Goal: Task Accomplishment & Management: Manage account settings

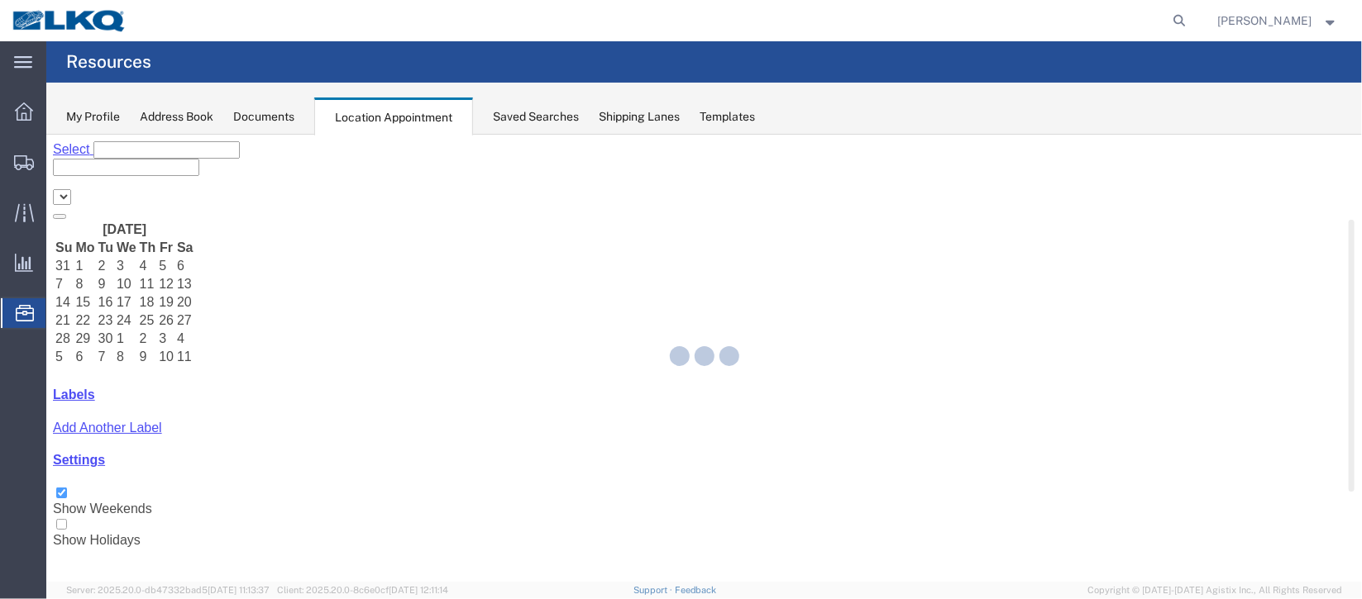
select select "27634"
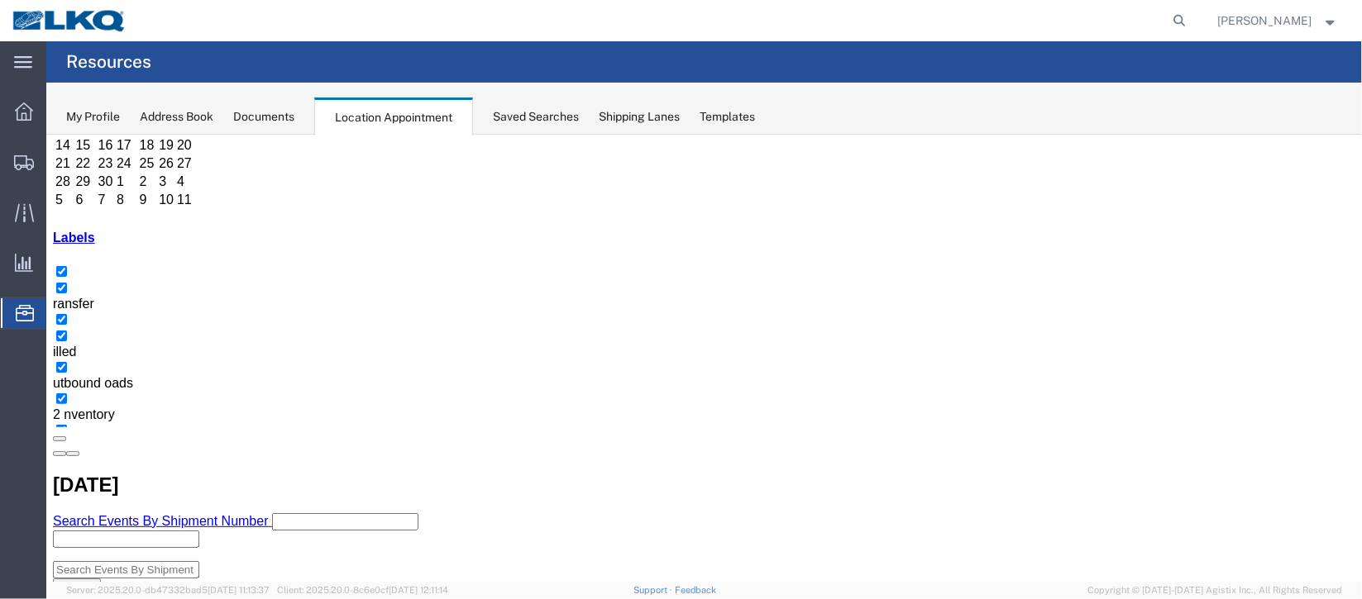
scroll to position [123, 0]
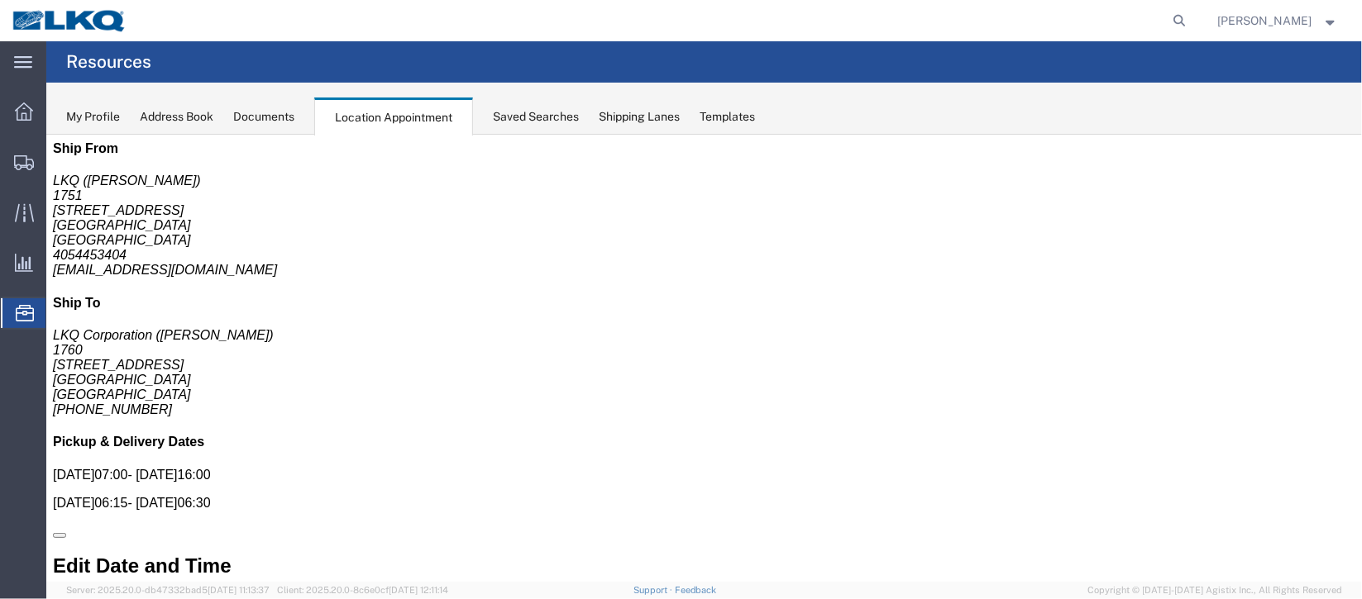
scroll to position [0, 0]
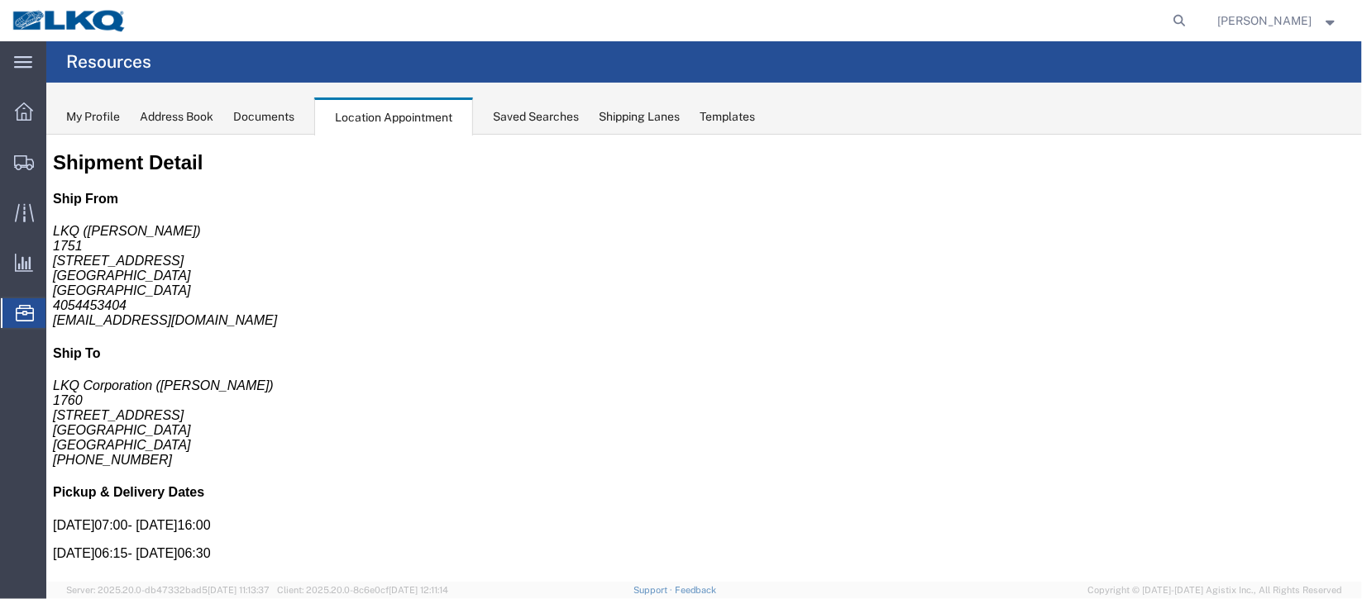
drag, startPoint x: 112, startPoint y: 365, endPoint x: 60, endPoint y: 322, distance: 67.5
click at [0, 0] on span "Documents" at bounding box center [0, 0] width 0 height 0
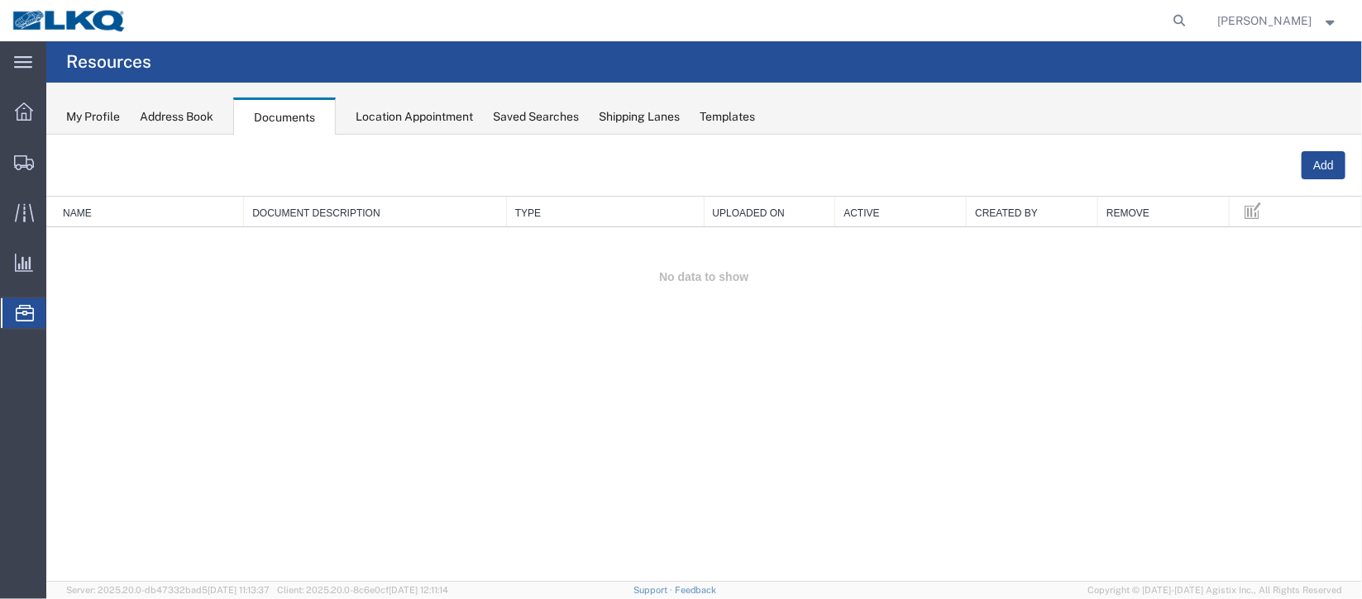
click at [0, 0] on span "Location Appointment" at bounding box center [0, 0] width 0 height 0
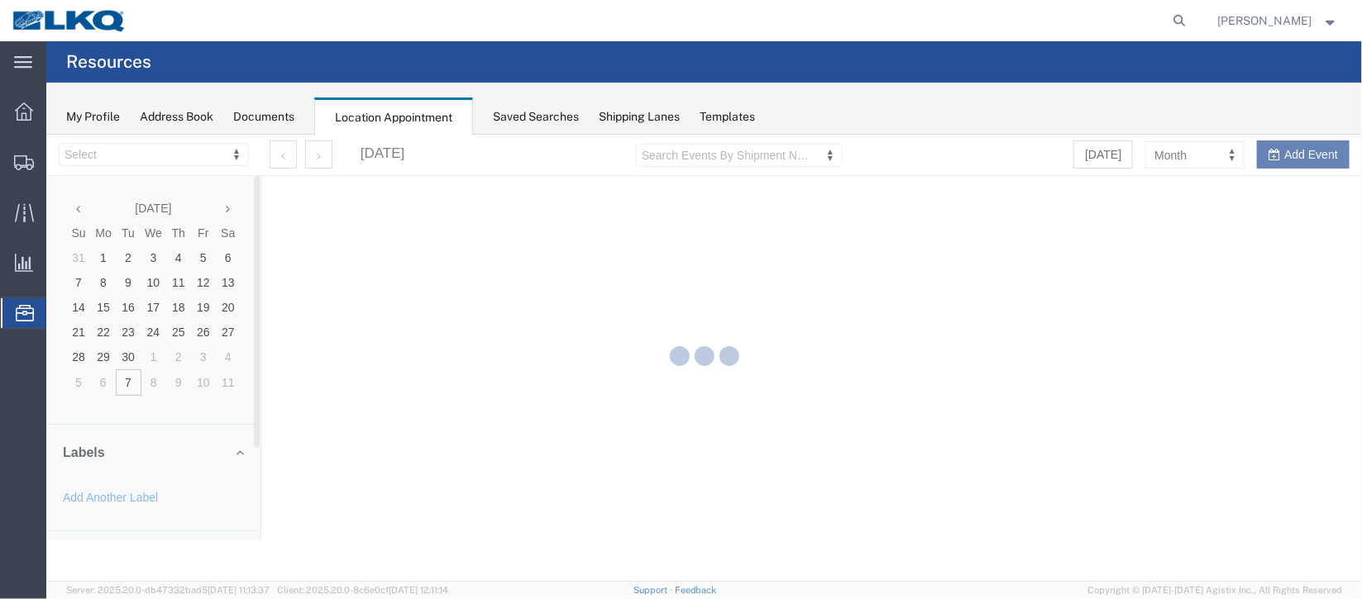
select select "27634"
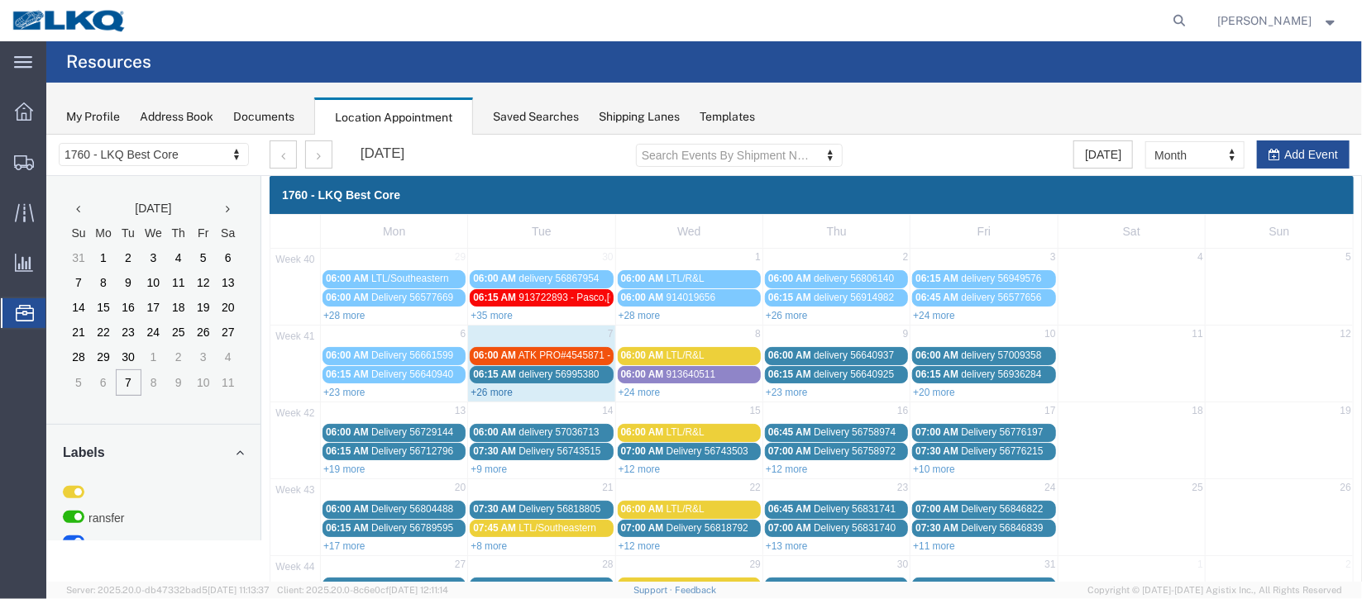
click at [490, 386] on link "+26 more" at bounding box center [491, 392] width 42 height 12
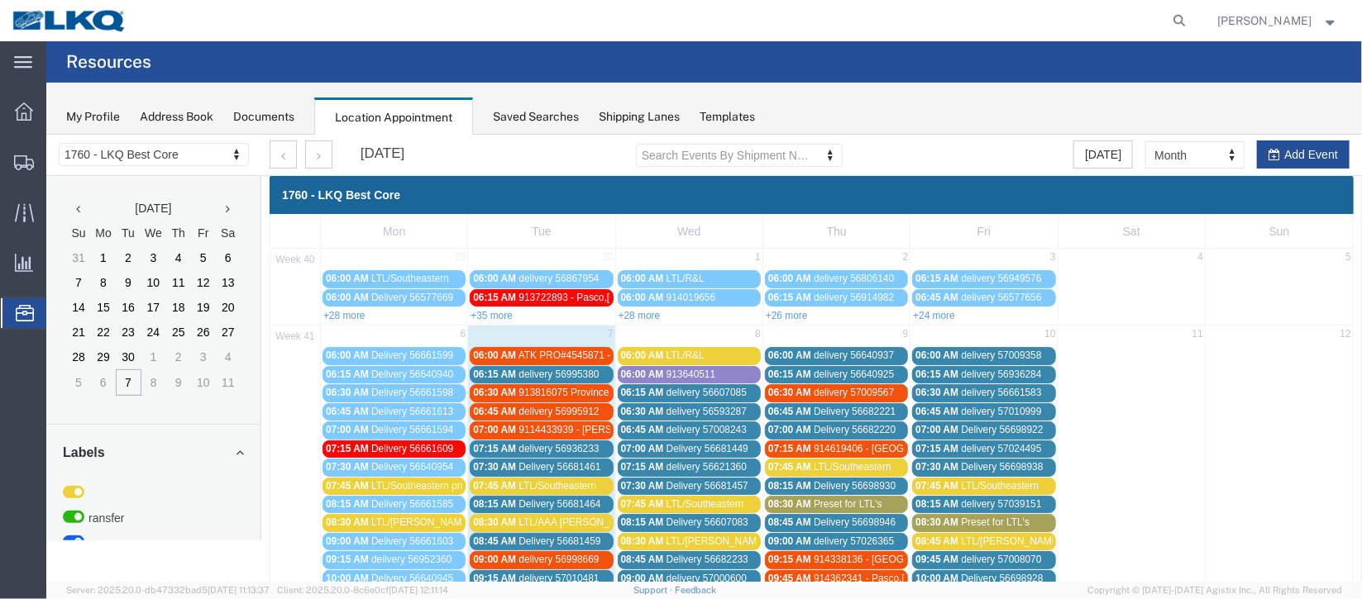
click at [530, 443] on span "delivery 56936233" at bounding box center [558, 448] width 80 height 12
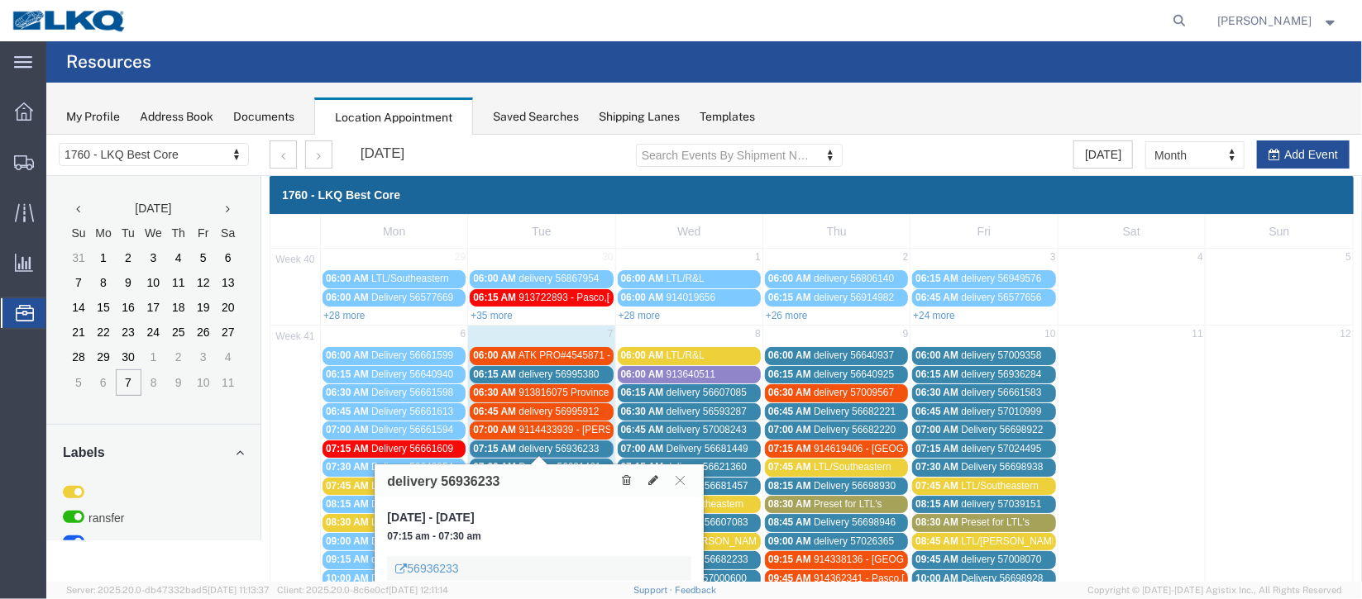
scroll to position [123, 0]
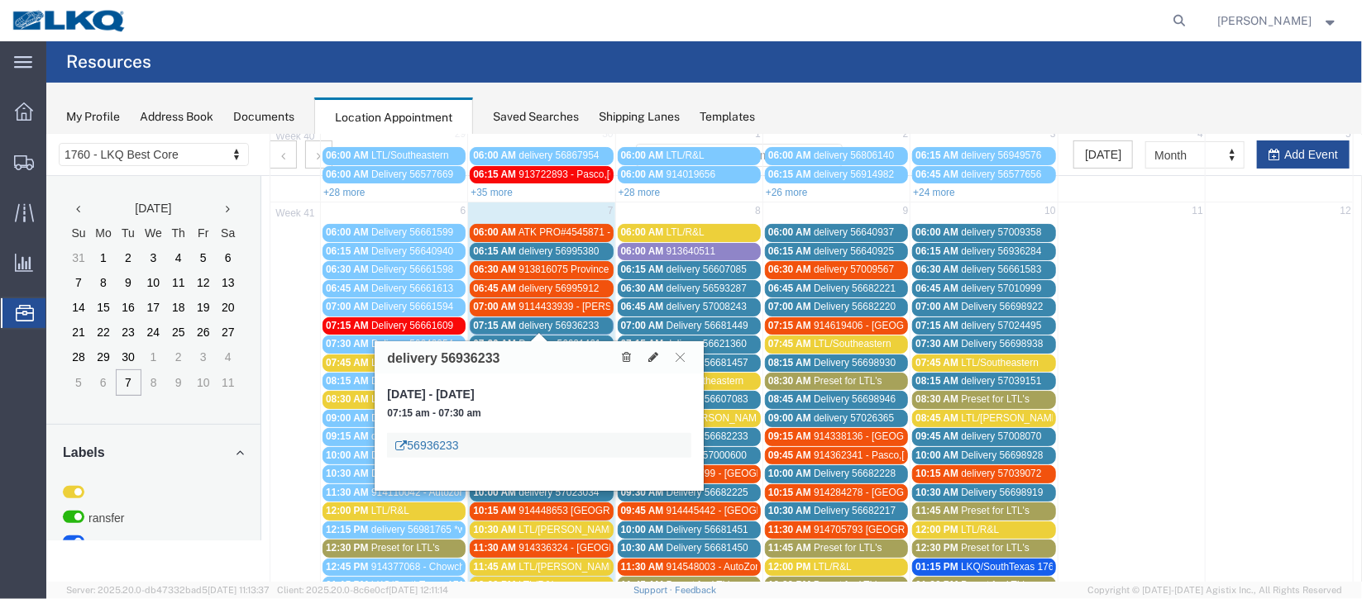
click at [430, 439] on link "56936233" at bounding box center [425, 445] width 63 height 17
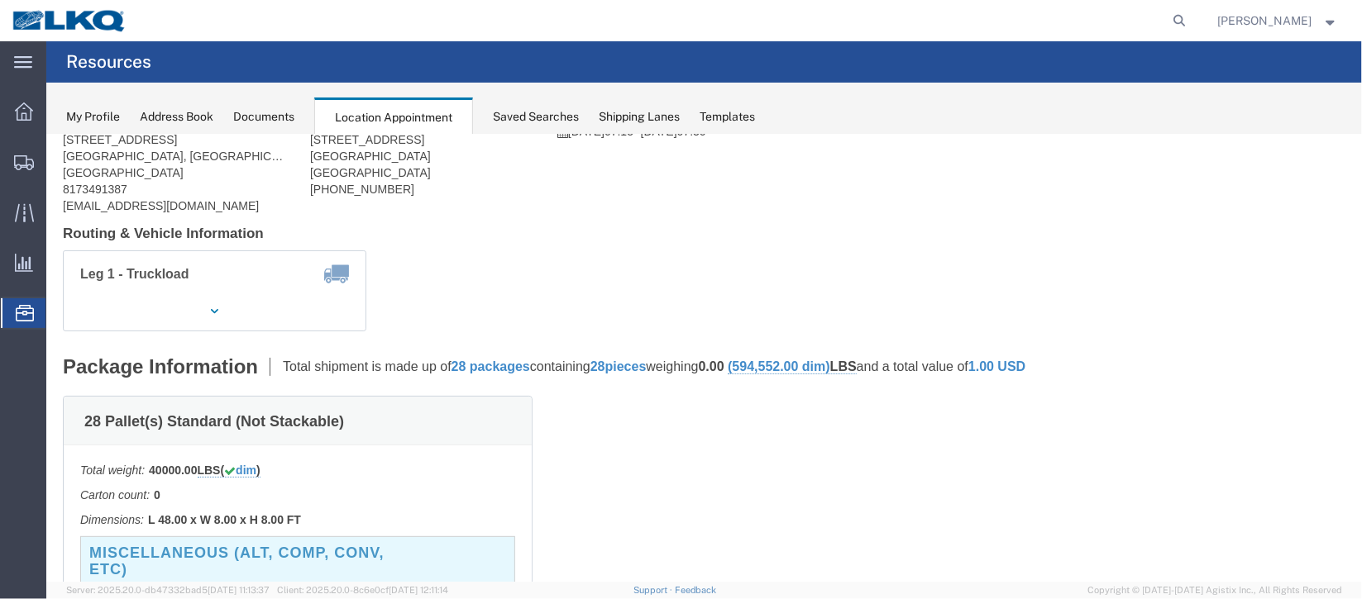
click at [0, 0] on span "Documents" at bounding box center [0, 0] width 0 height 0
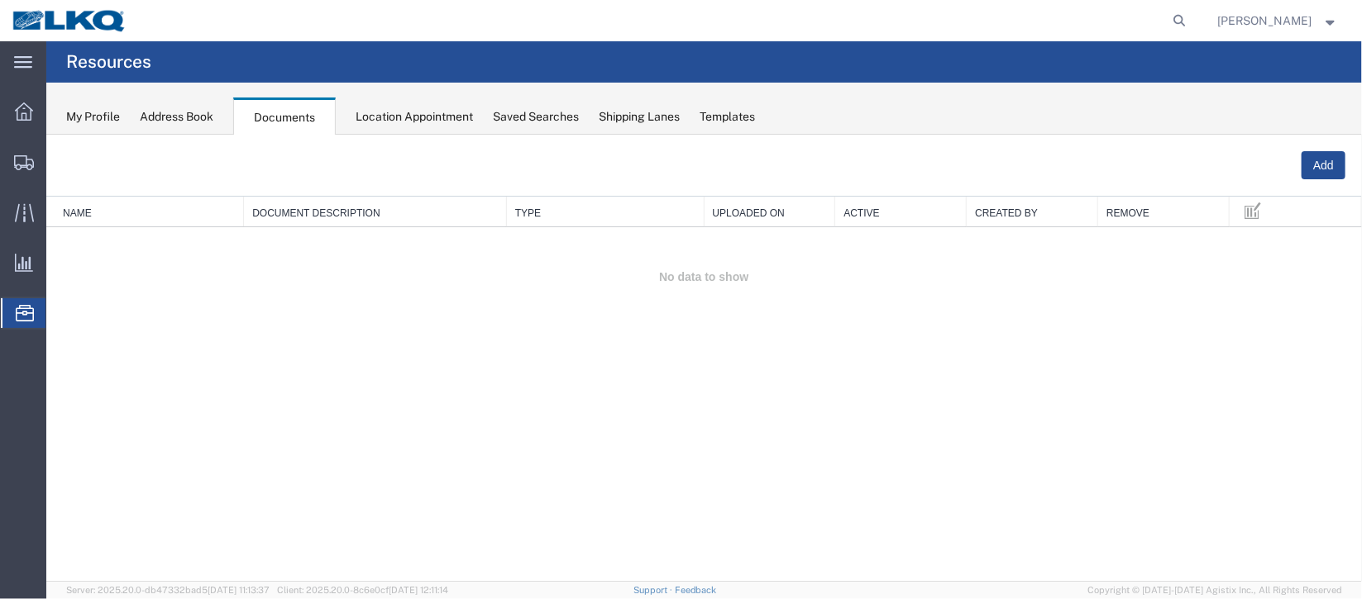
click at [0, 0] on span "Location Appointment" at bounding box center [0, 0] width 0 height 0
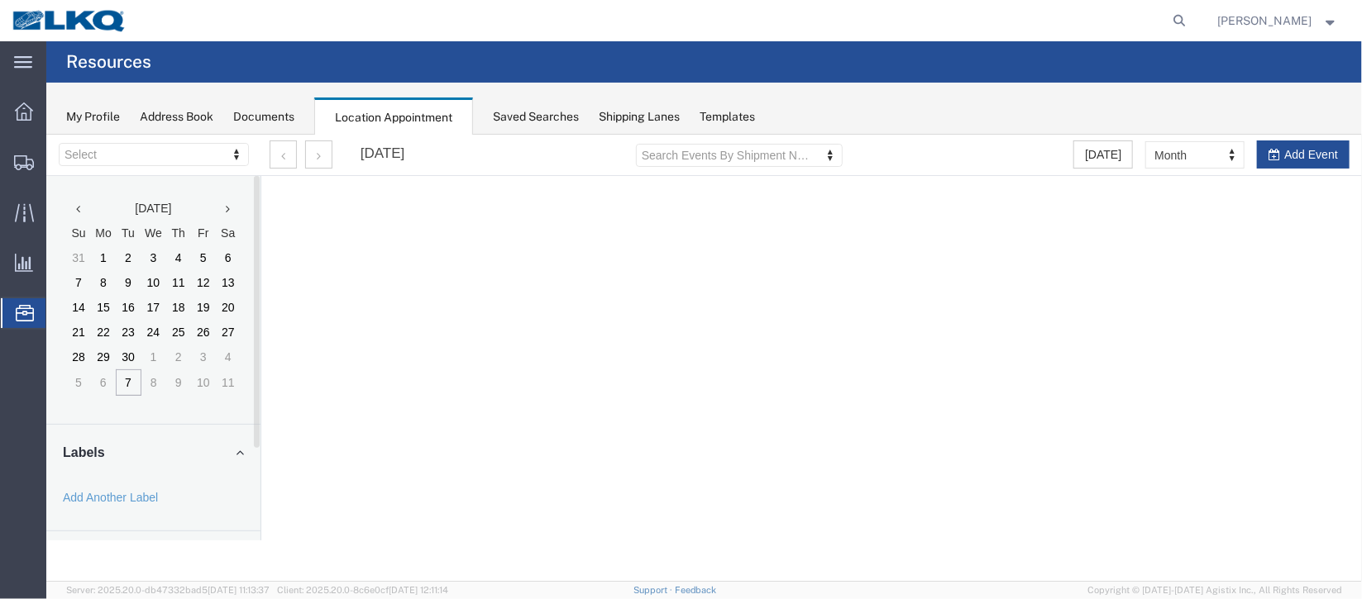
select select "27634"
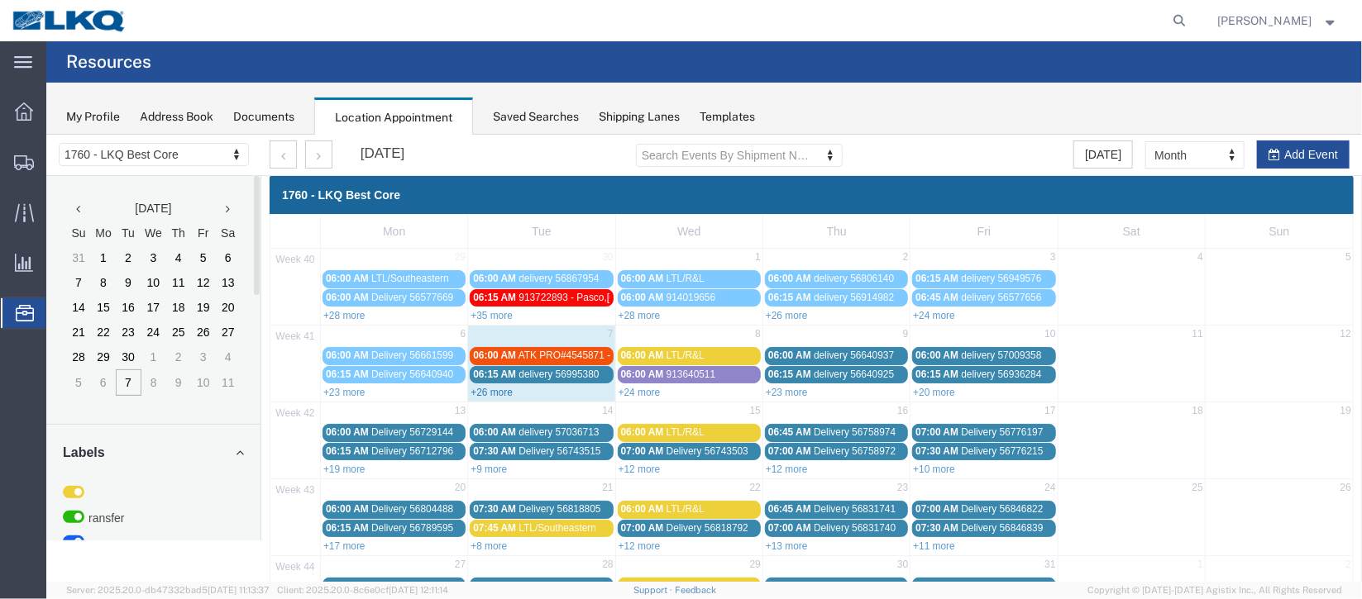
click at [500, 390] on link "+26 more" at bounding box center [491, 392] width 42 height 12
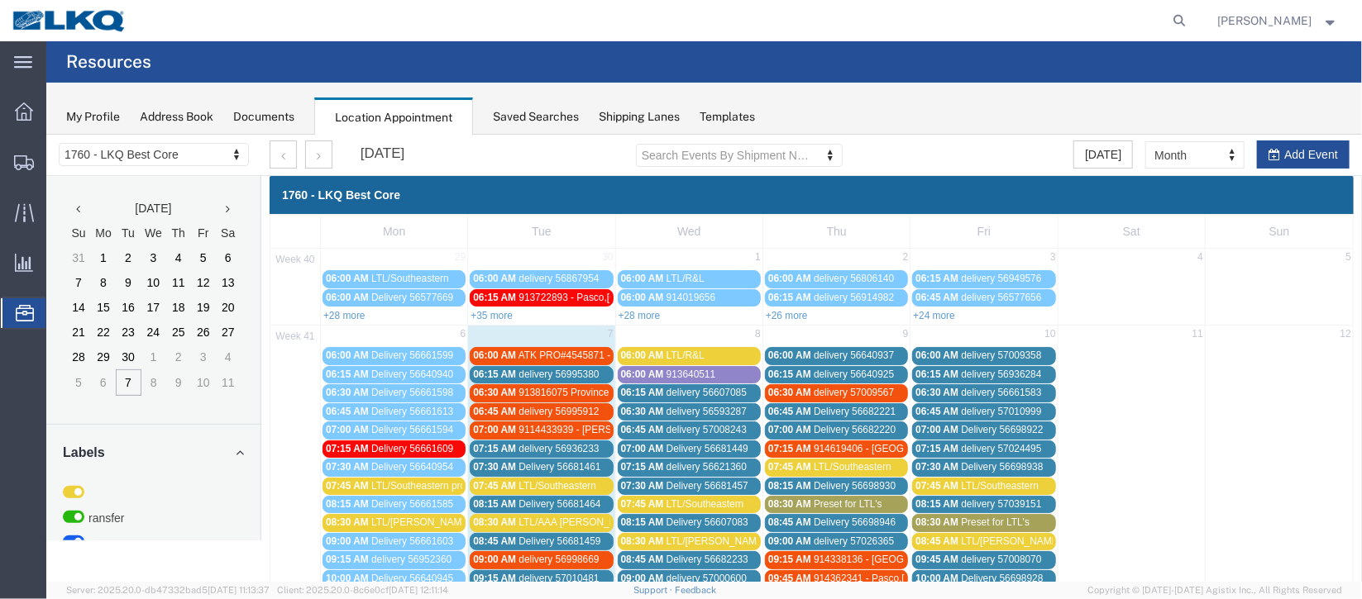
click at [528, 463] on span "Delivery 56681461" at bounding box center [559, 467] width 82 height 12
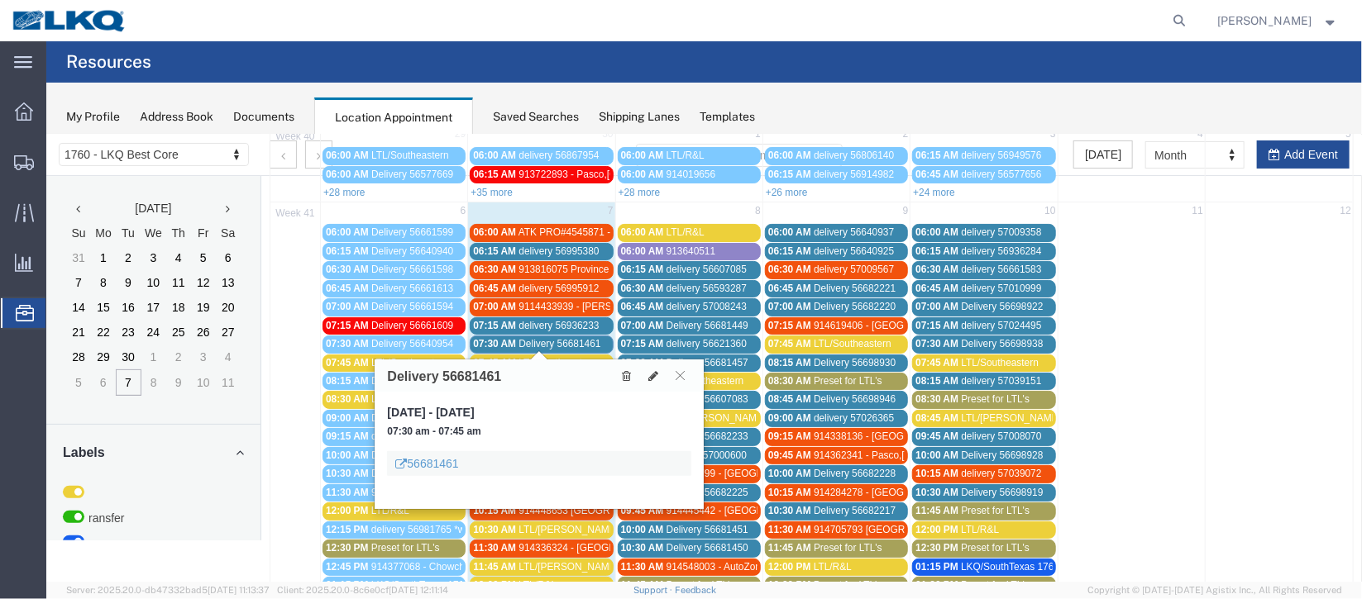
scroll to position [247, 0]
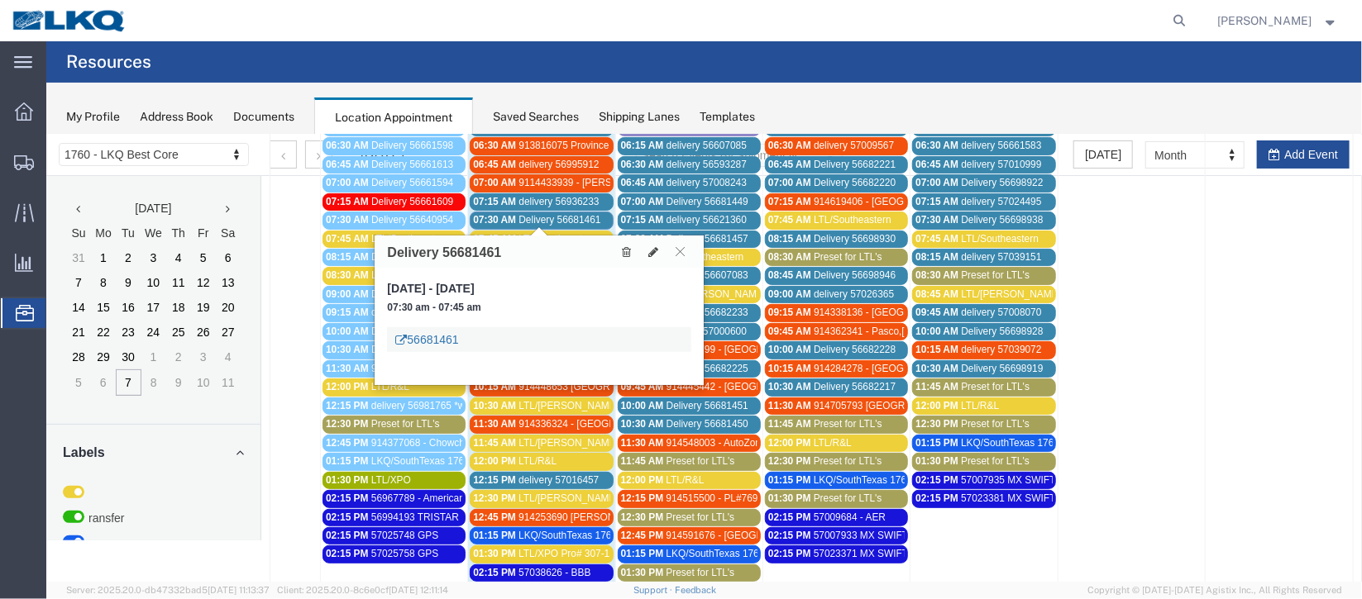
click at [434, 331] on link "56681461" at bounding box center [425, 339] width 63 height 17
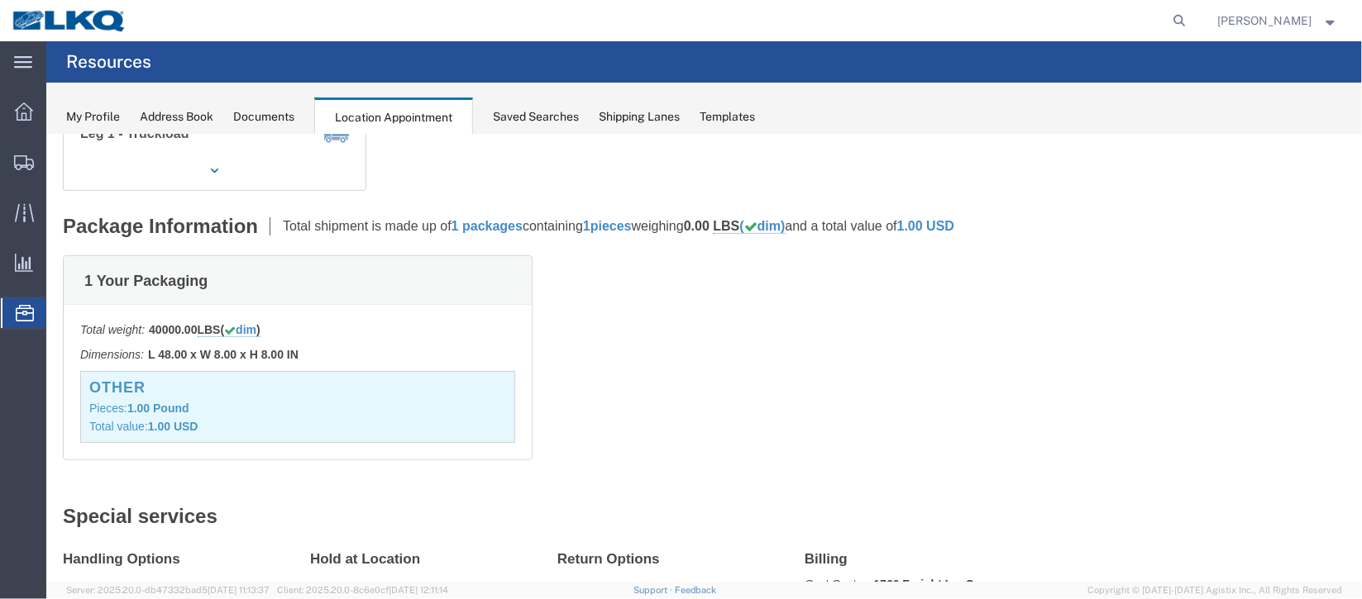
scroll to position [0, 0]
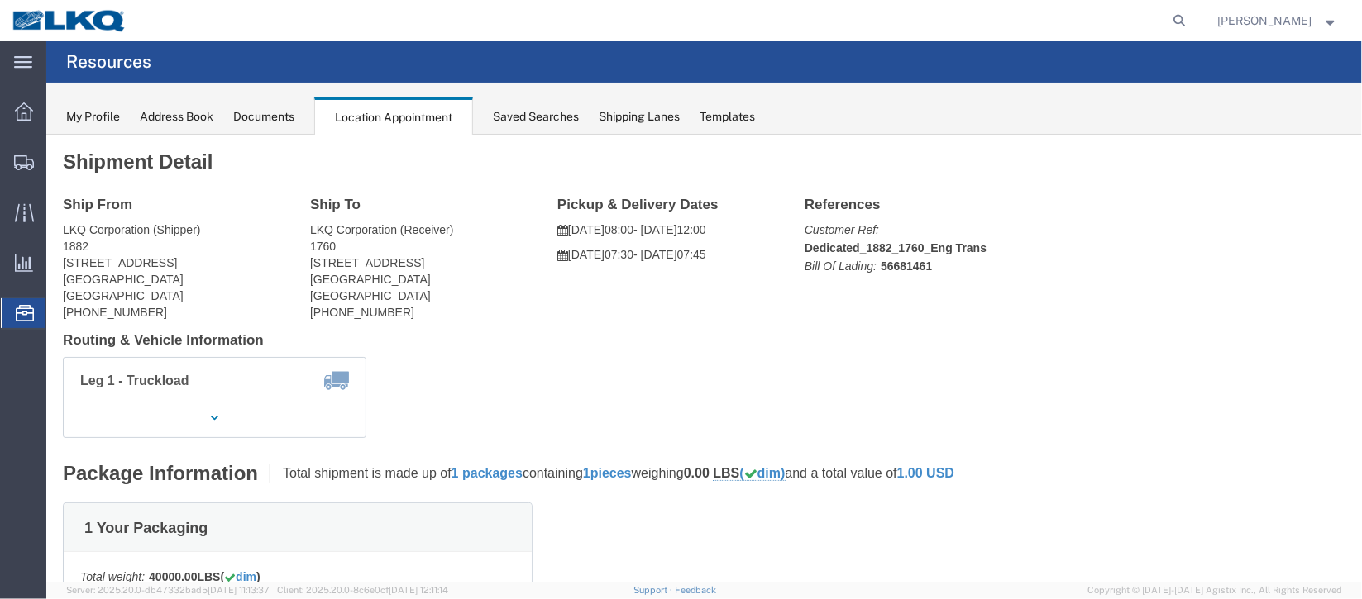
click at [0, 0] on span "Documents" at bounding box center [0, 0] width 0 height 0
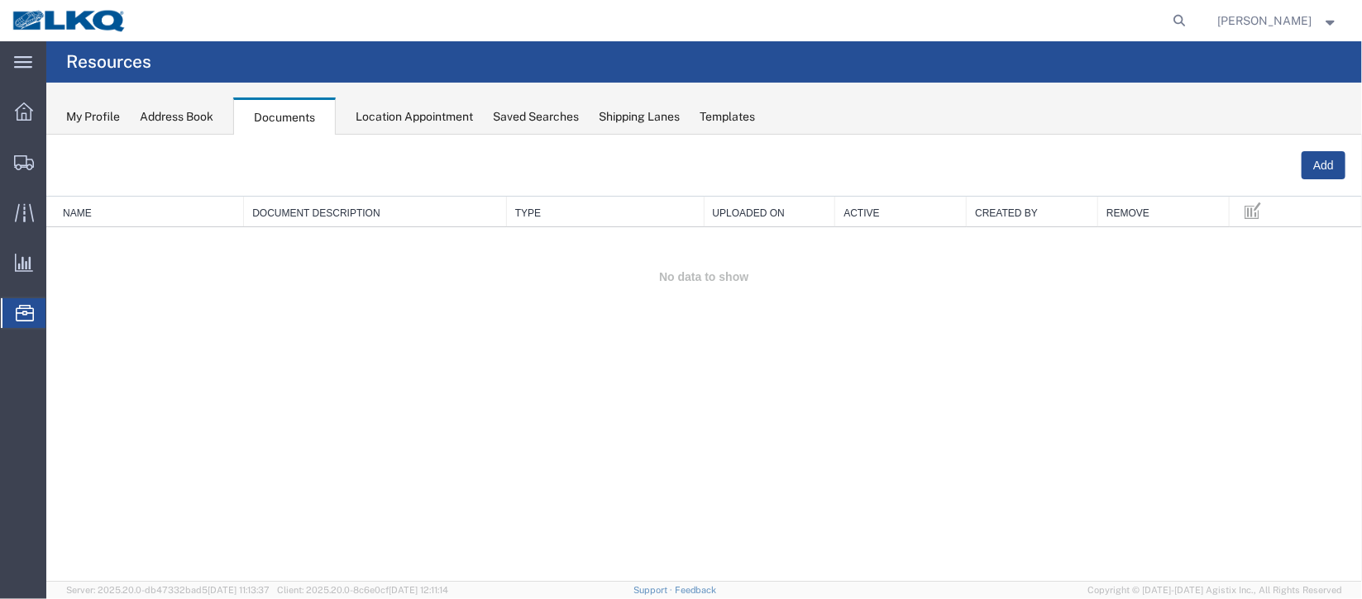
click at [0, 0] on span "Location Appointment" at bounding box center [0, 0] width 0 height 0
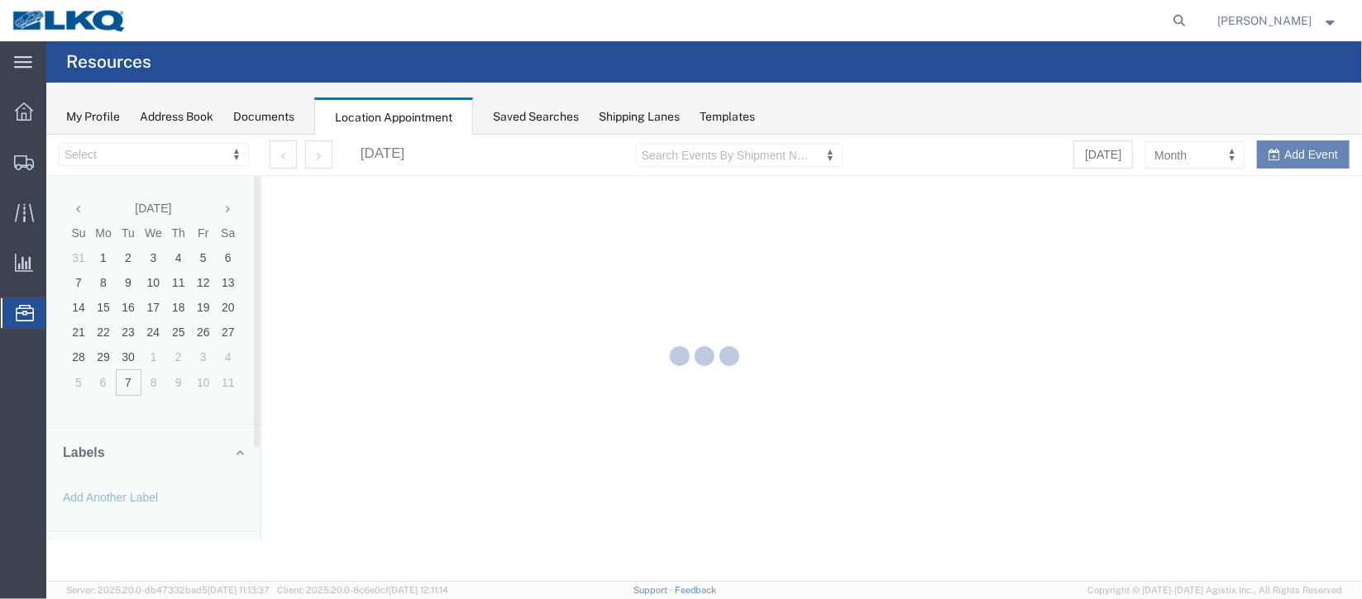
select select "27634"
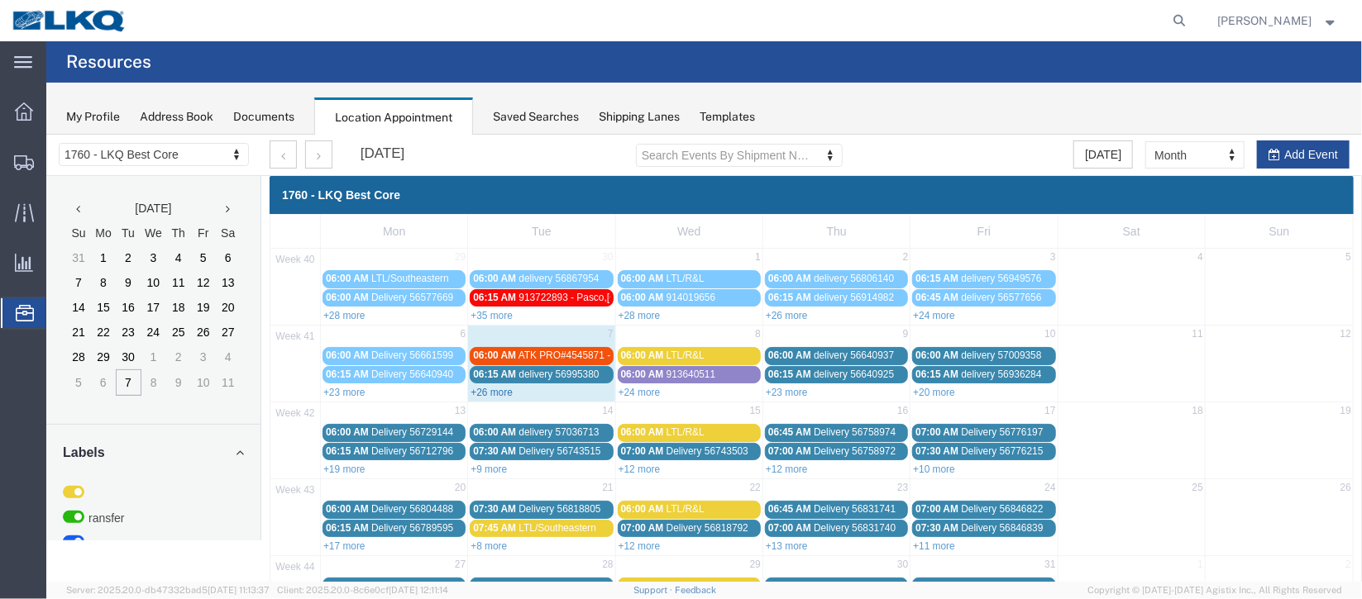
click at [496, 389] on link "+26 more" at bounding box center [491, 392] width 42 height 12
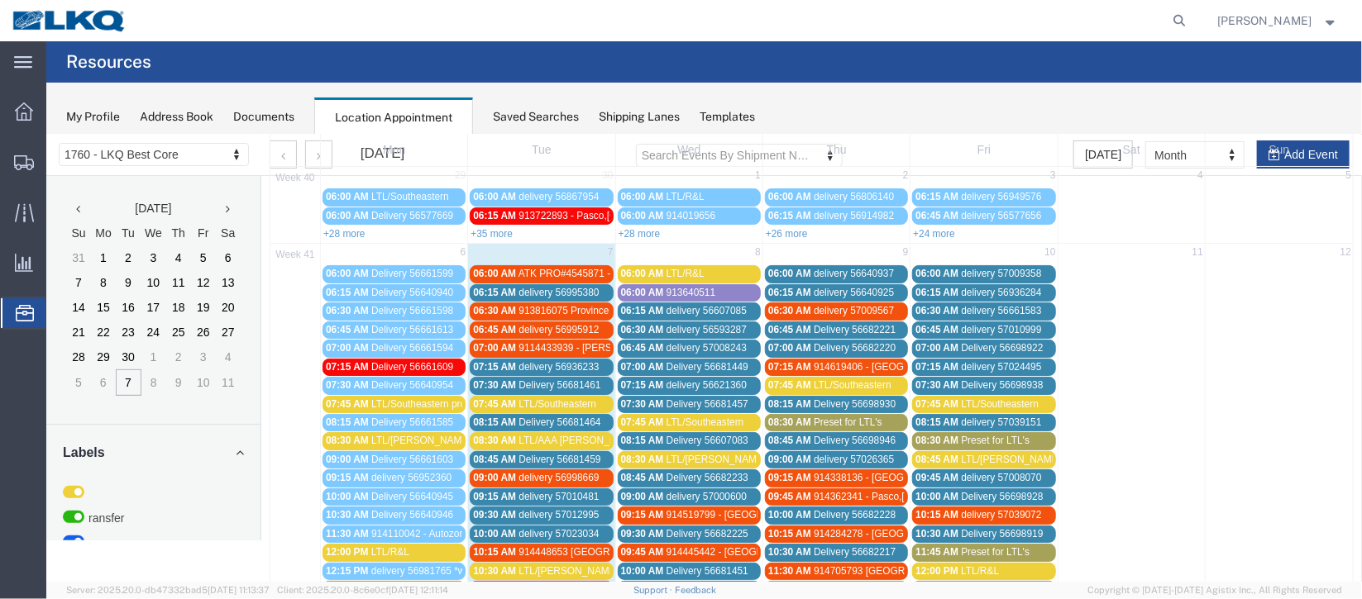
scroll to position [247, 0]
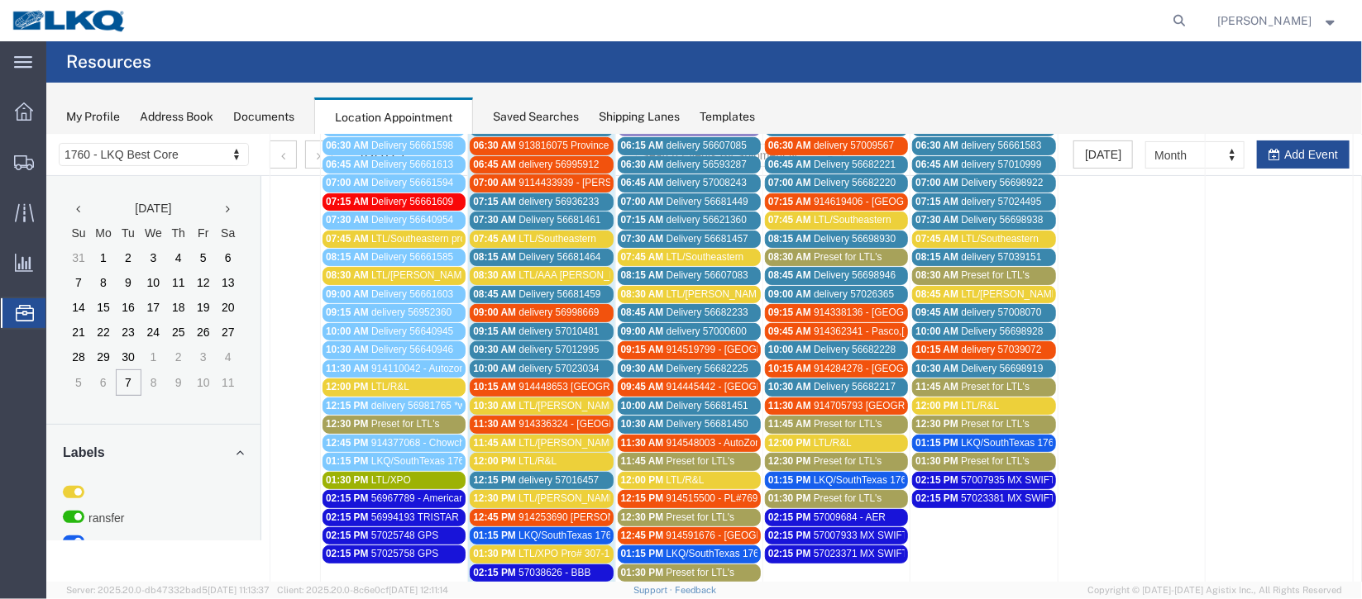
click at [536, 251] on span "Delivery 56681464" at bounding box center [559, 257] width 82 height 12
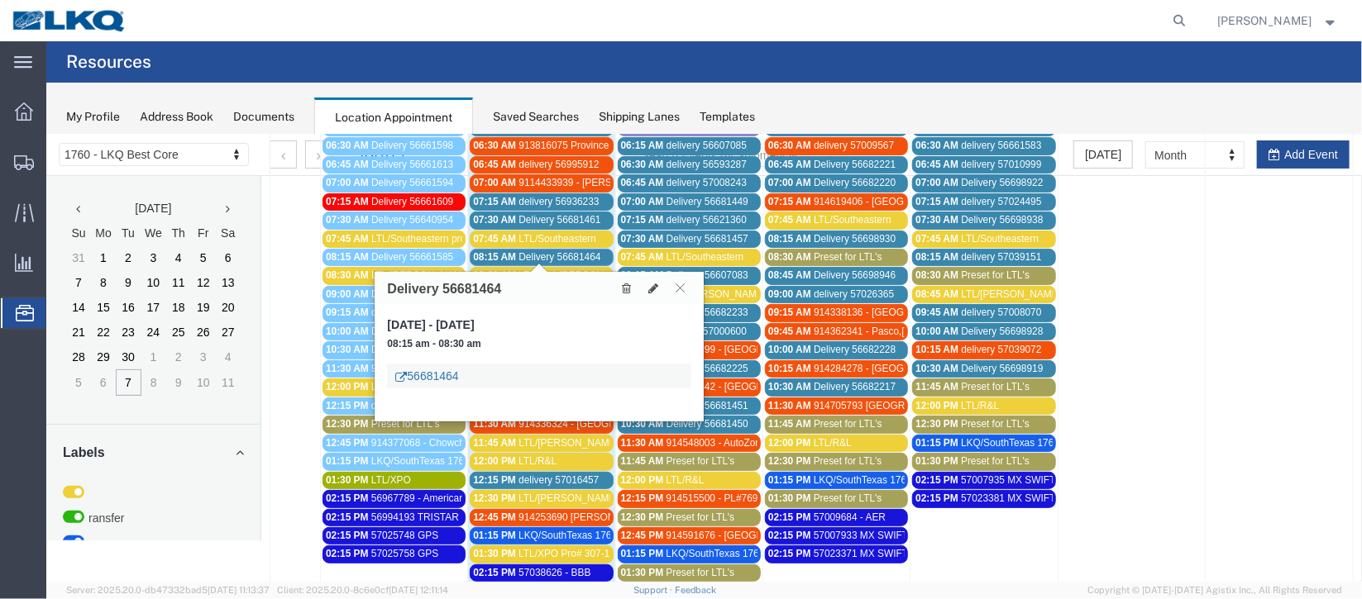
click at [437, 375] on link "56681464" at bounding box center [425, 375] width 63 height 17
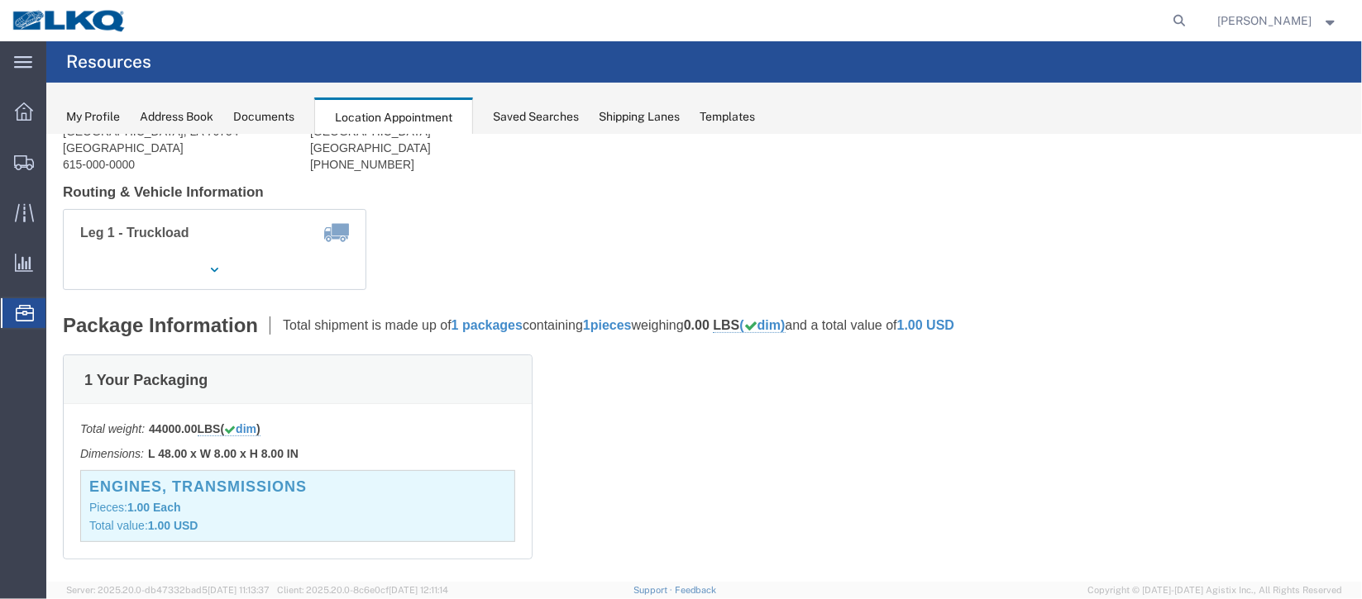
scroll to position [0, 0]
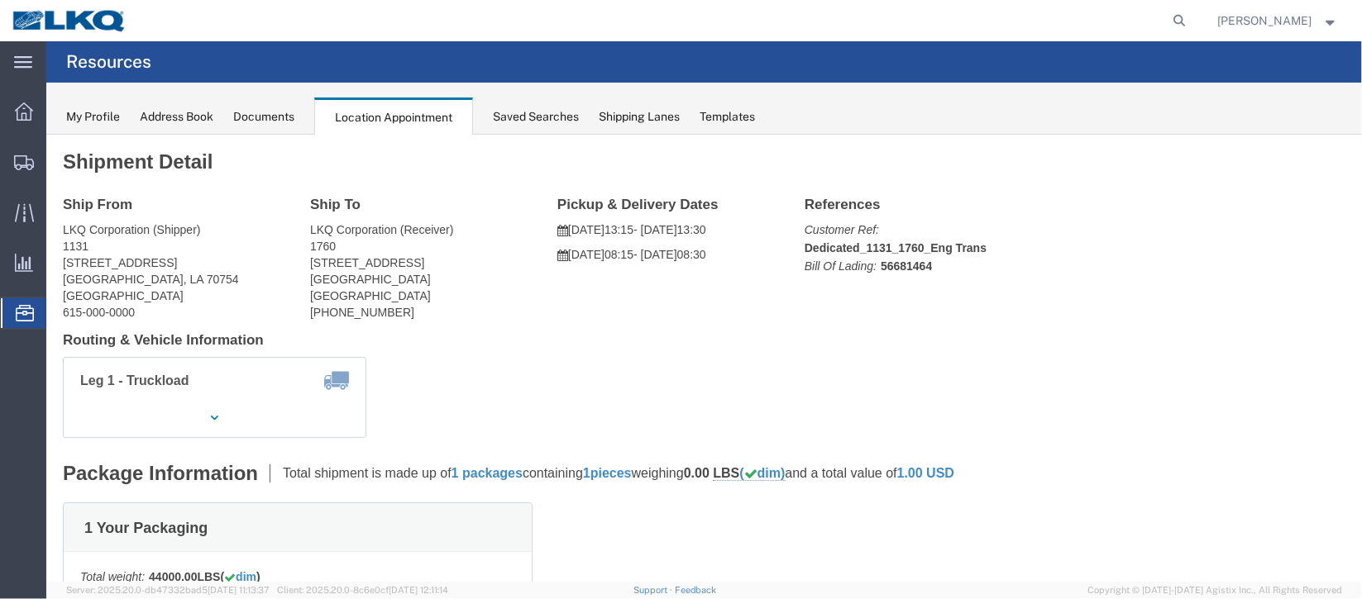
click at [0, 0] on span "Documents" at bounding box center [0, 0] width 0 height 0
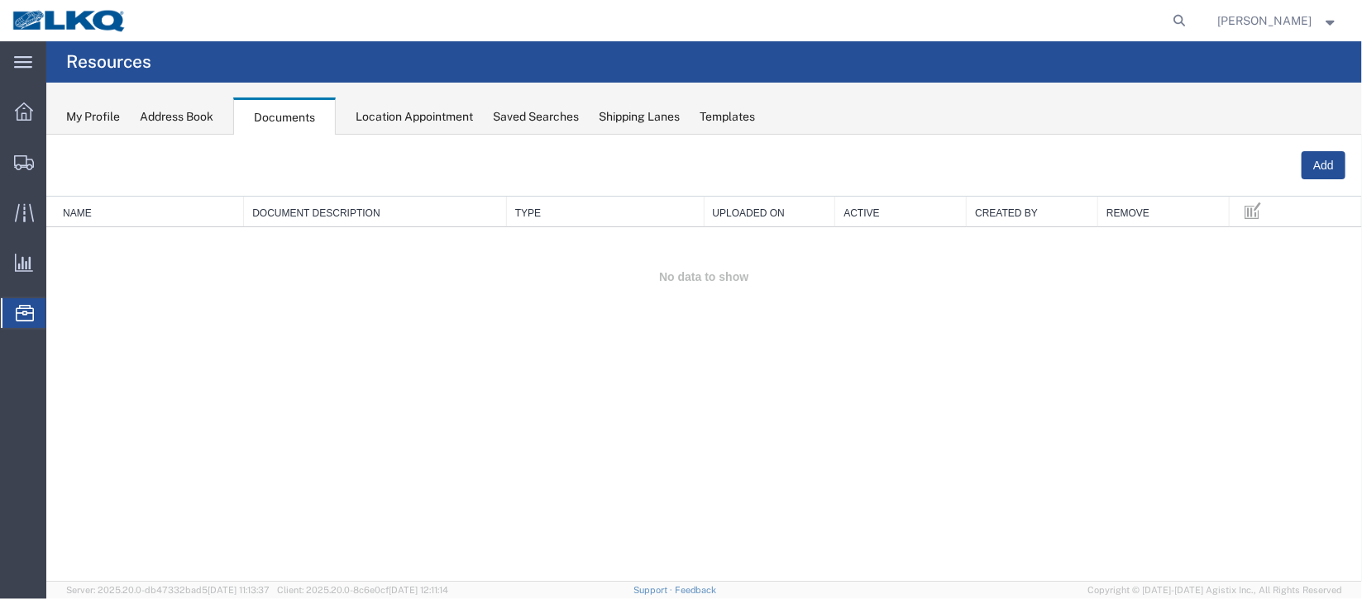
click at [0, 0] on span "Location Appointment" at bounding box center [0, 0] width 0 height 0
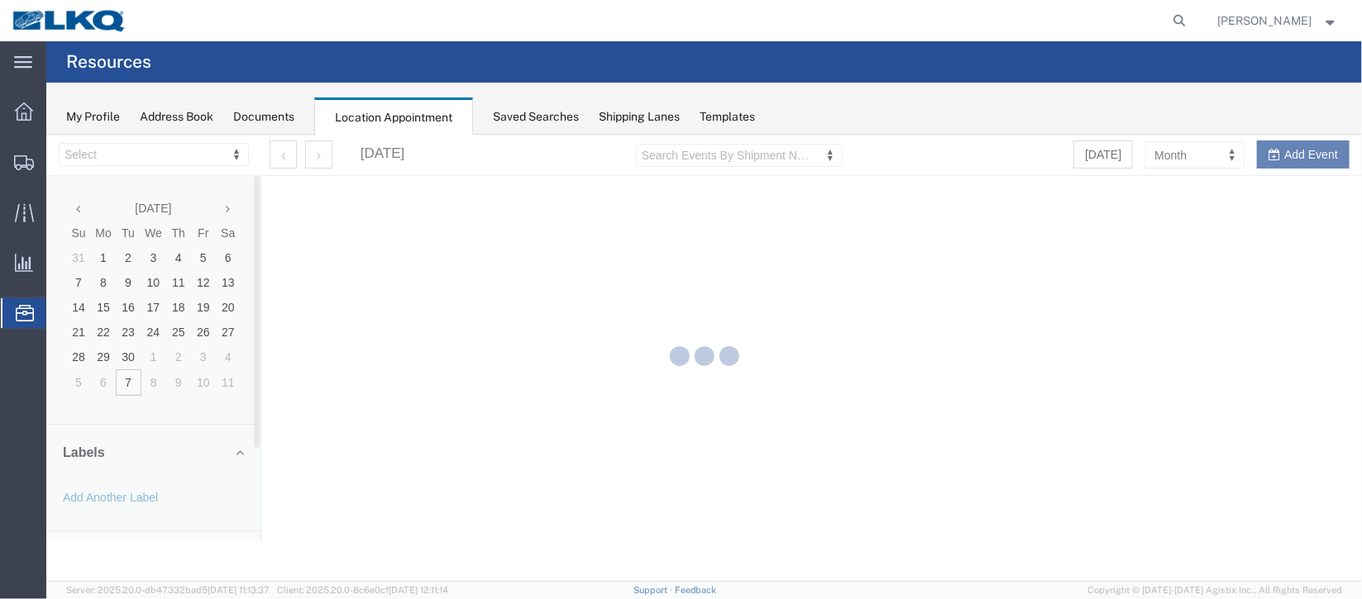
select select "27634"
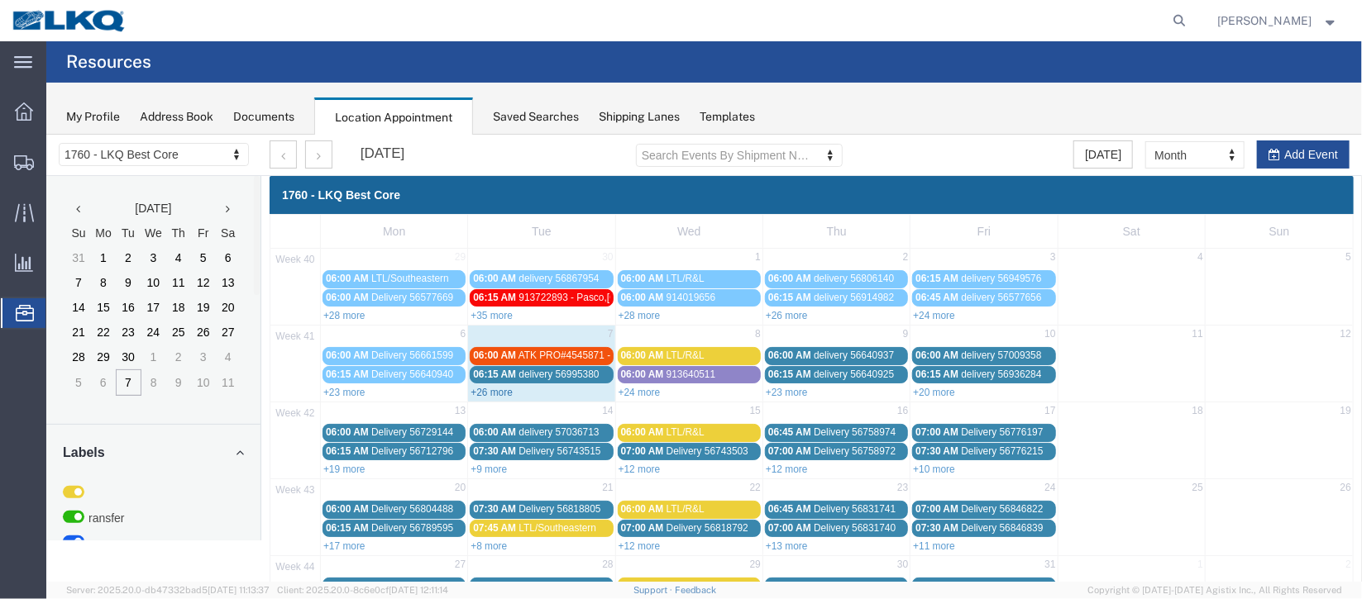
click at [504, 389] on link "+26 more" at bounding box center [491, 392] width 42 height 12
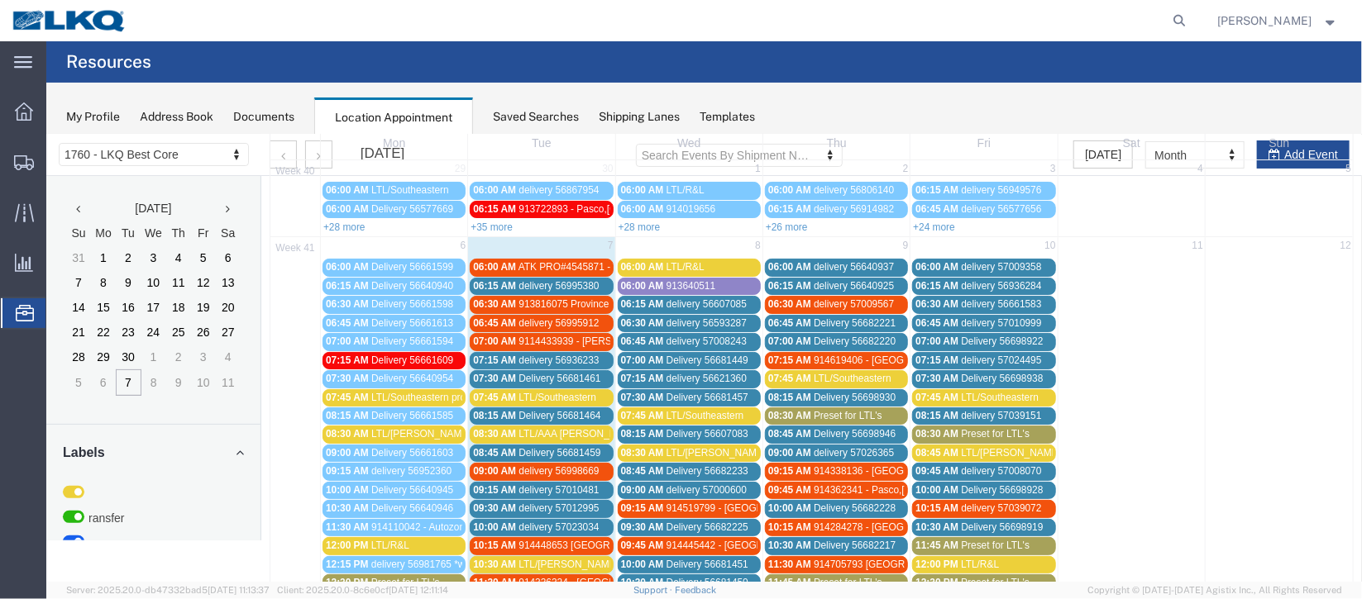
scroll to position [123, 0]
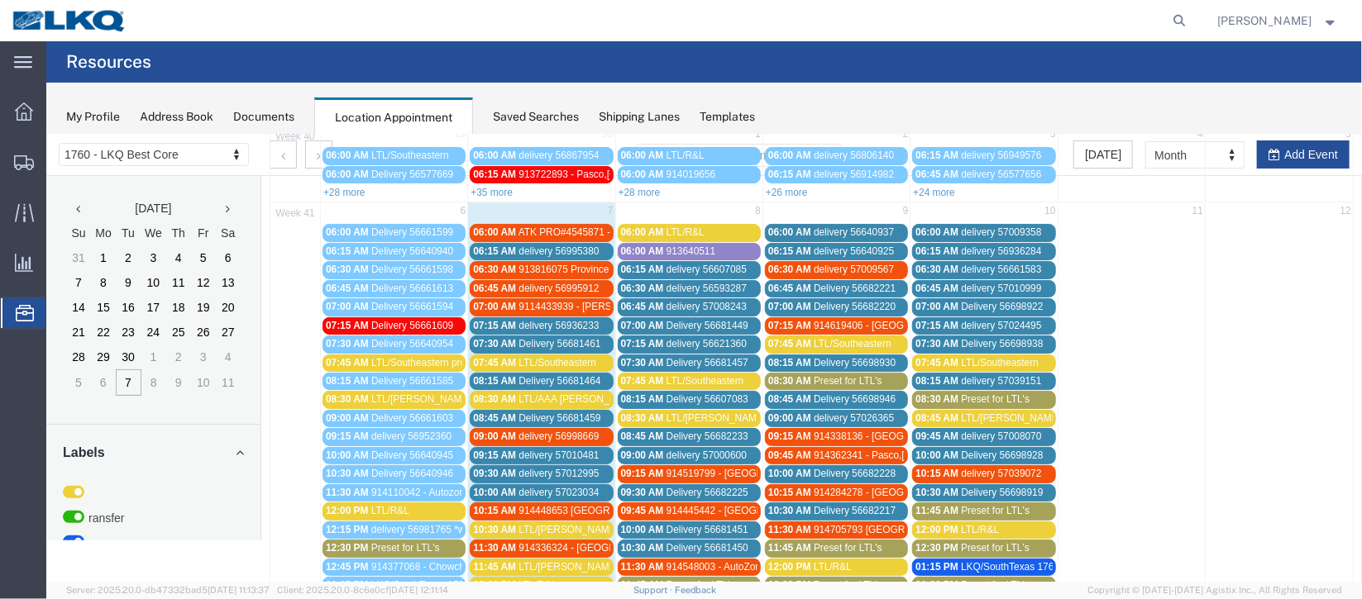
click at [527, 416] on span "Delivery 56681459" at bounding box center [559, 418] width 82 height 12
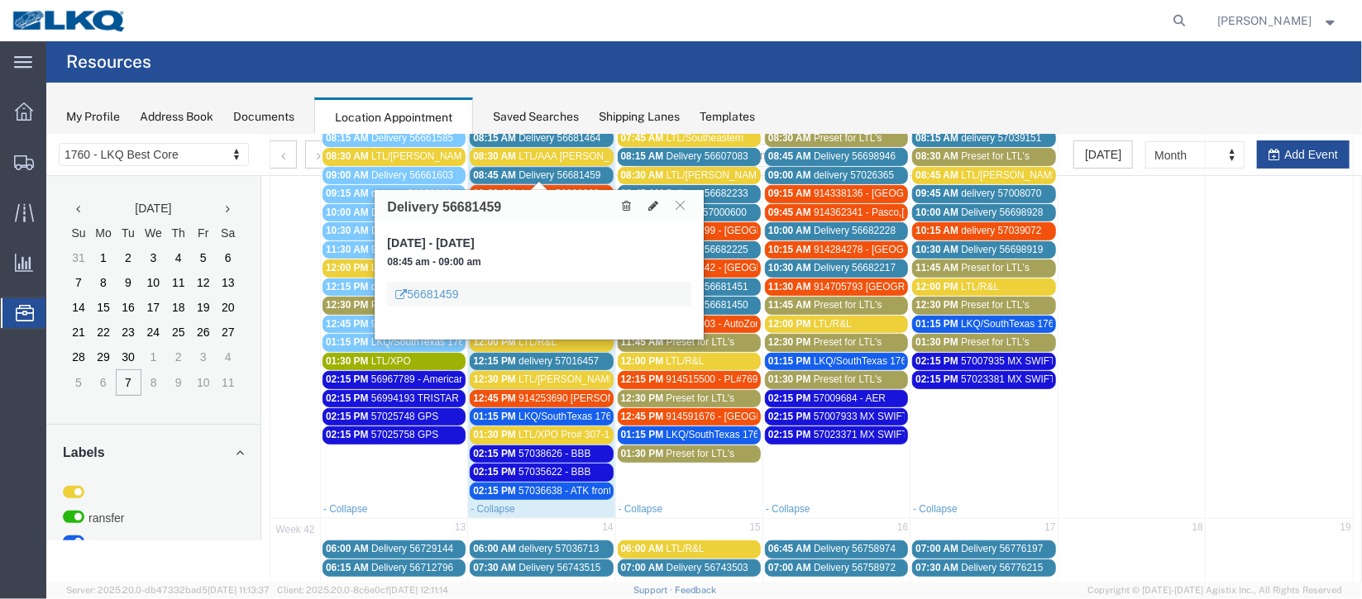
scroll to position [371, 0]
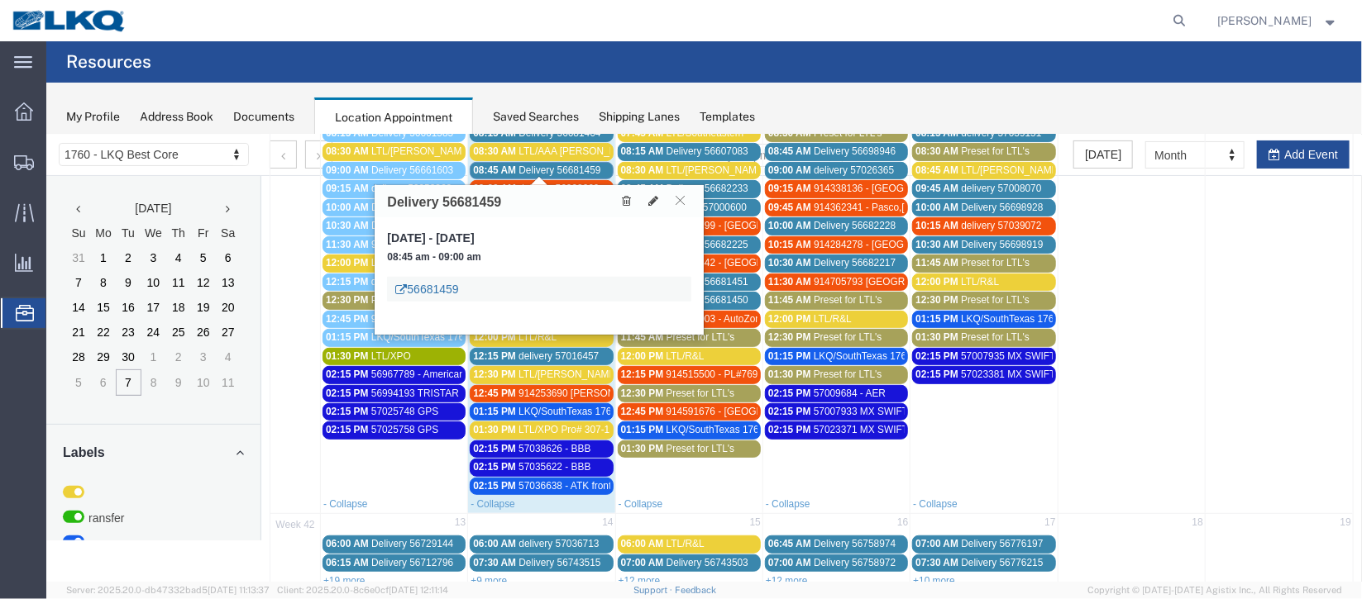
click at [438, 288] on link "56681459" at bounding box center [425, 288] width 63 height 17
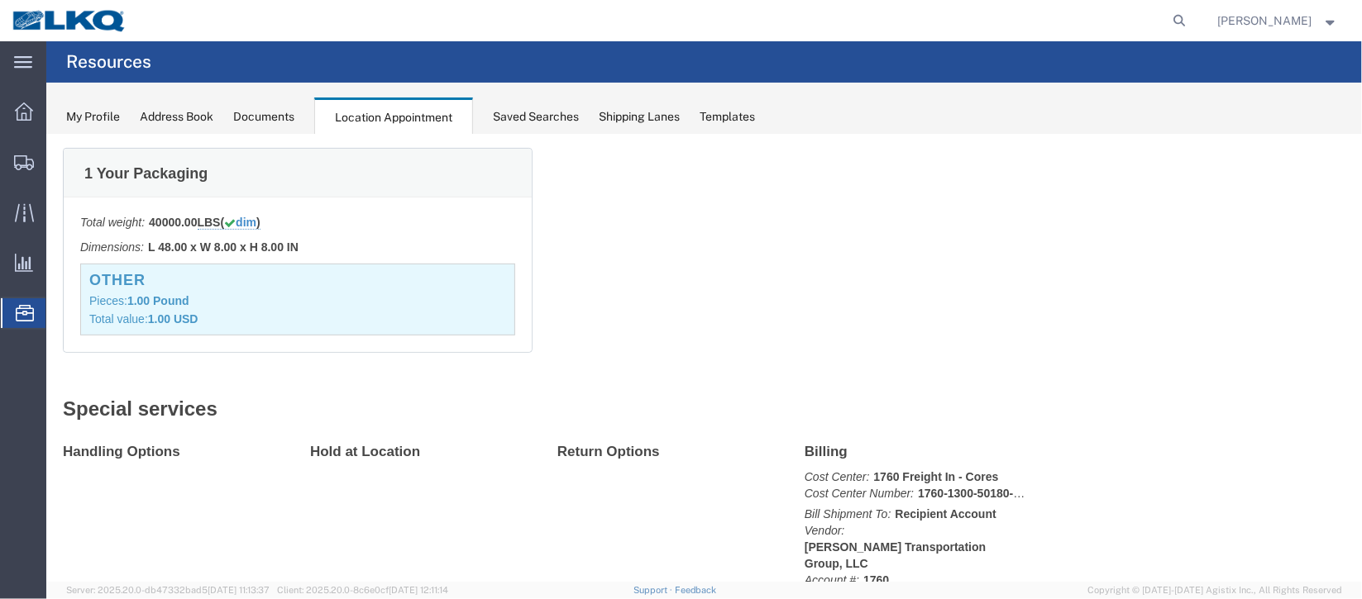
scroll to position [0, 0]
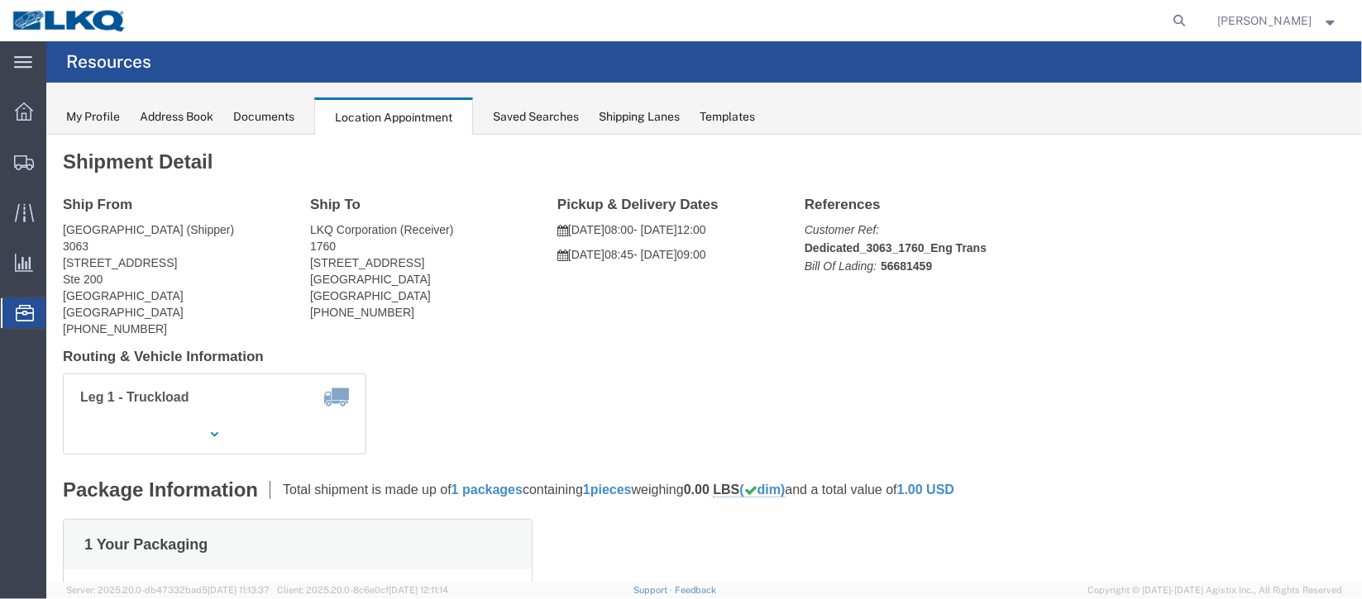
click at [0, 0] on span "Documents" at bounding box center [0, 0] width 0 height 0
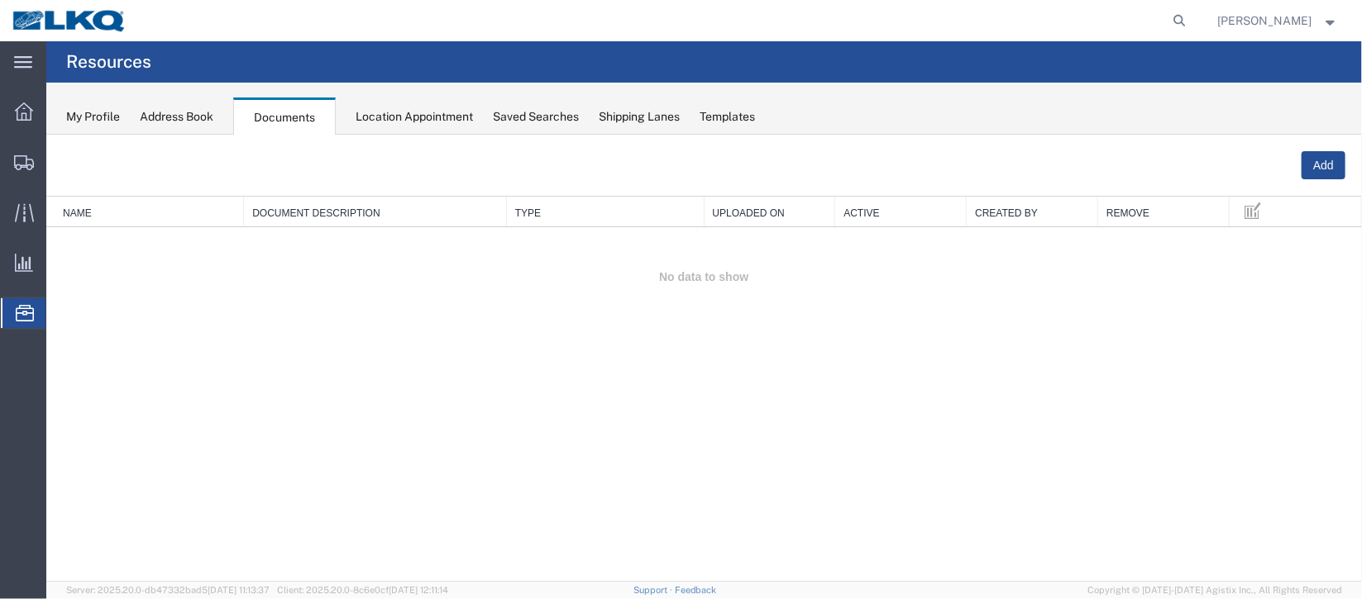
click at [0, 0] on span "Location Appointment" at bounding box center [0, 0] width 0 height 0
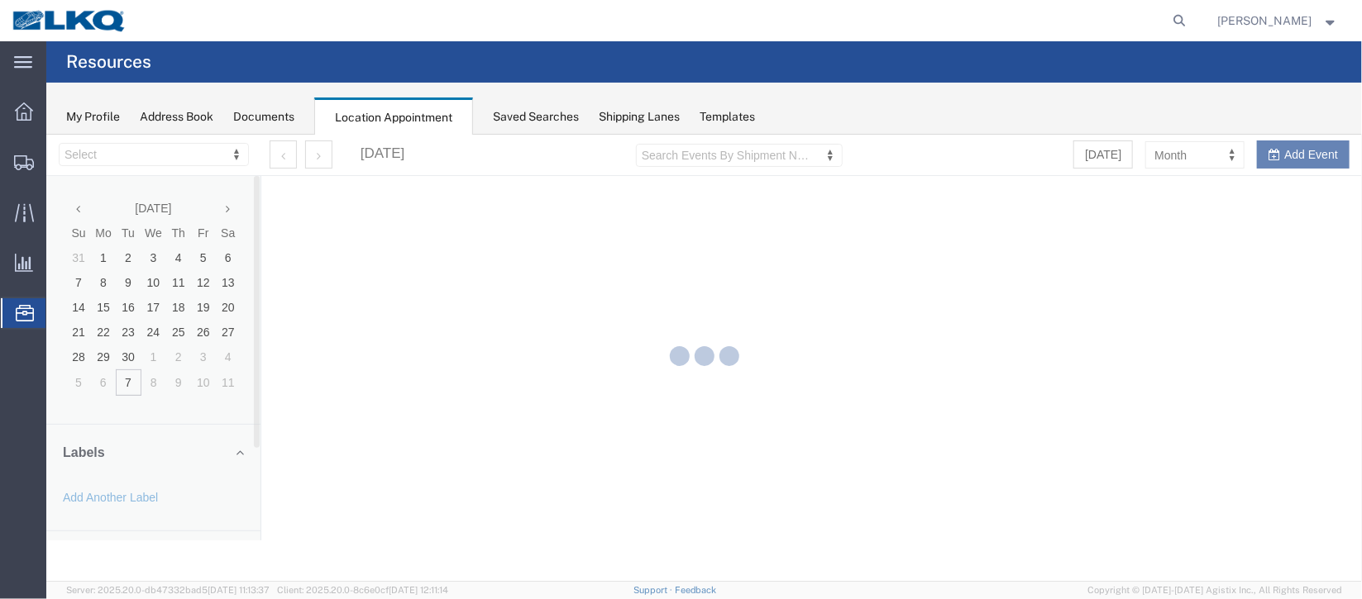
select select "27634"
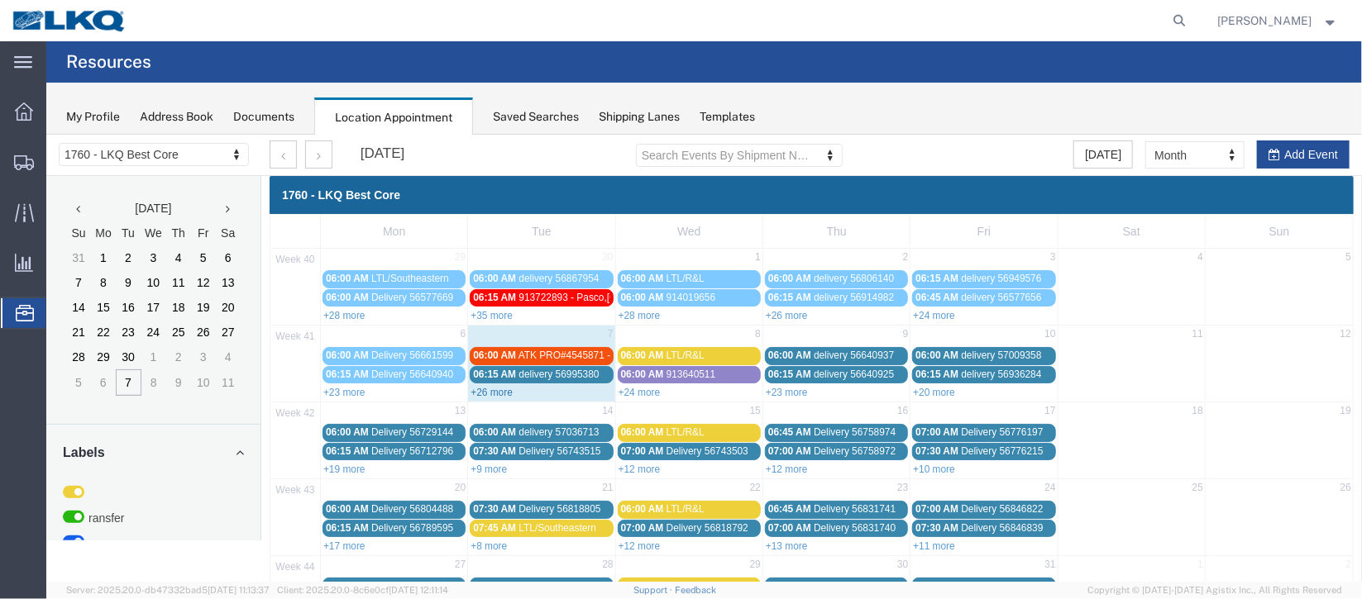
click at [500, 387] on link "+26 more" at bounding box center [491, 392] width 42 height 12
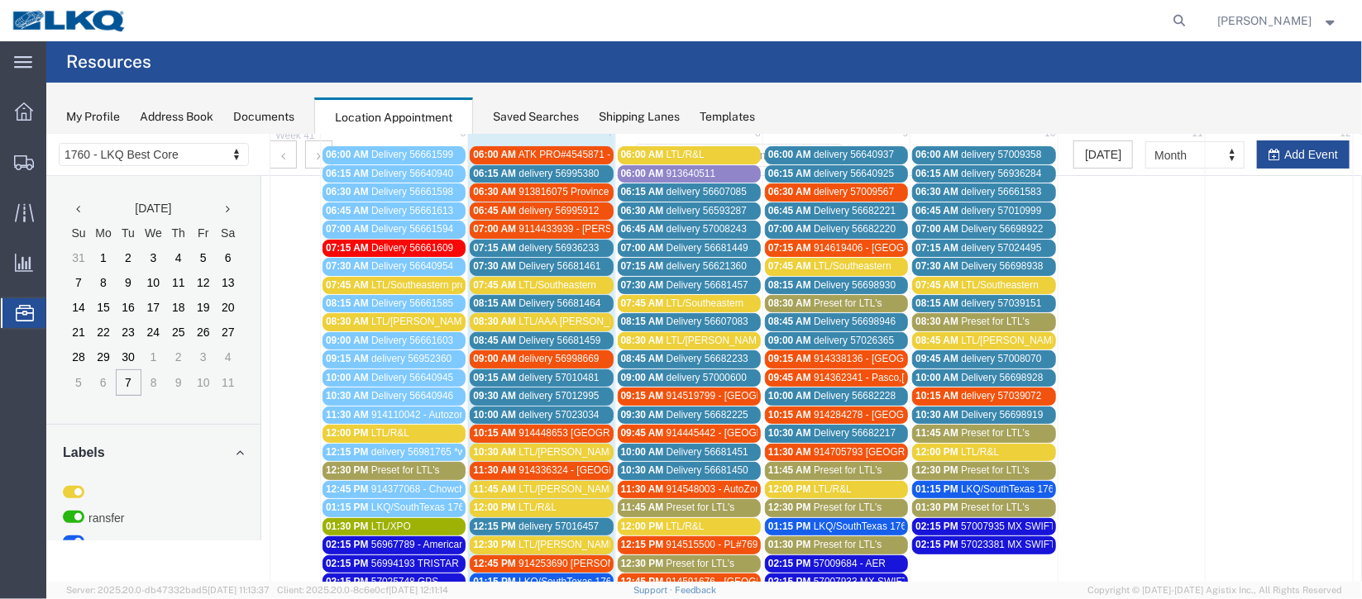
scroll to position [247, 0]
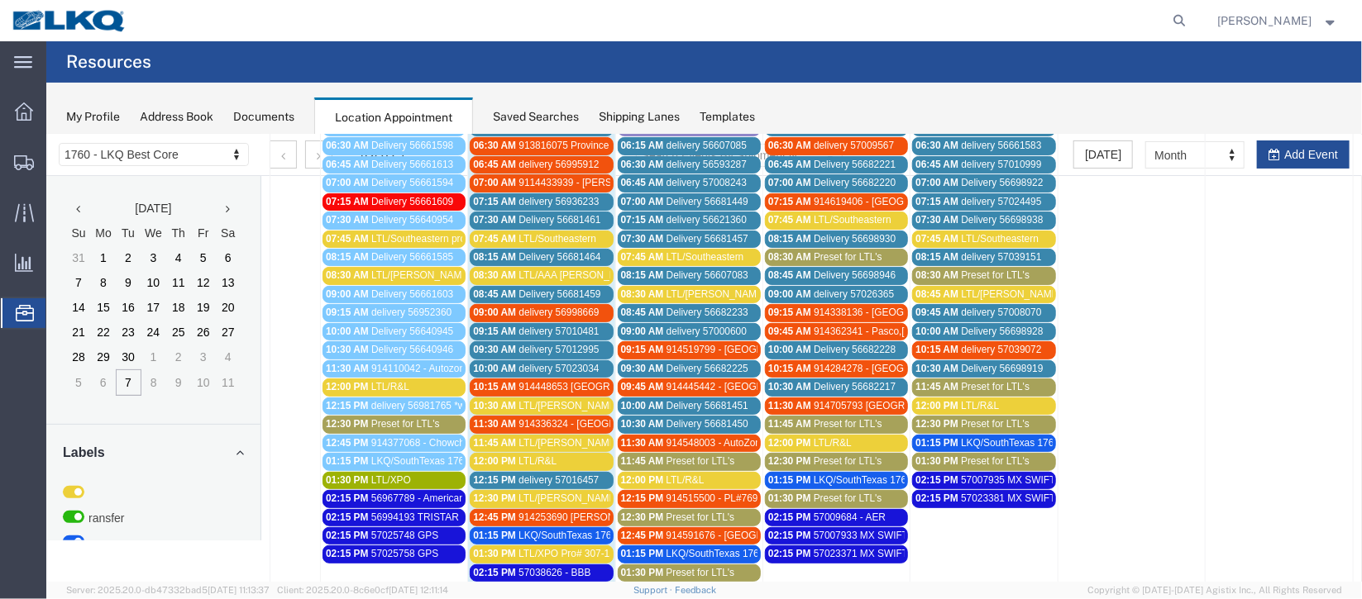
click at [523, 325] on span "delivery 57010481" at bounding box center [558, 331] width 80 height 12
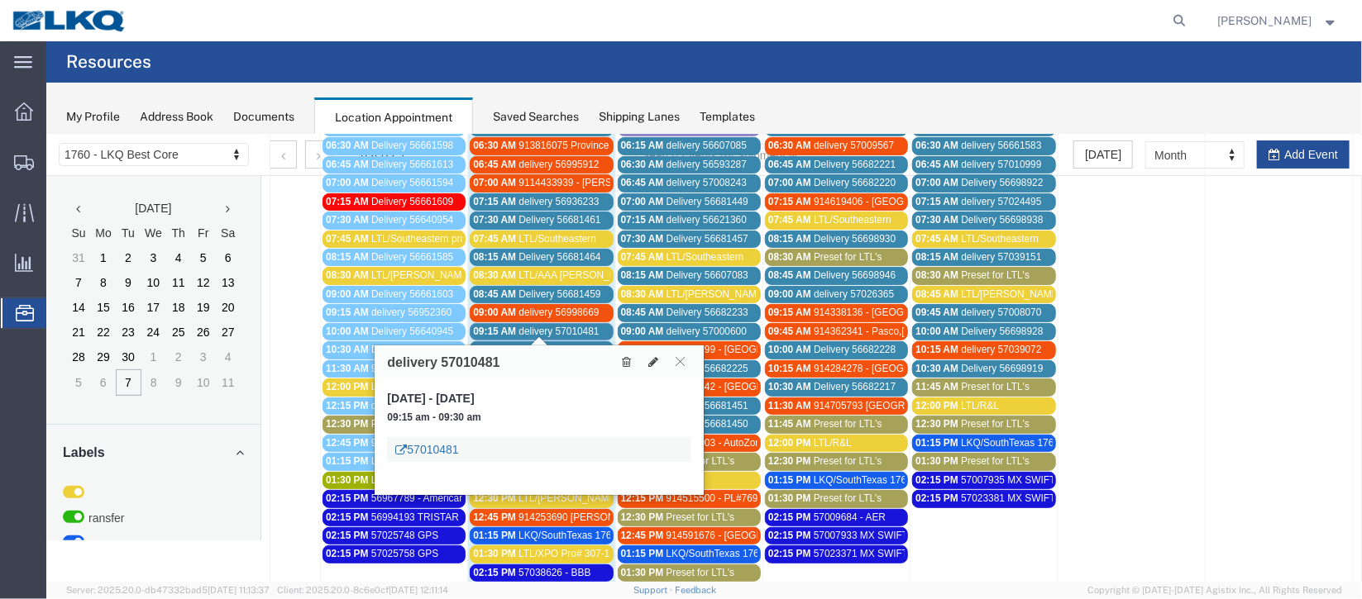
click at [441, 444] on link "57010481" at bounding box center [425, 449] width 63 height 17
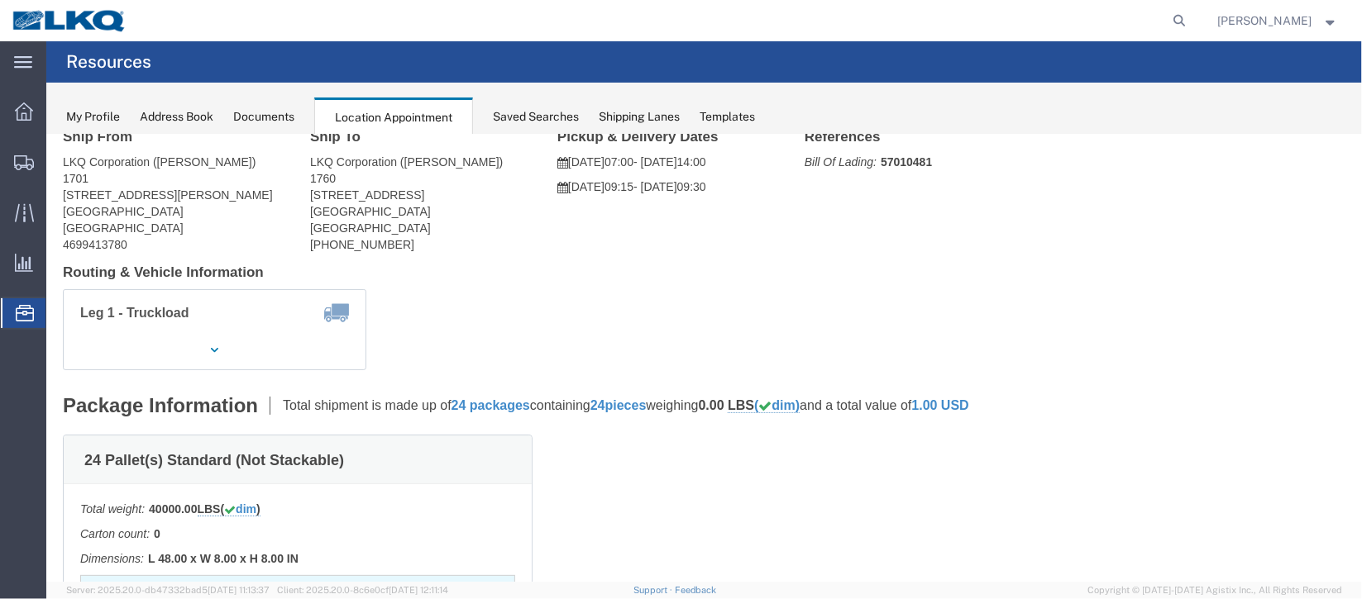
scroll to position [0, 0]
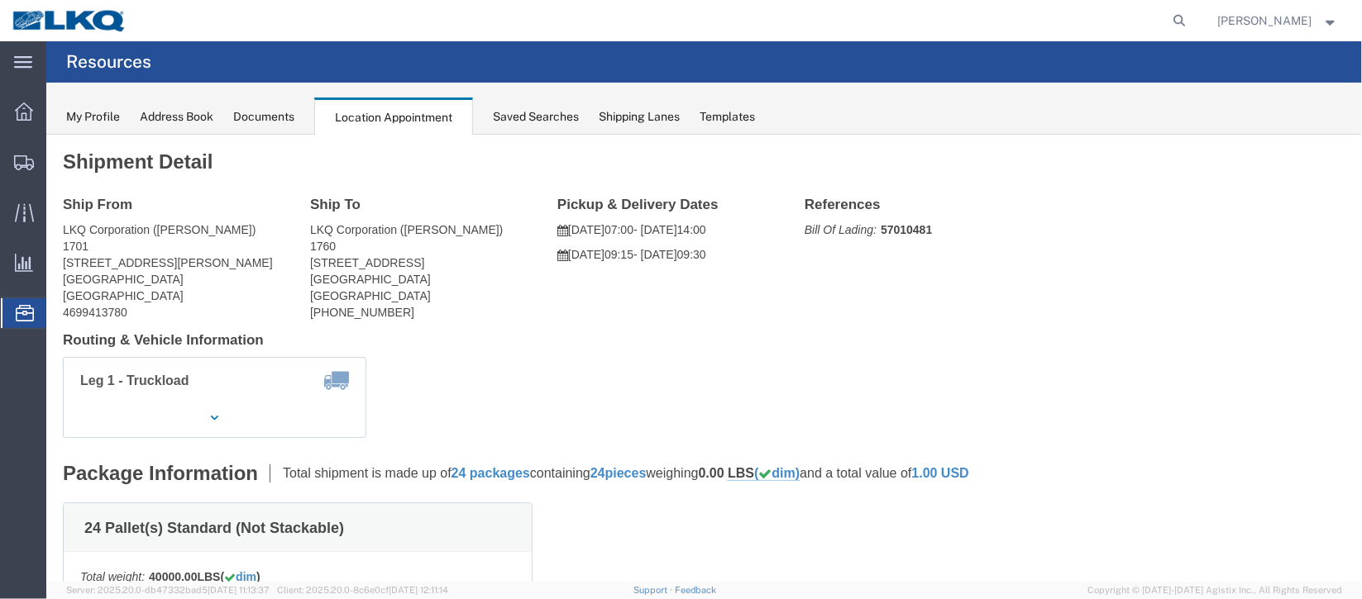
click at [0, 0] on span "Documents" at bounding box center [0, 0] width 0 height 0
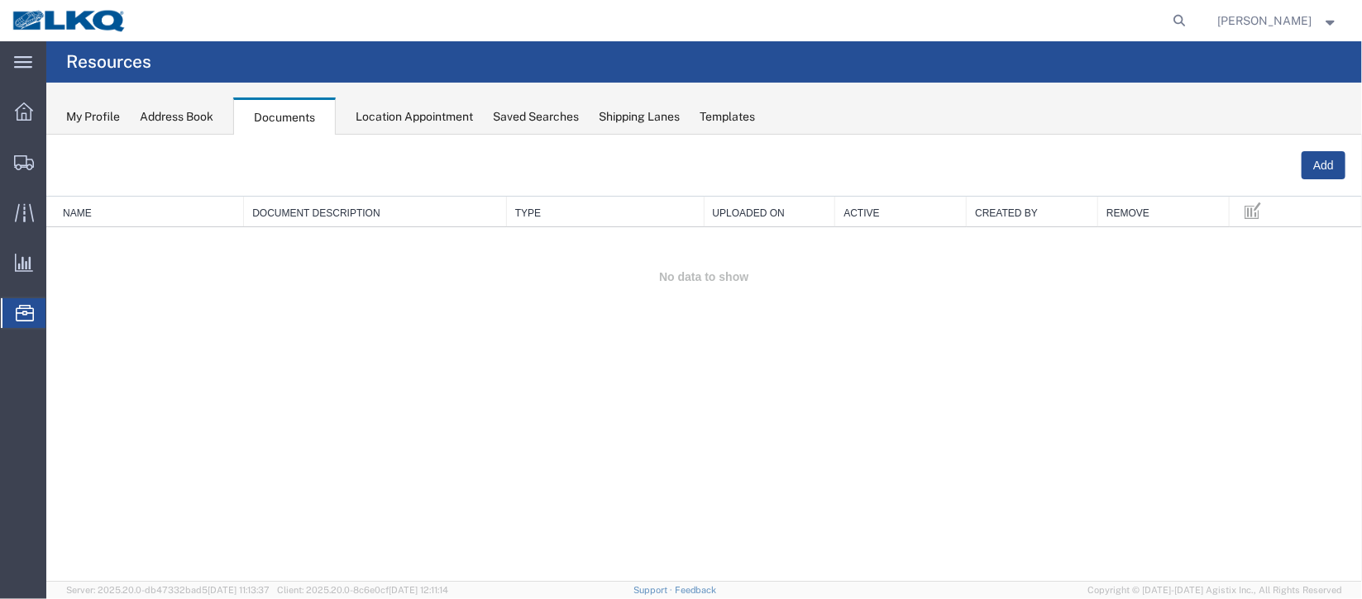
click at [0, 0] on span "Location Appointment" at bounding box center [0, 0] width 0 height 0
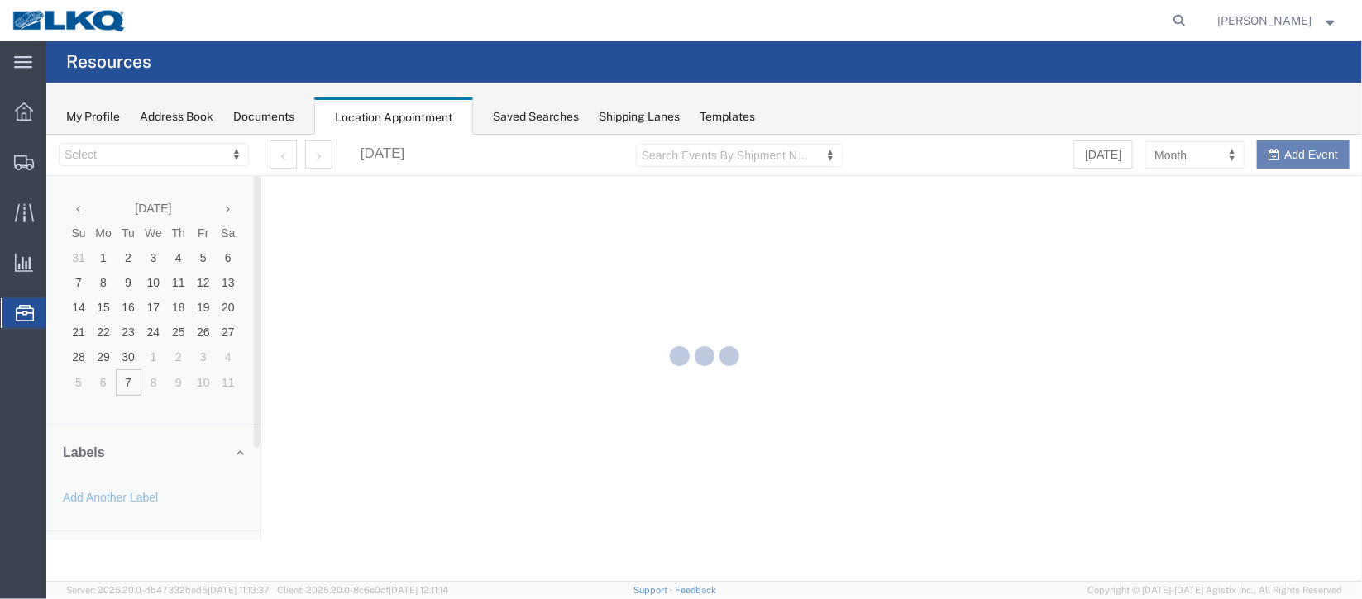
select select "27634"
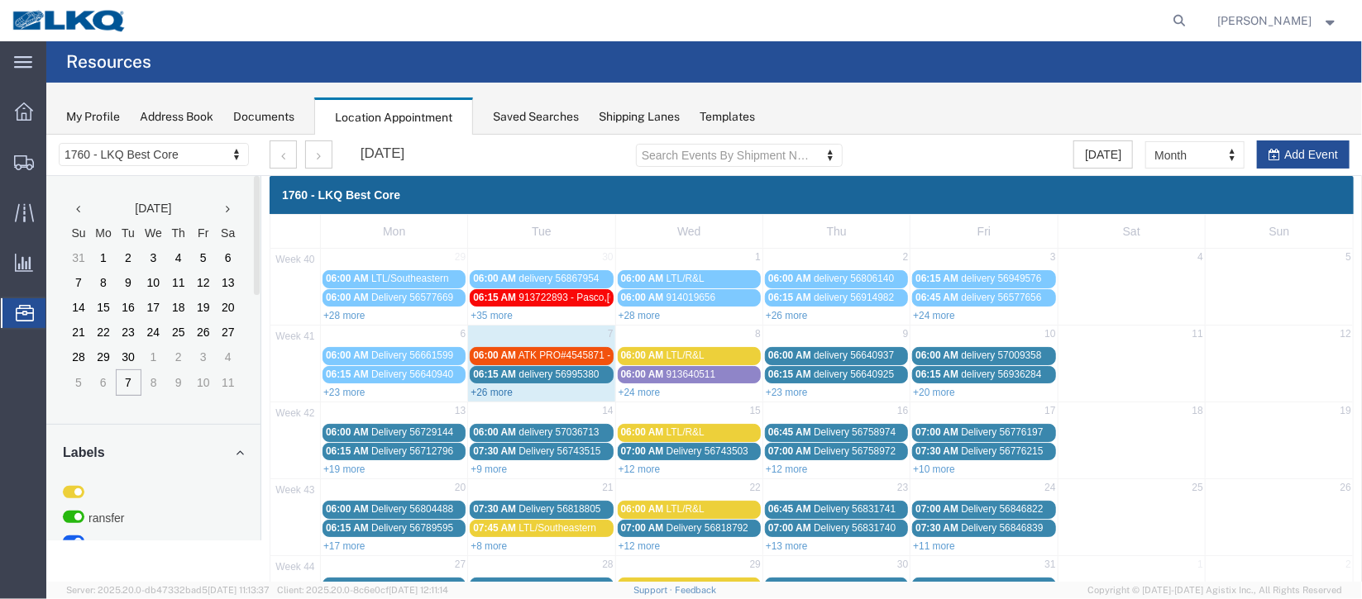
click at [500, 389] on link "+26 more" at bounding box center [491, 392] width 42 height 12
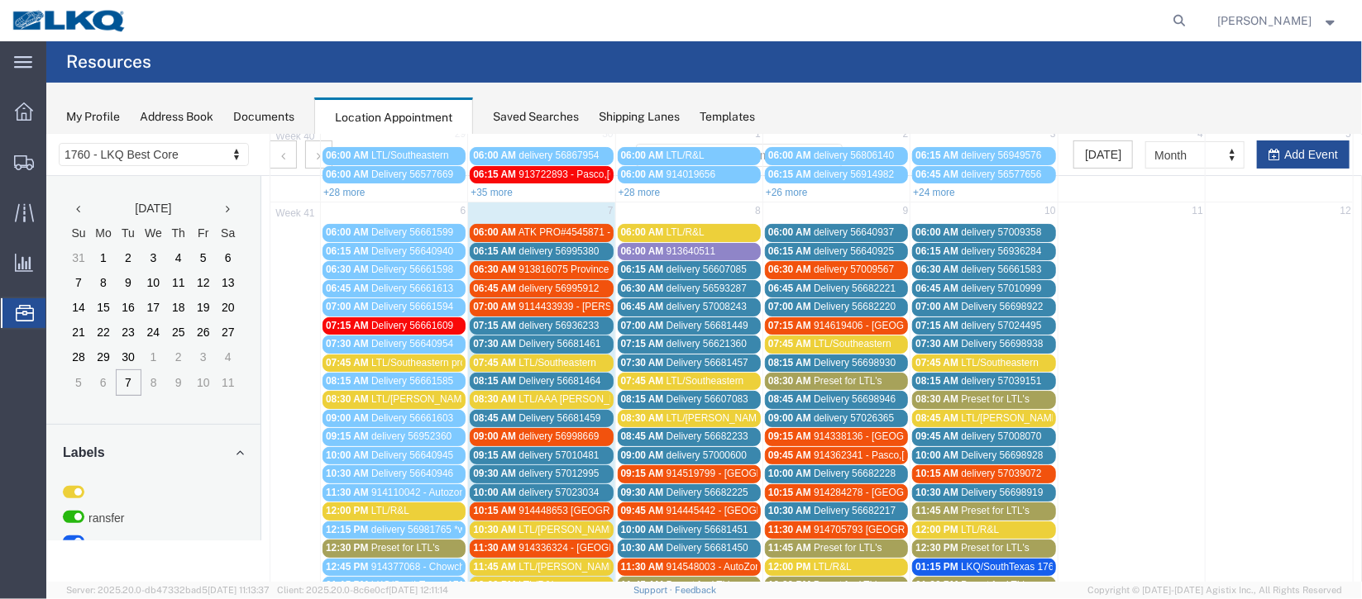
scroll to position [247, 0]
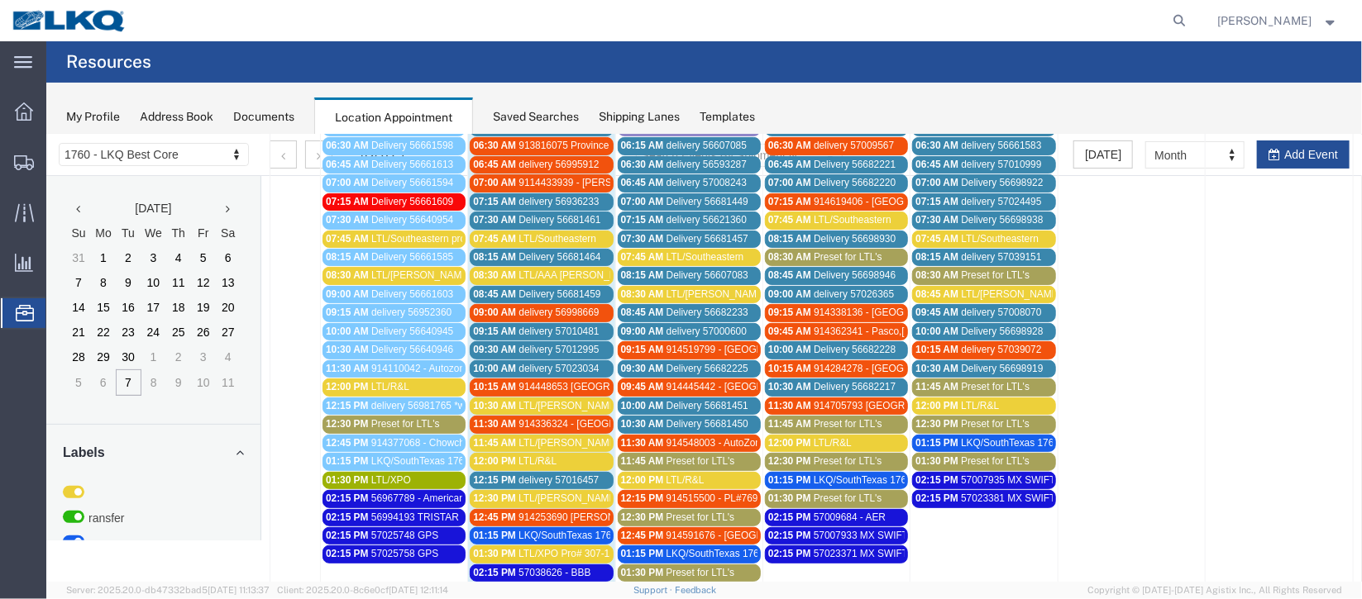
click at [510, 343] on span "09:30 AM" at bounding box center [493, 349] width 43 height 12
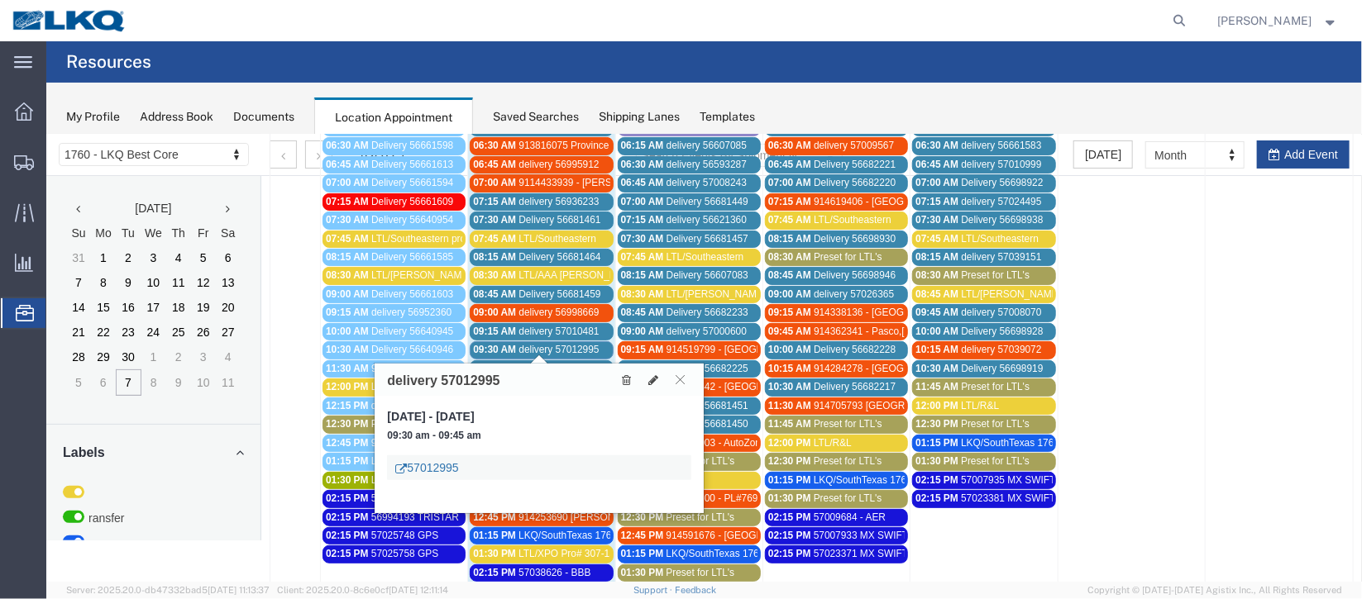
click at [438, 461] on link "57012995" at bounding box center [425, 467] width 63 height 17
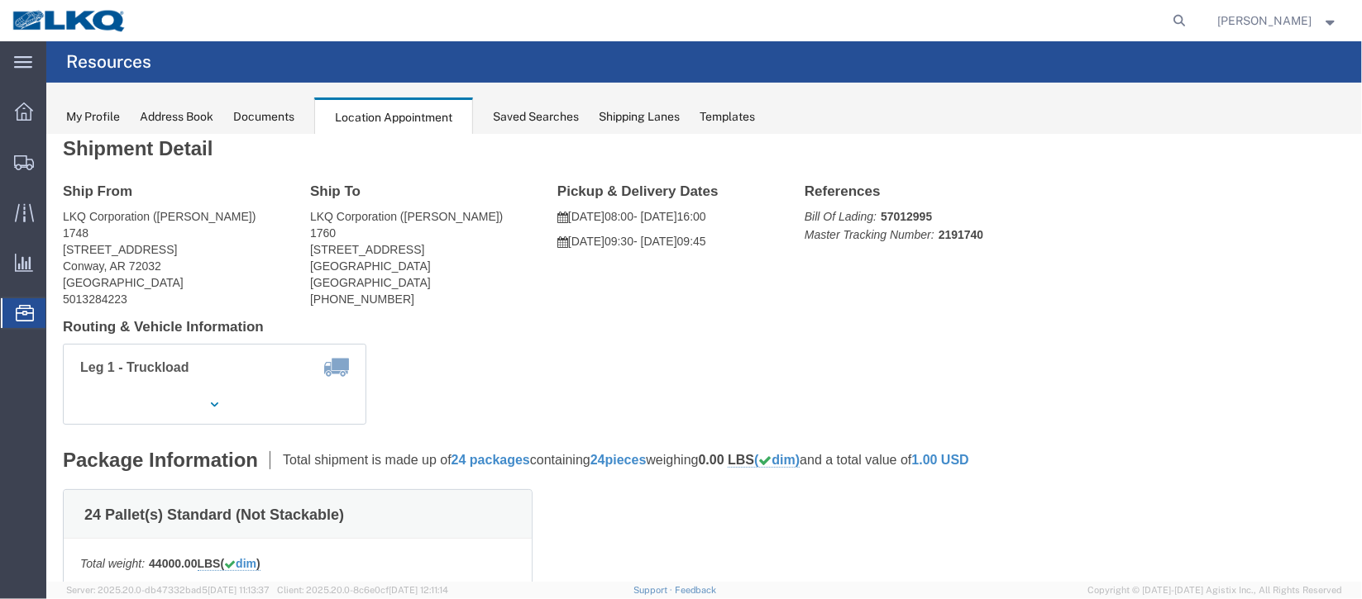
scroll to position [0, 0]
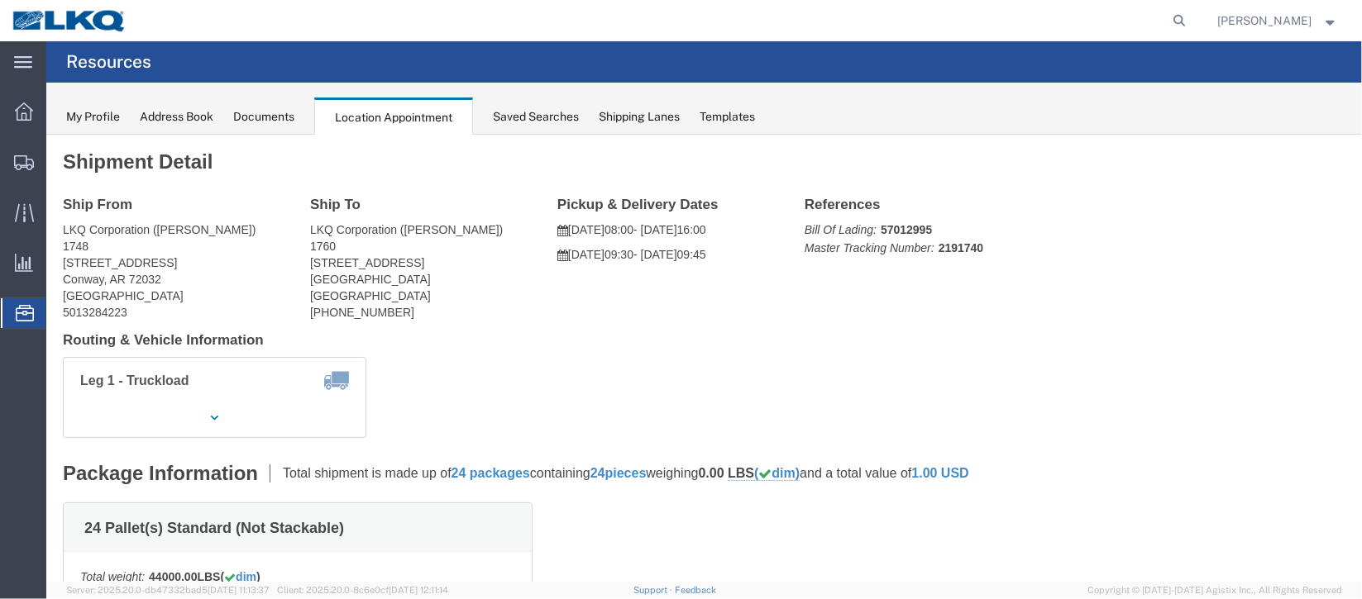
click at [0, 0] on span "Documents" at bounding box center [0, 0] width 0 height 0
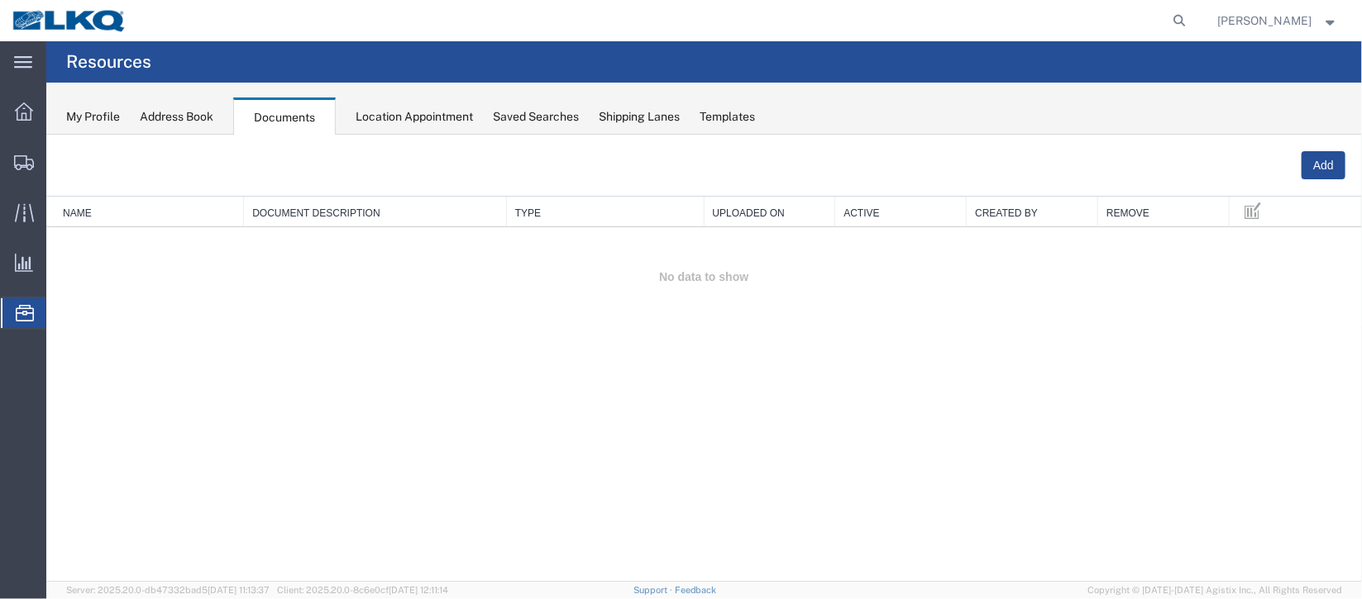
click at [0, 0] on span "Location Appointment" at bounding box center [0, 0] width 0 height 0
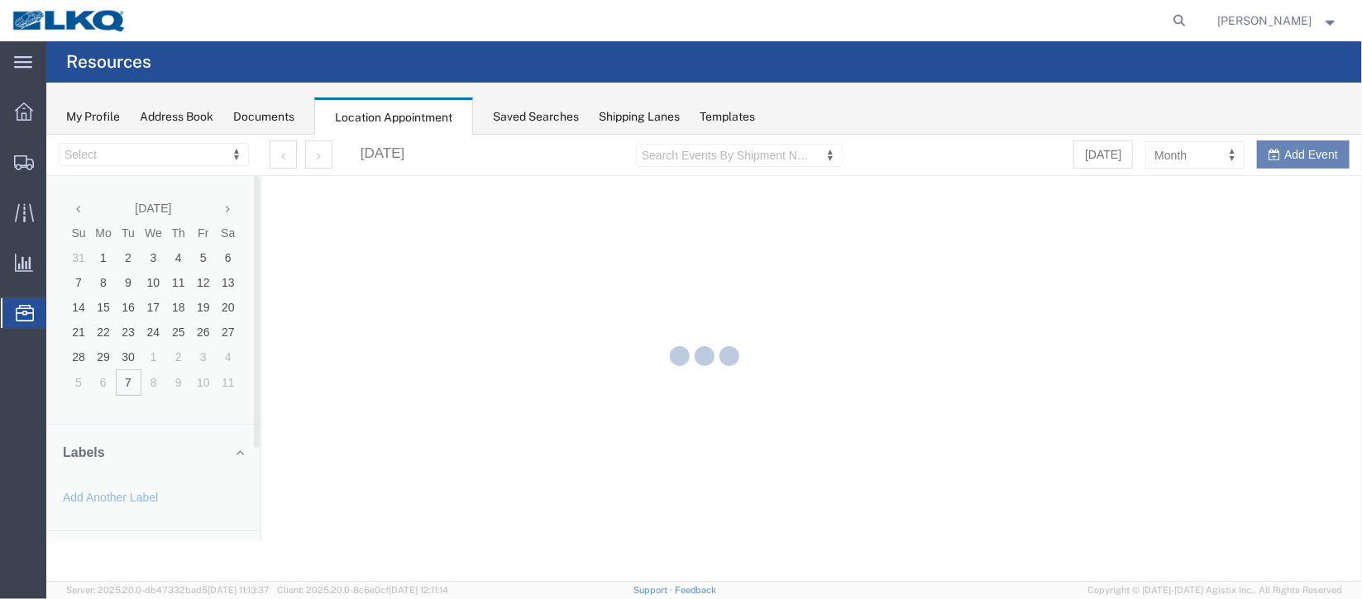
select select "27634"
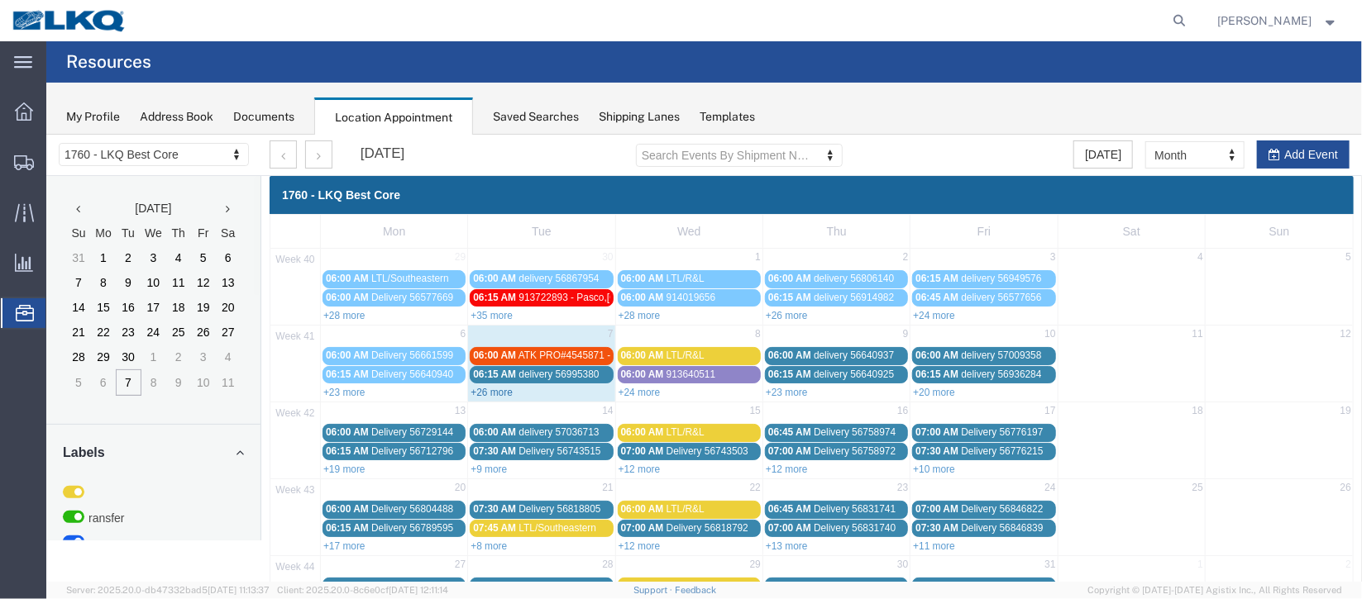
click at [494, 386] on link "+26 more" at bounding box center [491, 392] width 42 height 12
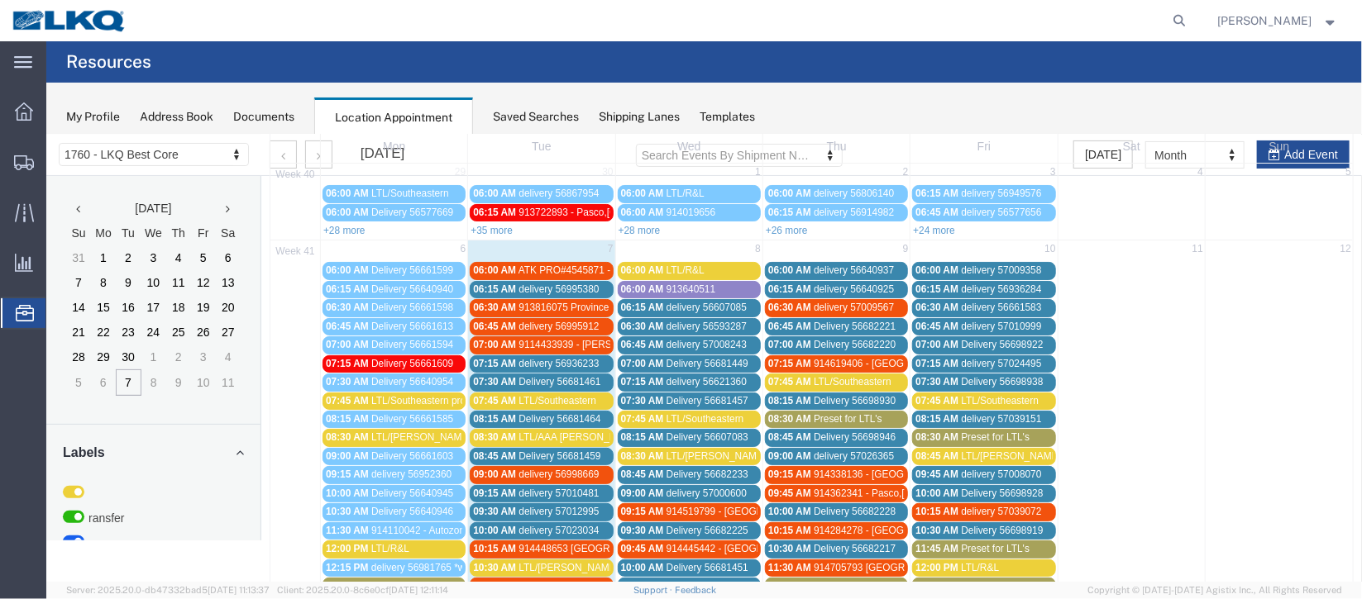
scroll to position [247, 0]
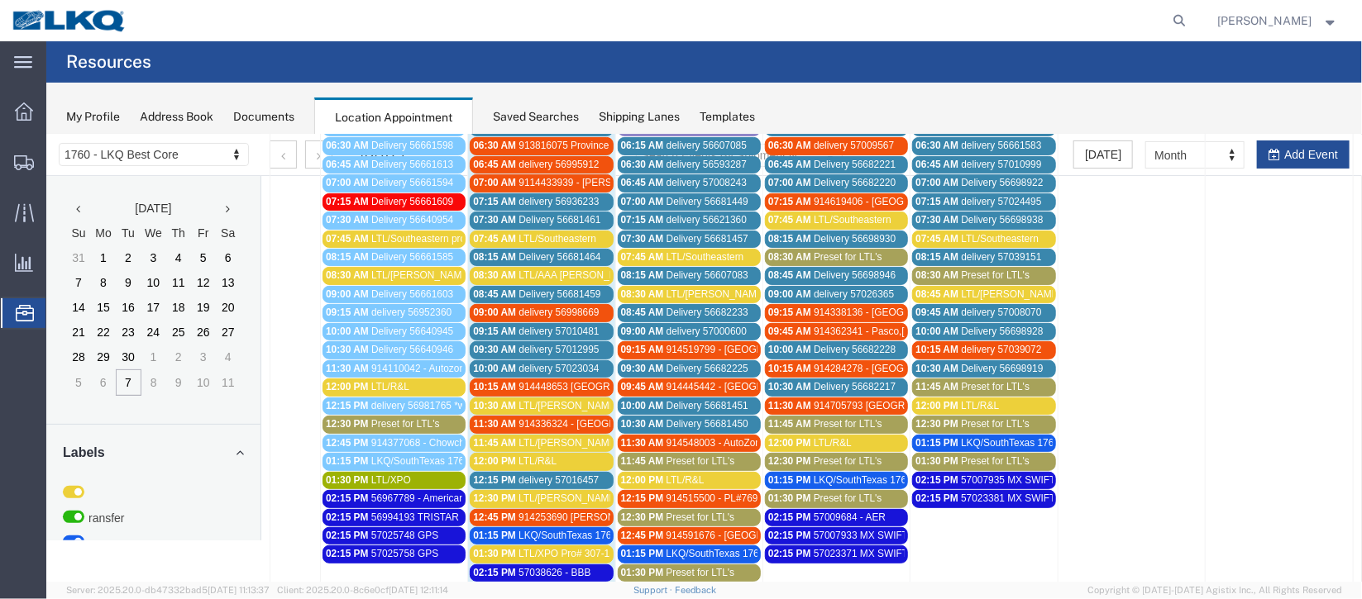
click at [519, 362] on span "delivery 57023034" at bounding box center [558, 368] width 80 height 12
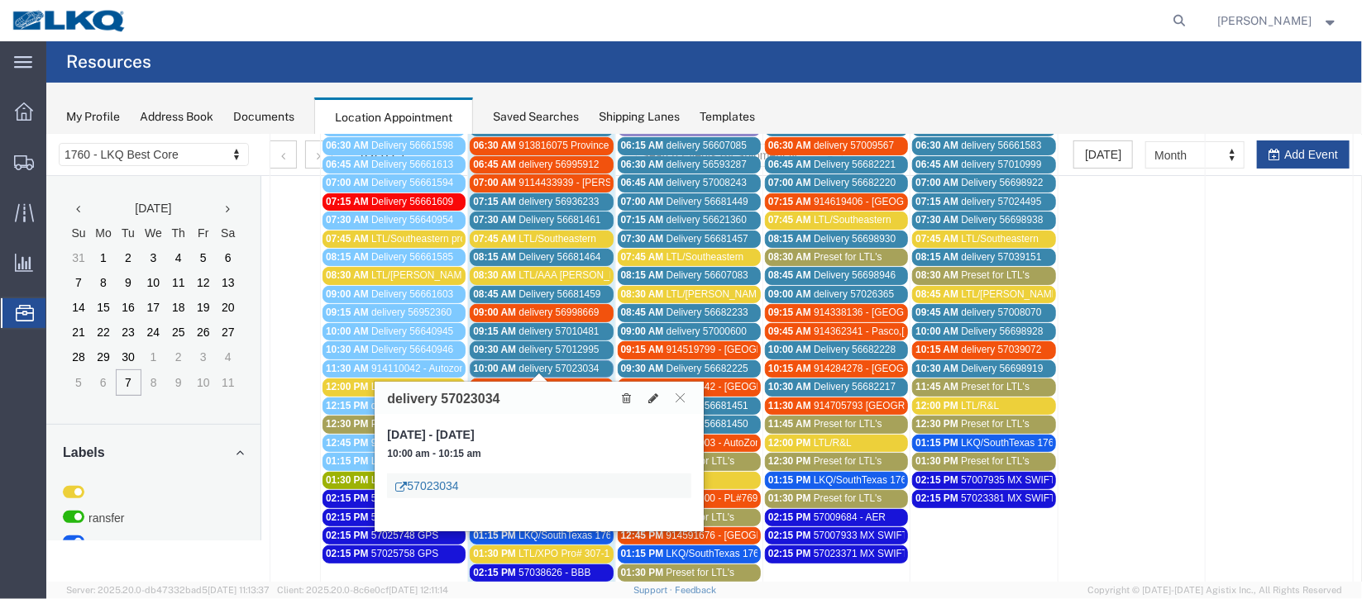
click at [434, 479] on link "57023034" at bounding box center [425, 485] width 63 height 17
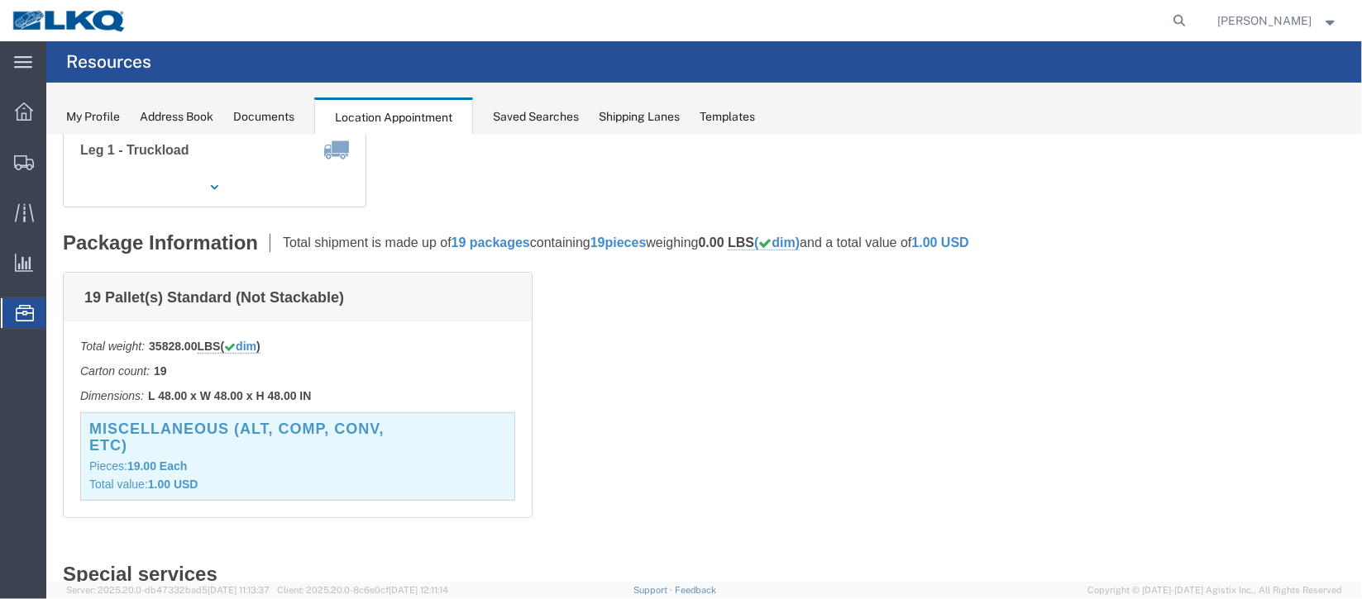
scroll to position [0, 0]
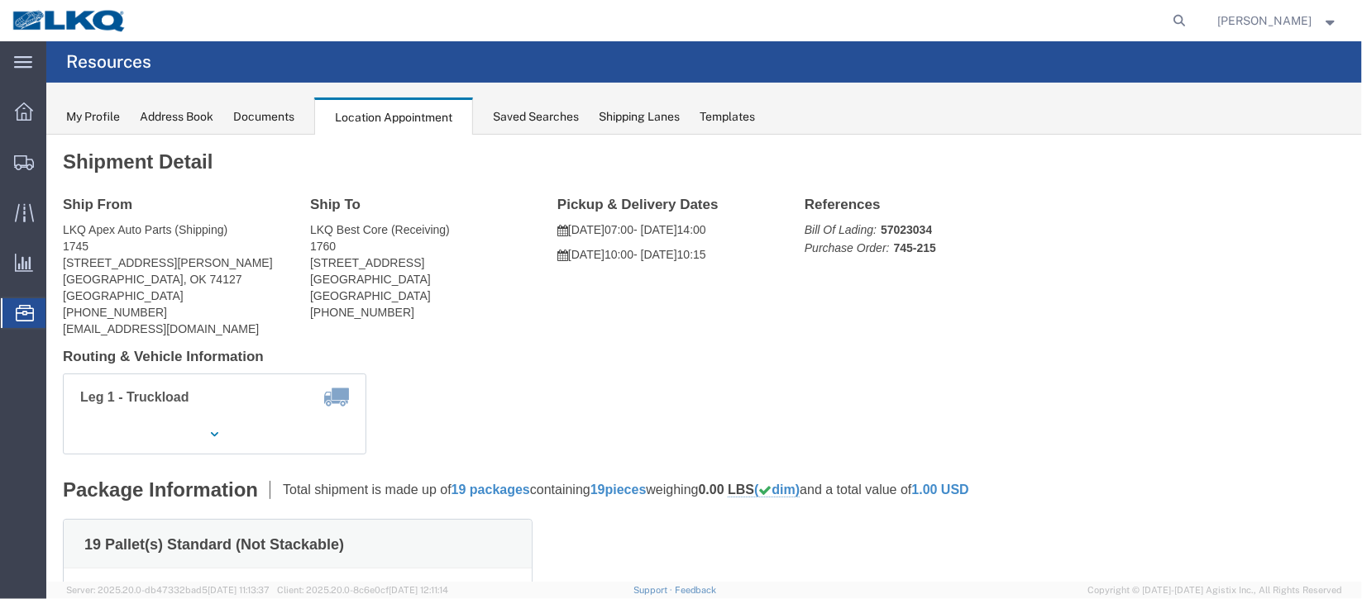
click at [0, 0] on span "Documents" at bounding box center [0, 0] width 0 height 0
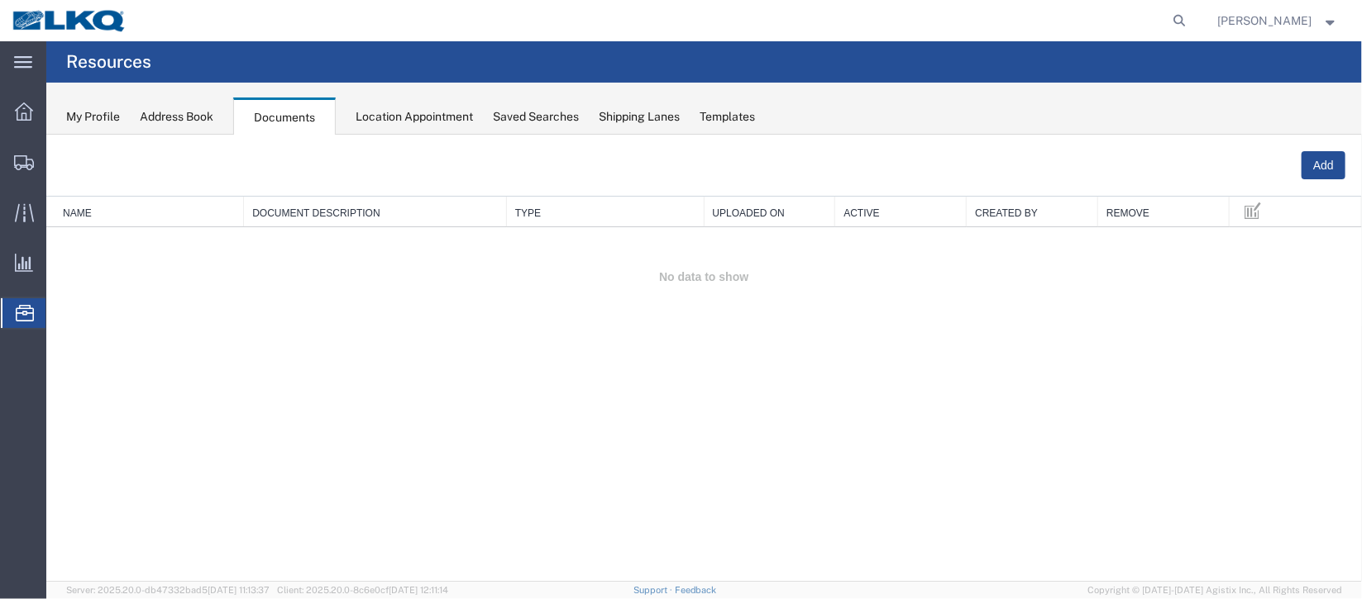
click at [0, 0] on span "Location Appointment" at bounding box center [0, 0] width 0 height 0
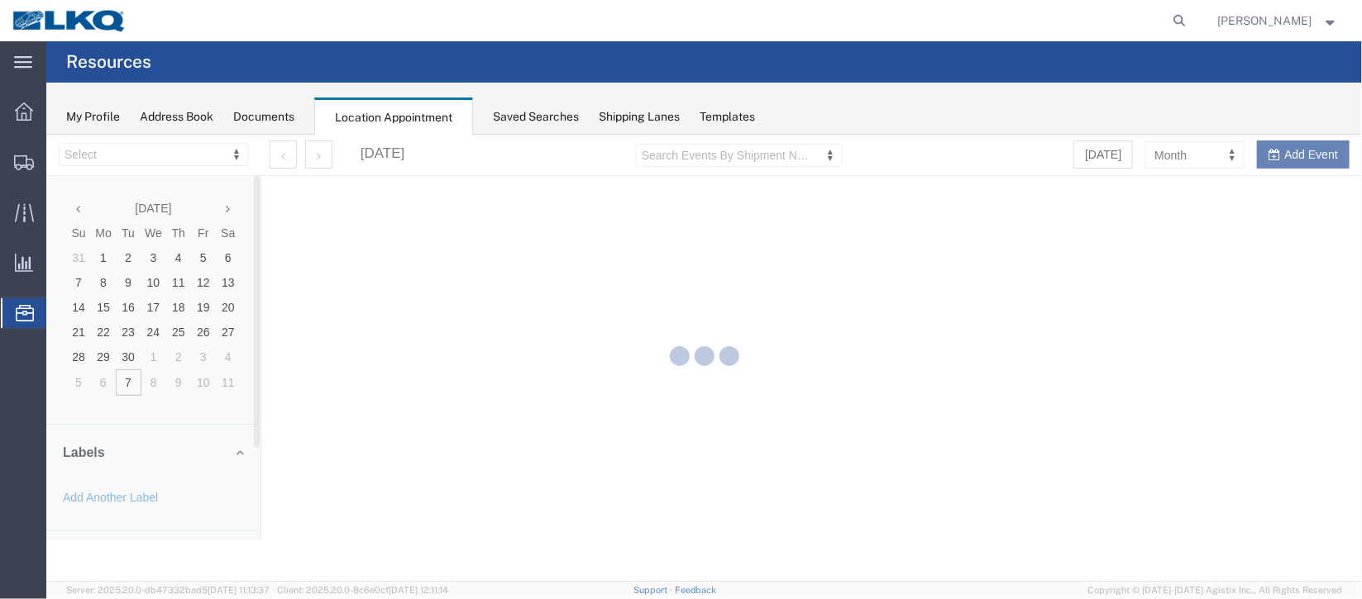
select select "27634"
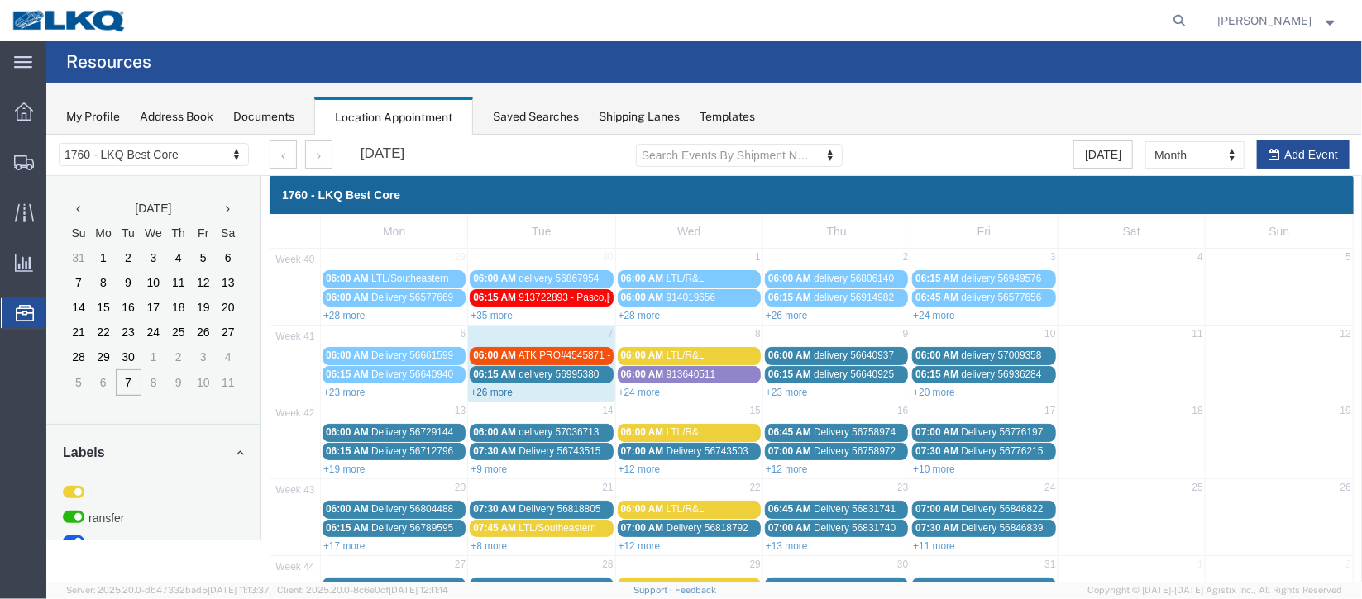
click at [493, 389] on link "+26 more" at bounding box center [491, 392] width 42 height 12
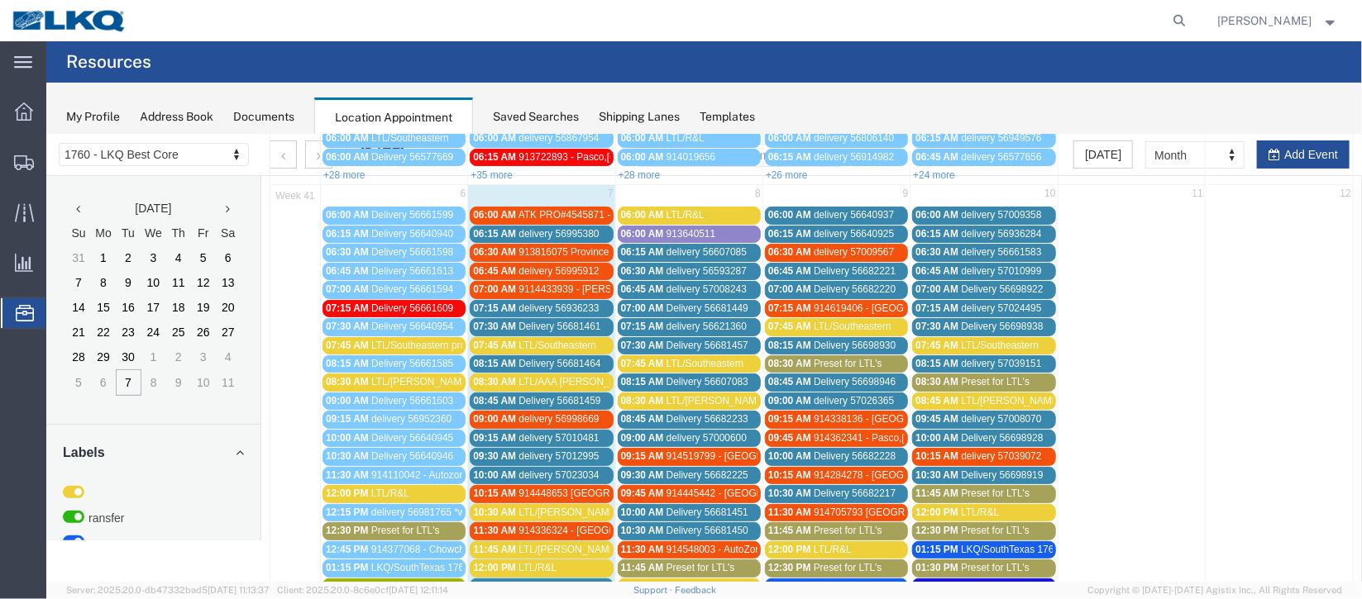
scroll to position [247, 0]
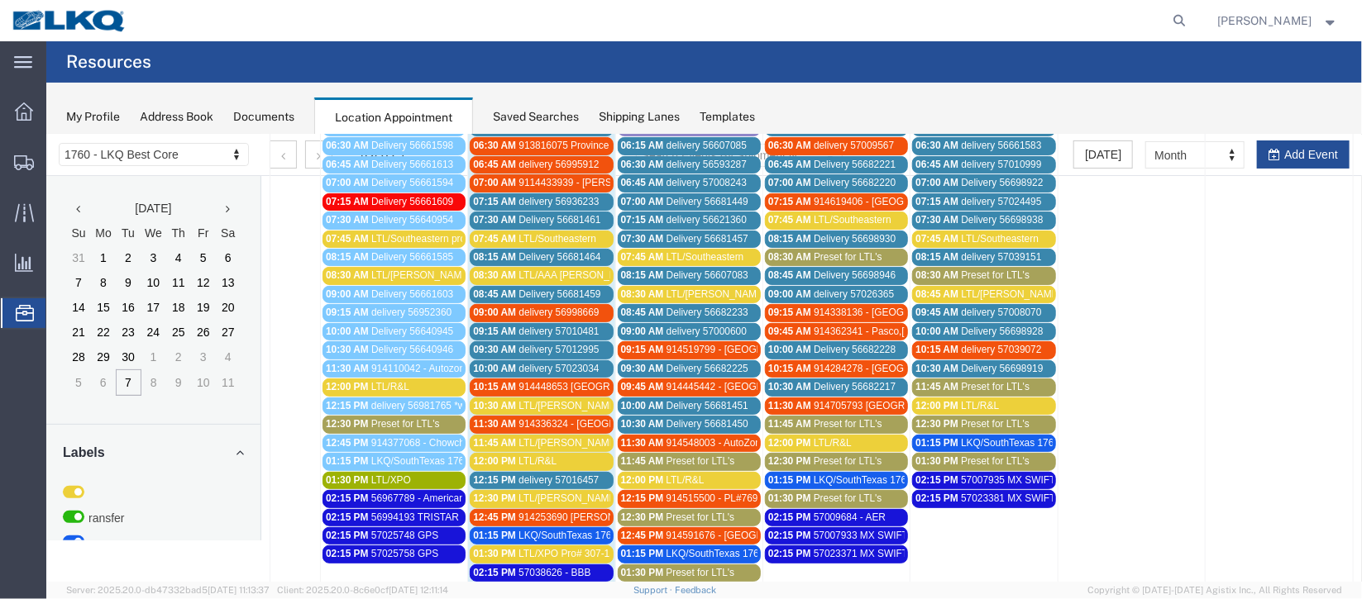
click at [521, 474] on span "delivery 57016457" at bounding box center [558, 480] width 80 height 12
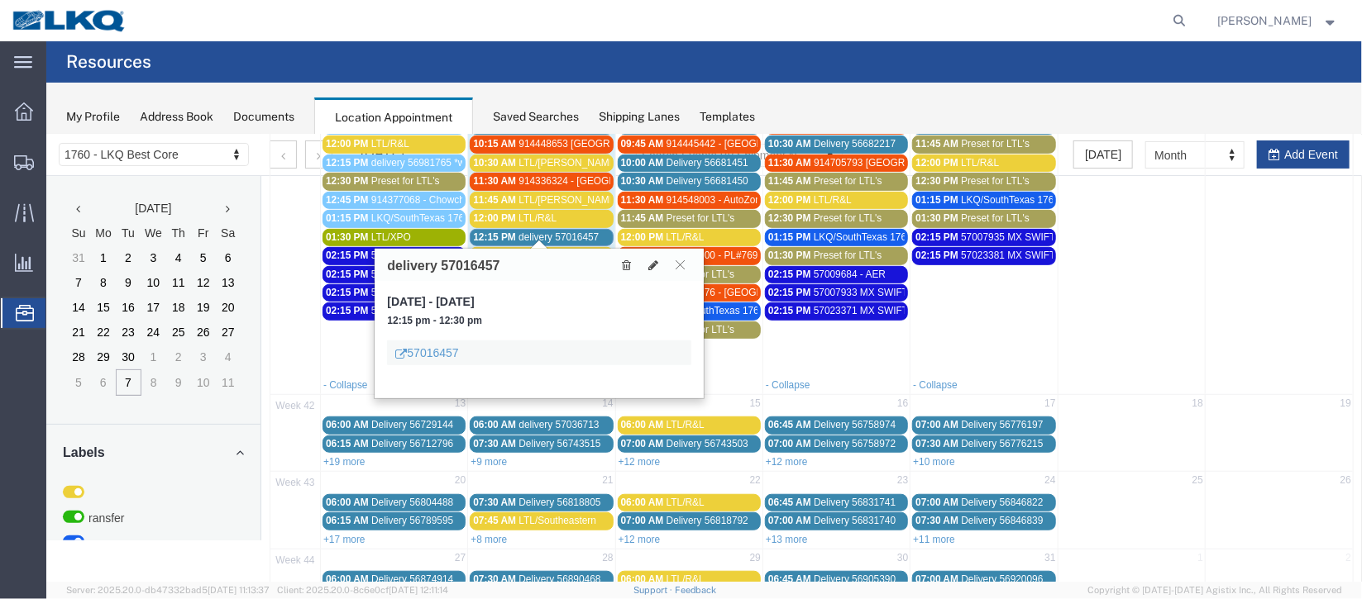
scroll to position [495, 0]
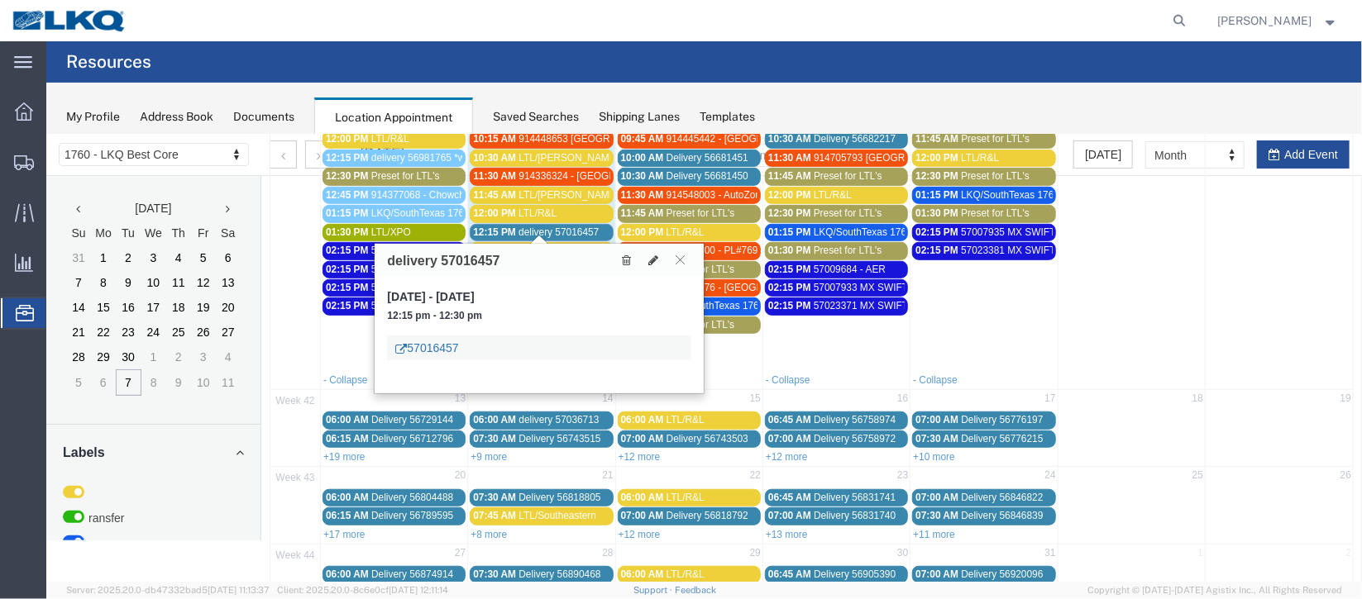
click at [441, 345] on link "57016457" at bounding box center [425, 347] width 63 height 17
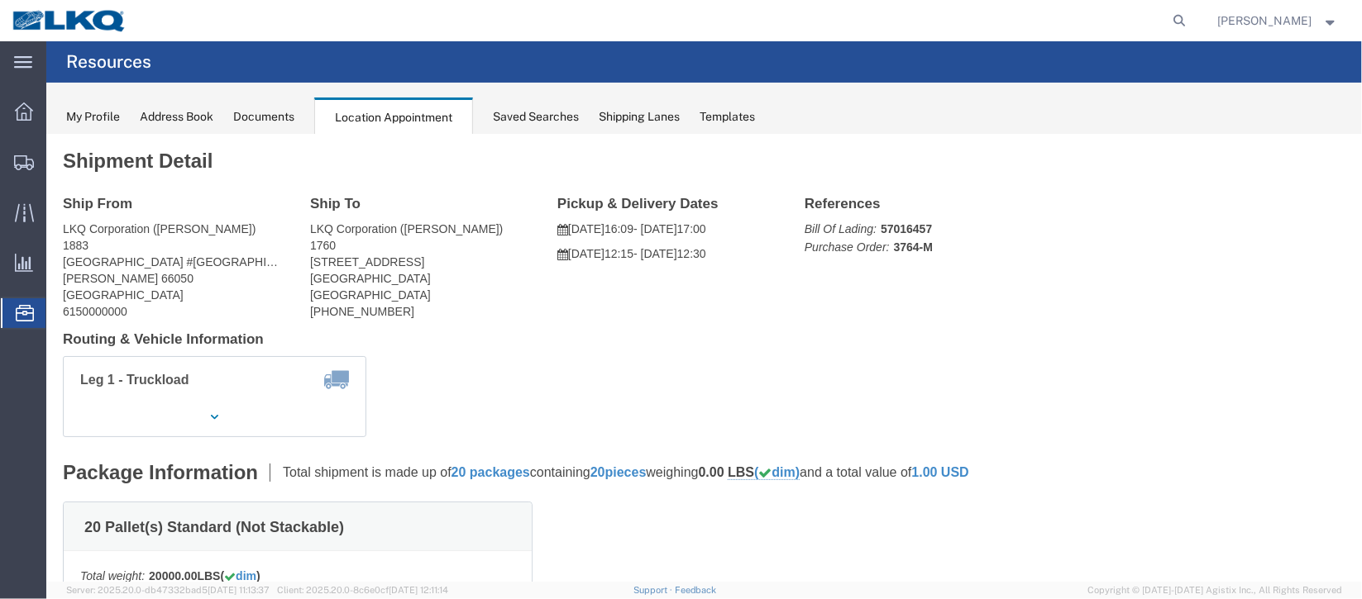
scroll to position [0, 0]
click at [0, 0] on span "Documents" at bounding box center [0, 0] width 0 height 0
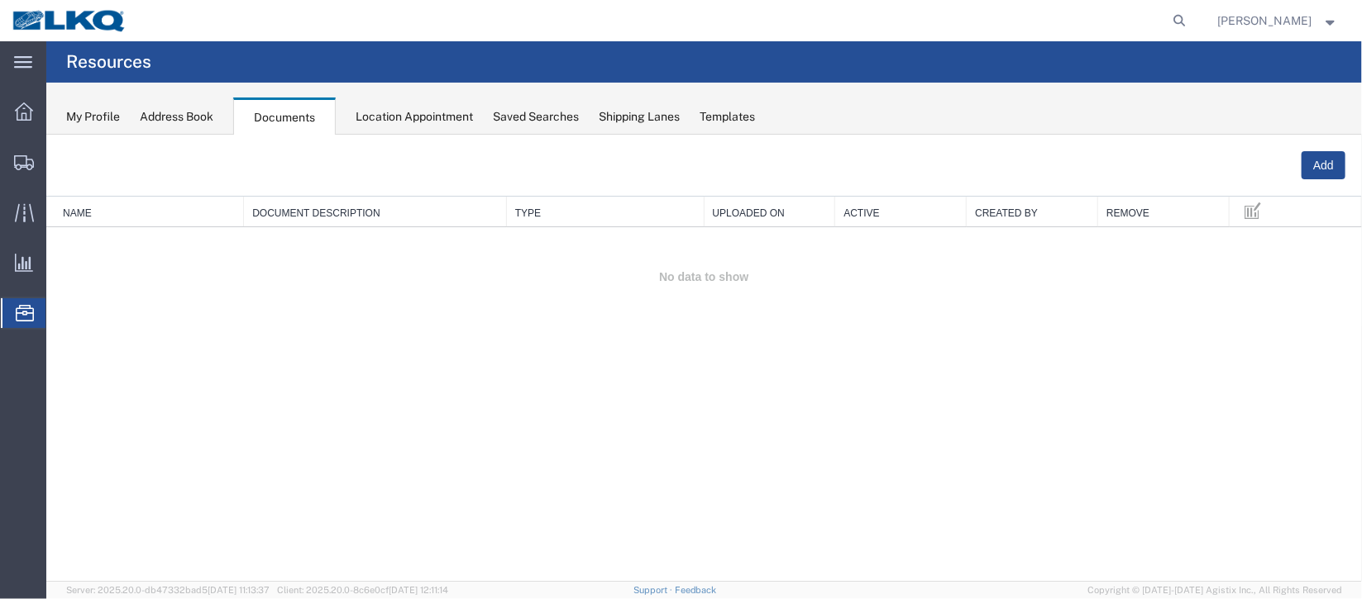
click at [0, 0] on span "Location Appointment" at bounding box center [0, 0] width 0 height 0
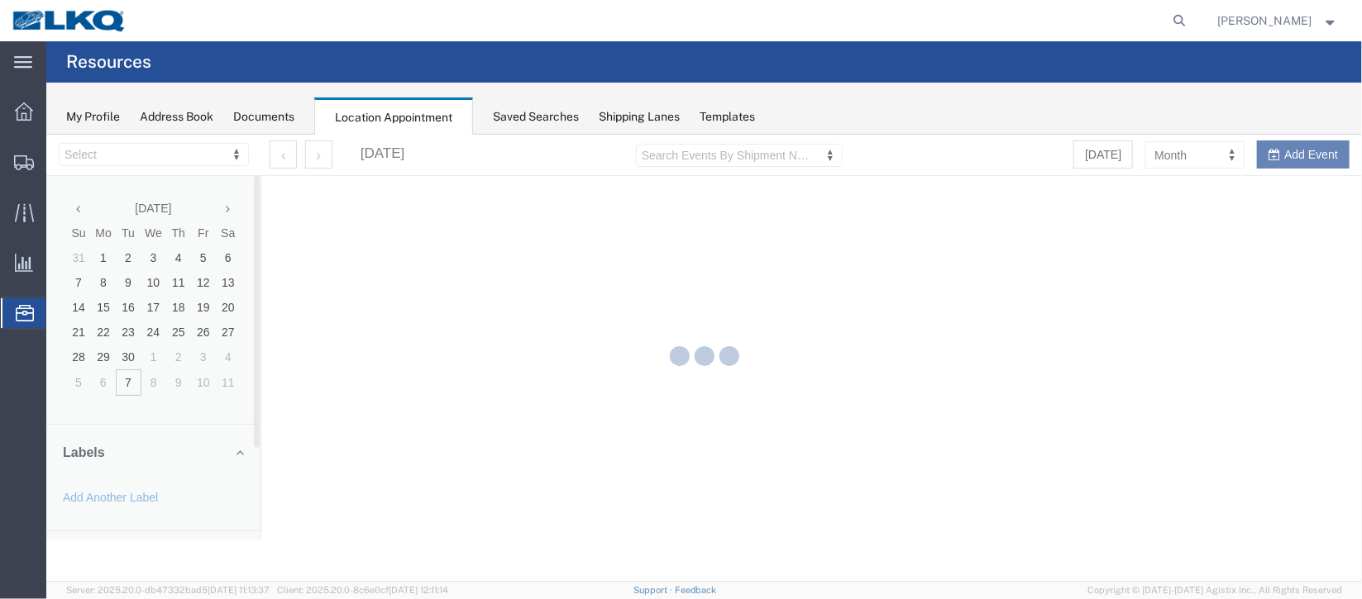
select select "27634"
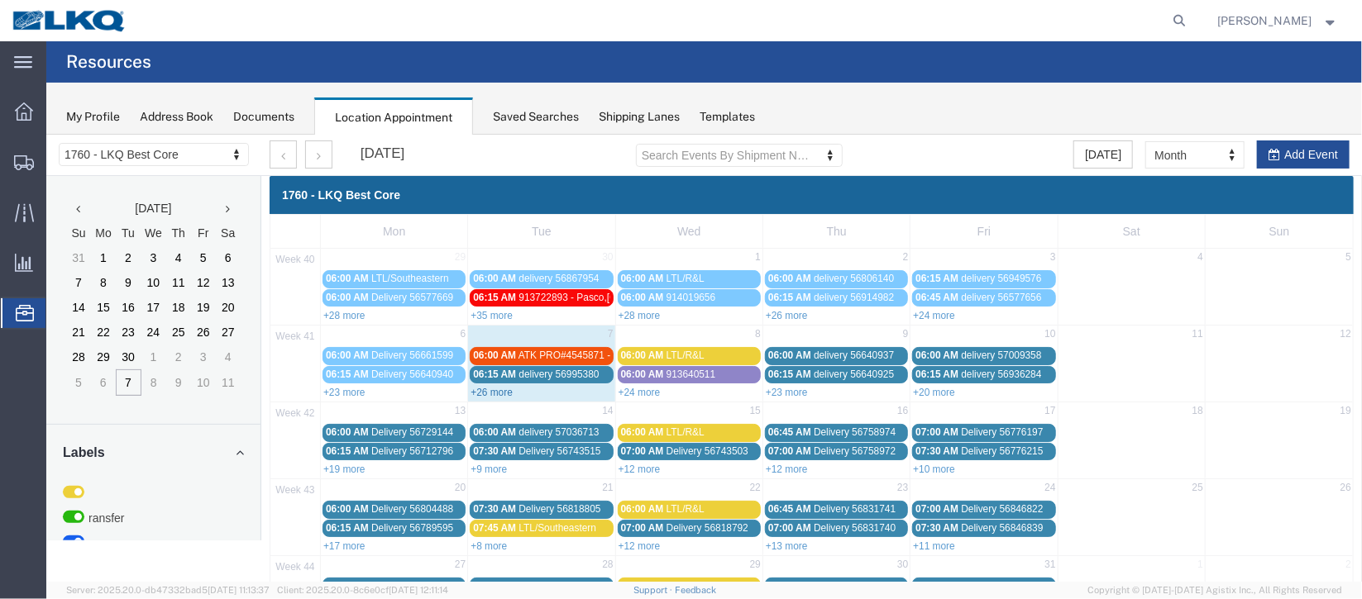
click at [504, 389] on link "+26 more" at bounding box center [491, 392] width 42 height 12
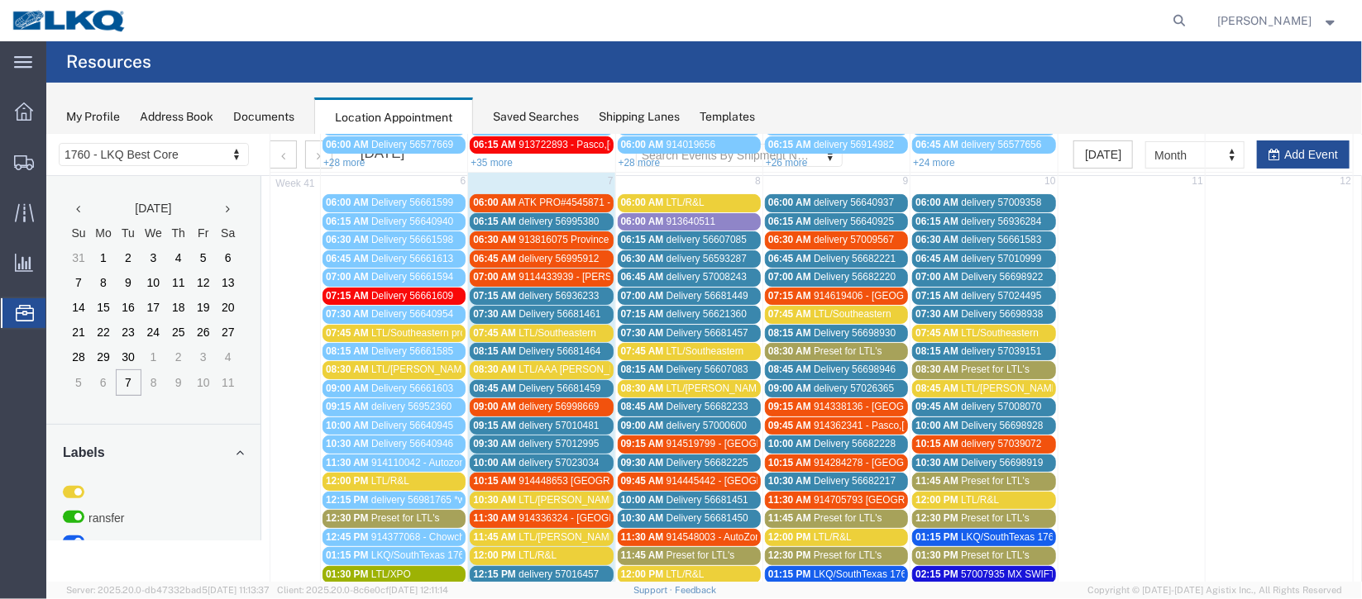
scroll to position [123, 0]
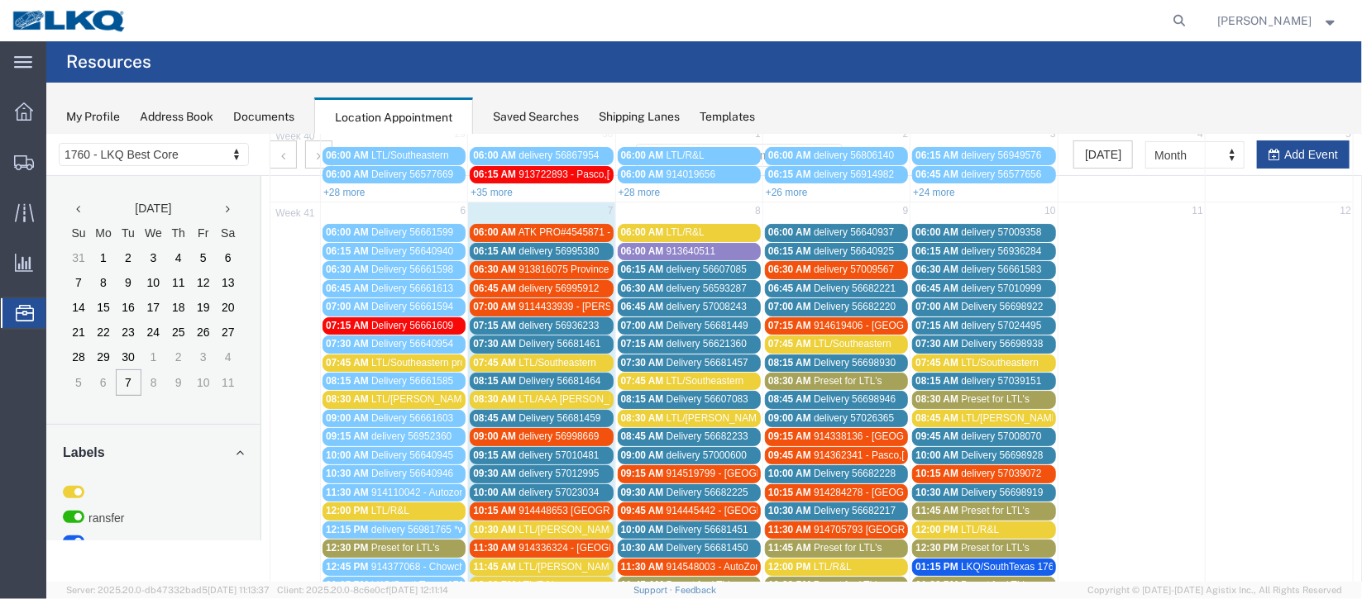
click at [549, 226] on span "ATK PRO#4545871 - Lynden Transport" at bounding box center [603, 232] width 171 height 12
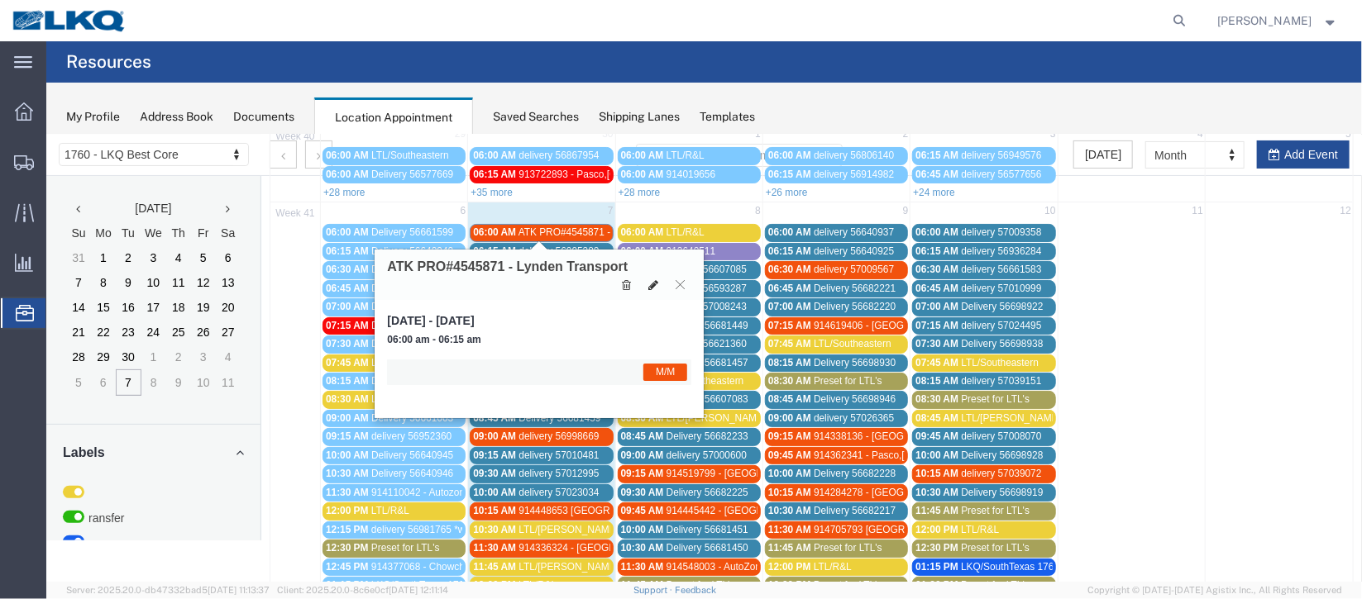
click at [648, 283] on icon at bounding box center [652, 285] width 10 height 12
select select "1"
select select "24"
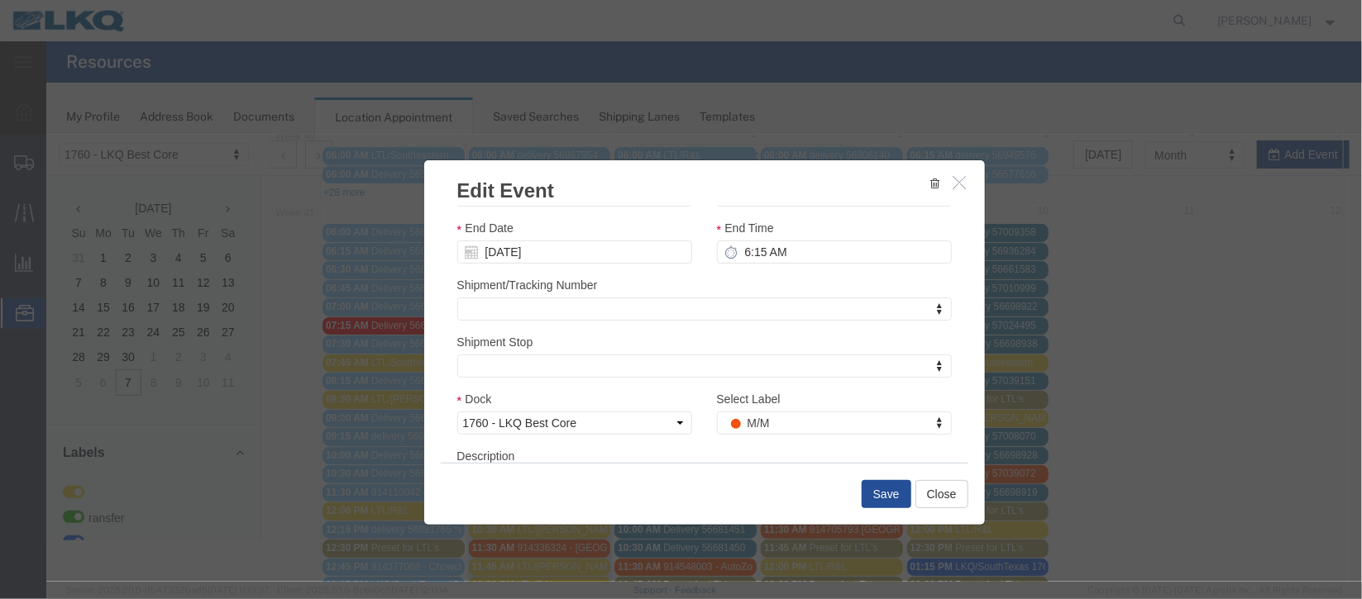
scroll to position [203, 0]
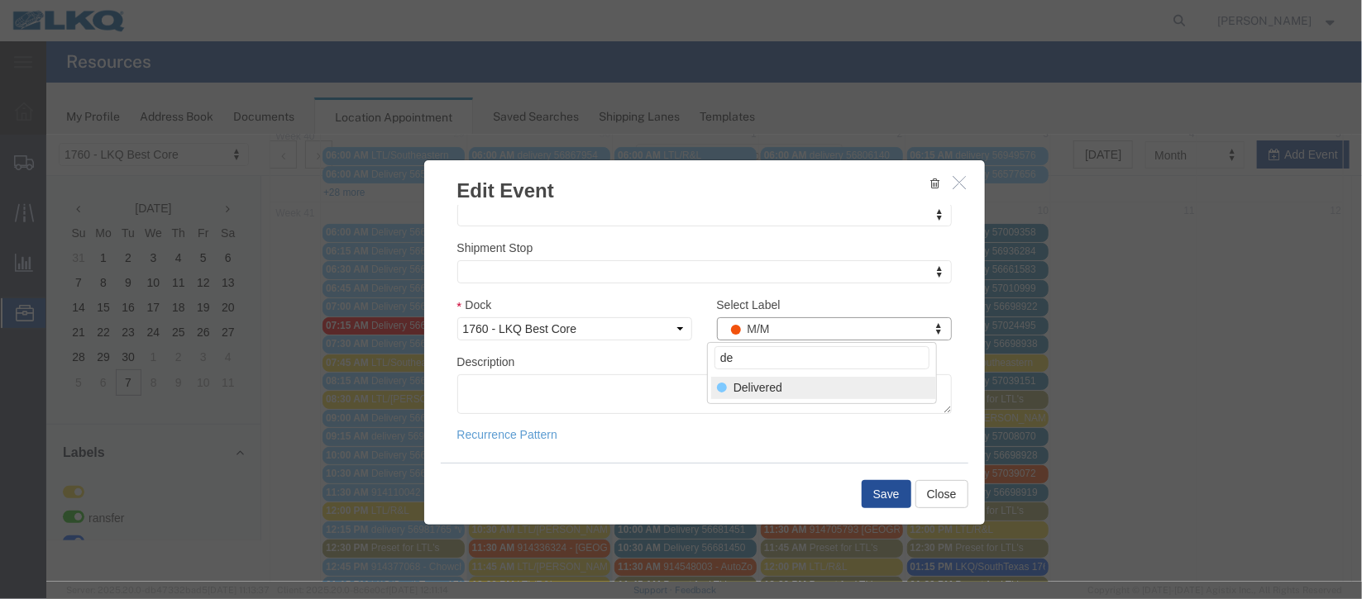
type input "de"
select select "40"
click at [882, 488] on button "Save" at bounding box center [886, 494] width 50 height 28
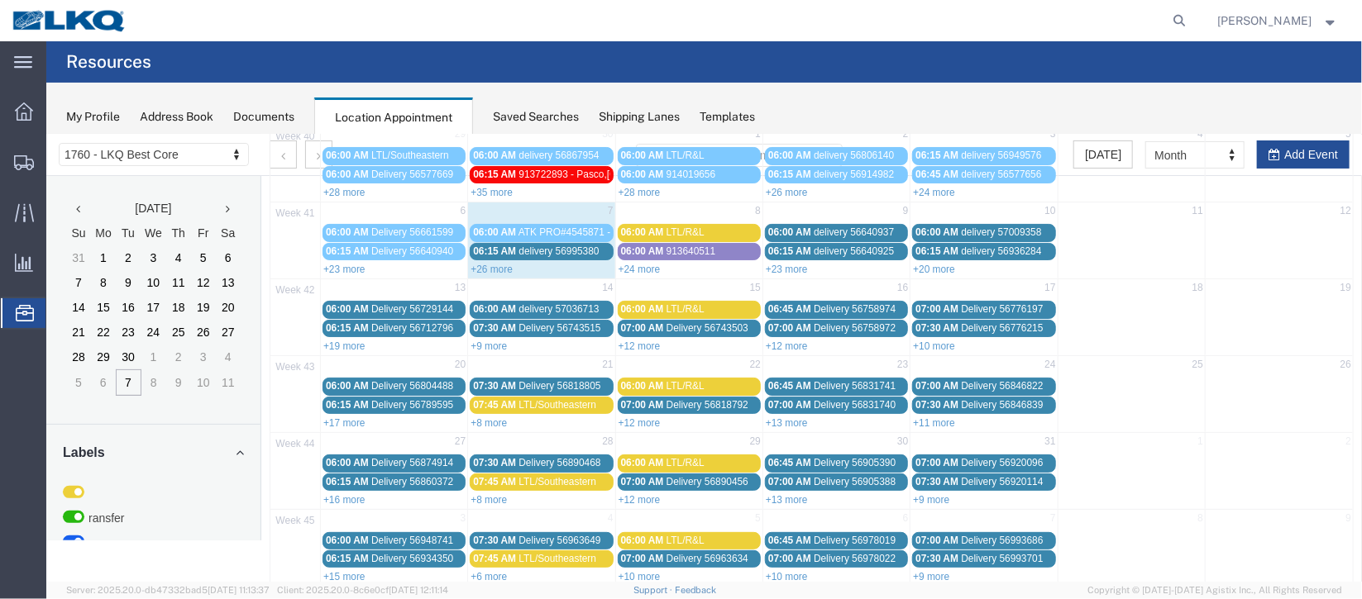
scroll to position [0, 0]
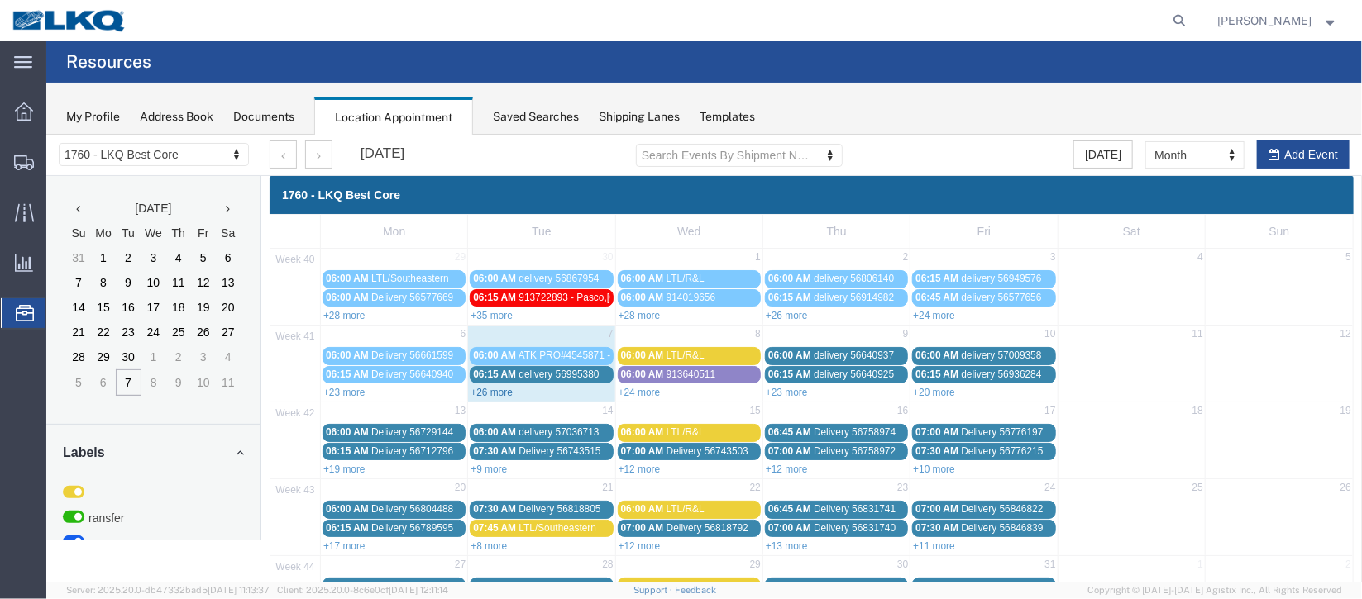
click at [509, 393] on link "+26 more" at bounding box center [491, 392] width 42 height 12
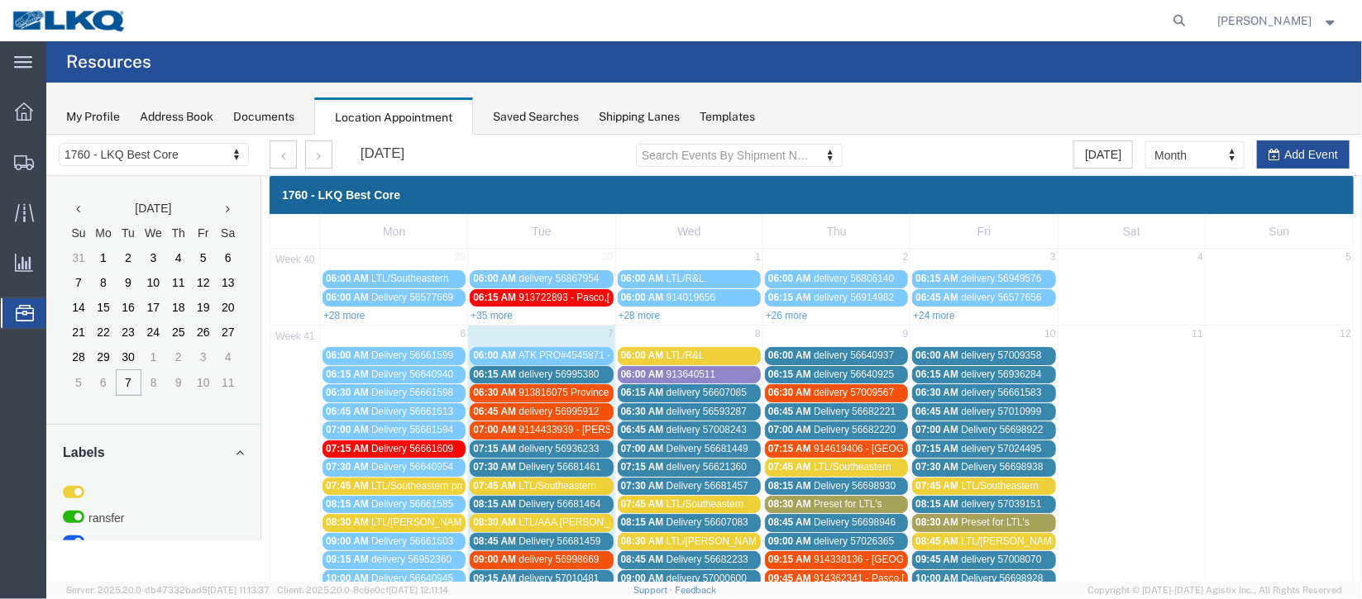
click at [541, 370] on span "delivery 56995380" at bounding box center [558, 374] width 80 height 12
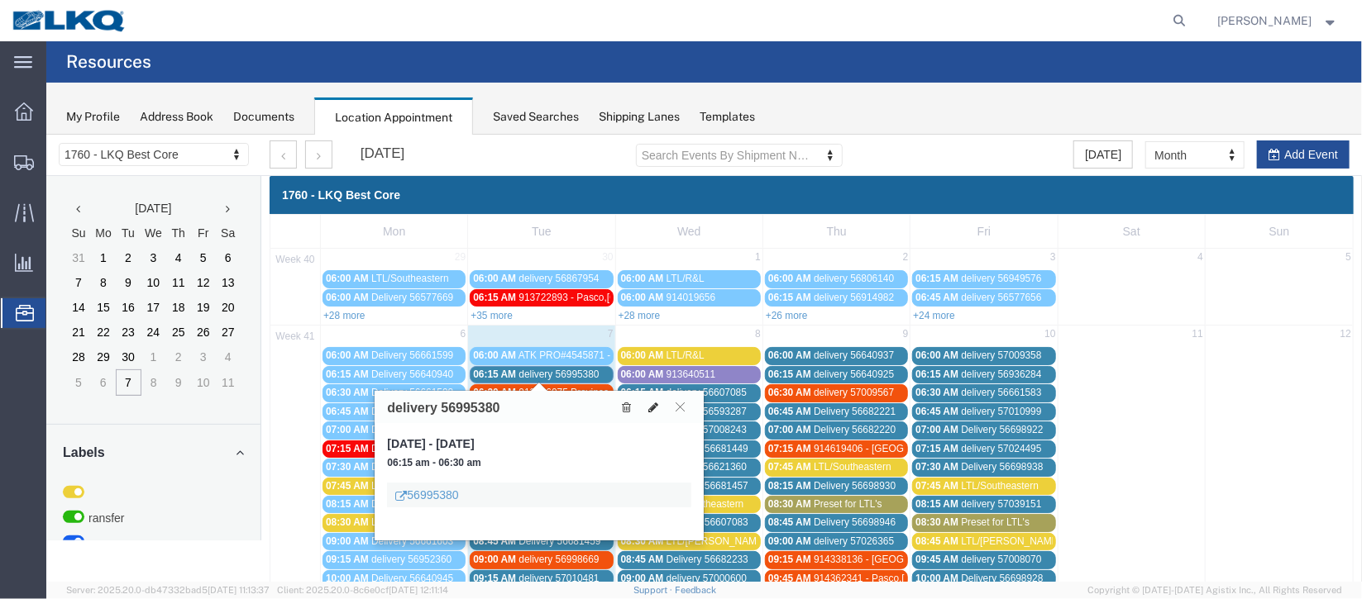
click at [651, 413] on button at bounding box center [652, 406] width 23 height 17
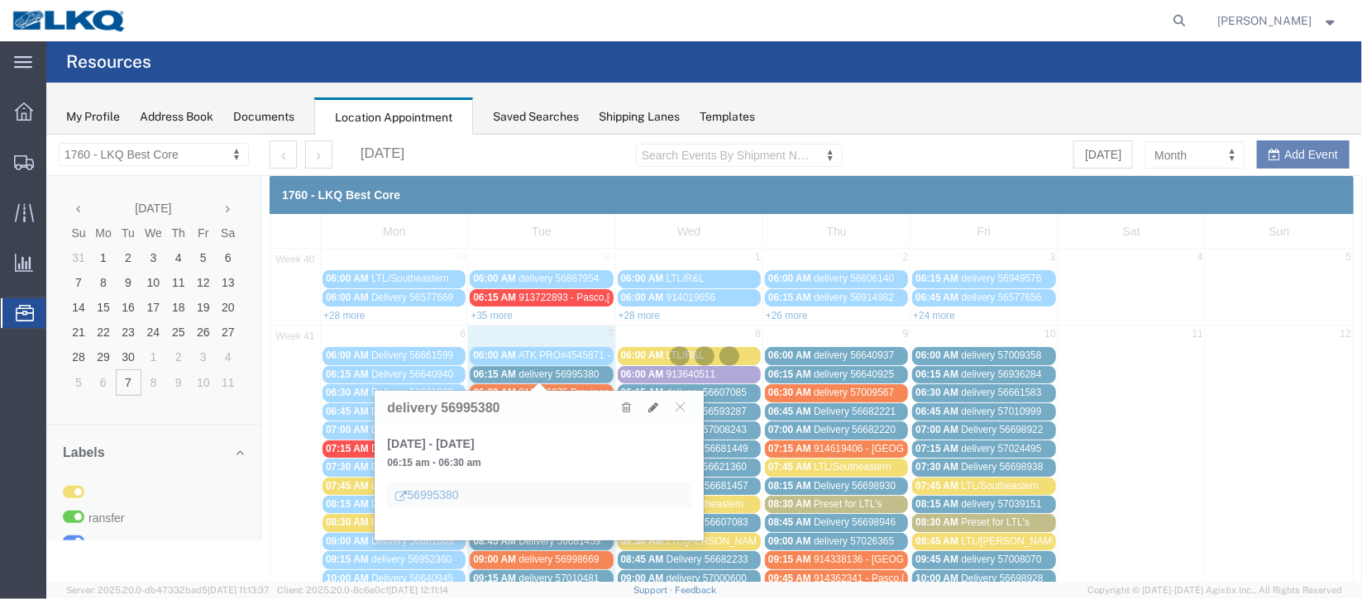
select select "1"
select select
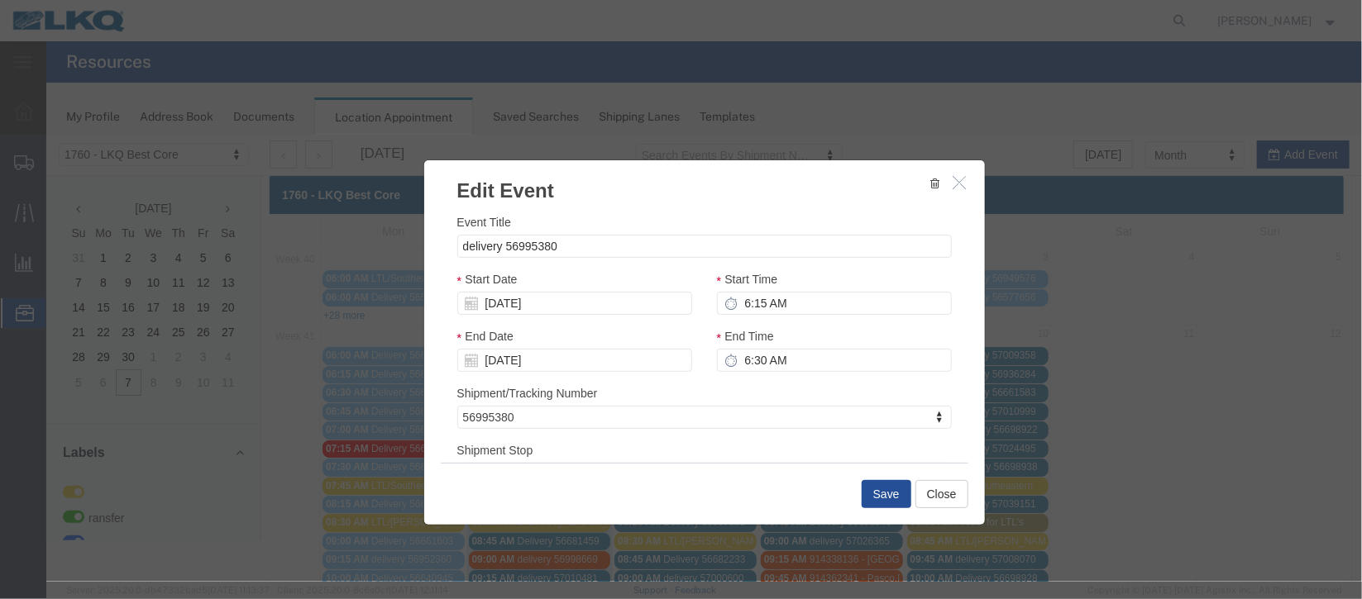
select select
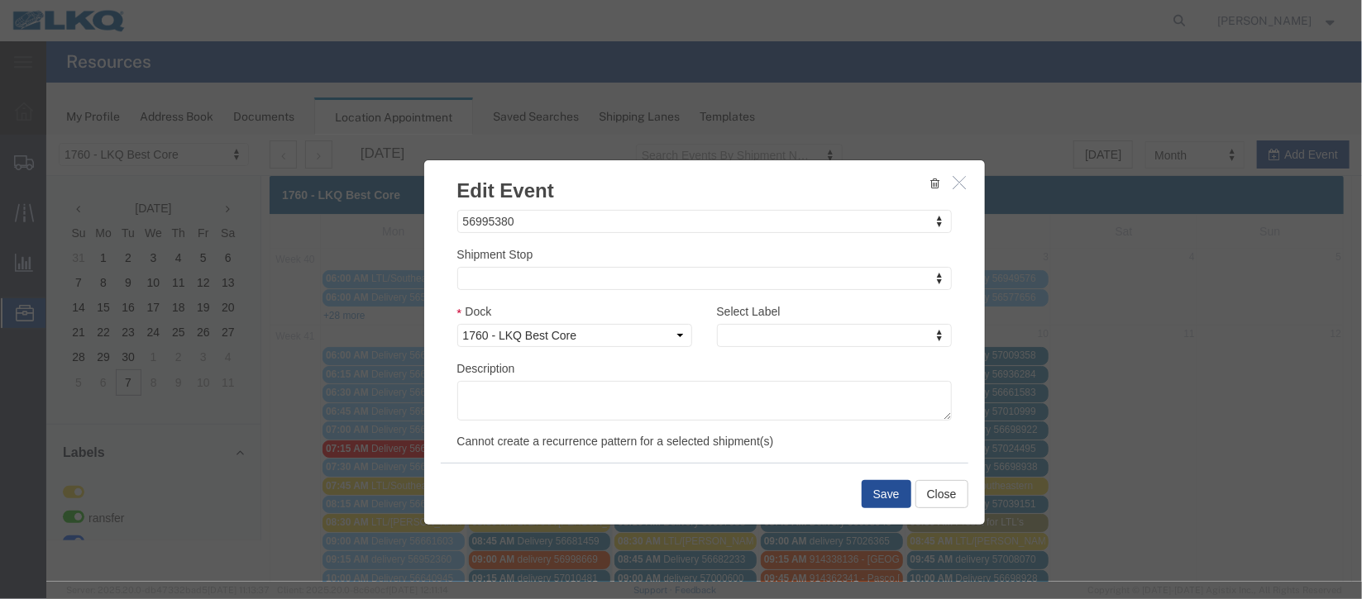
scroll to position [211, 0]
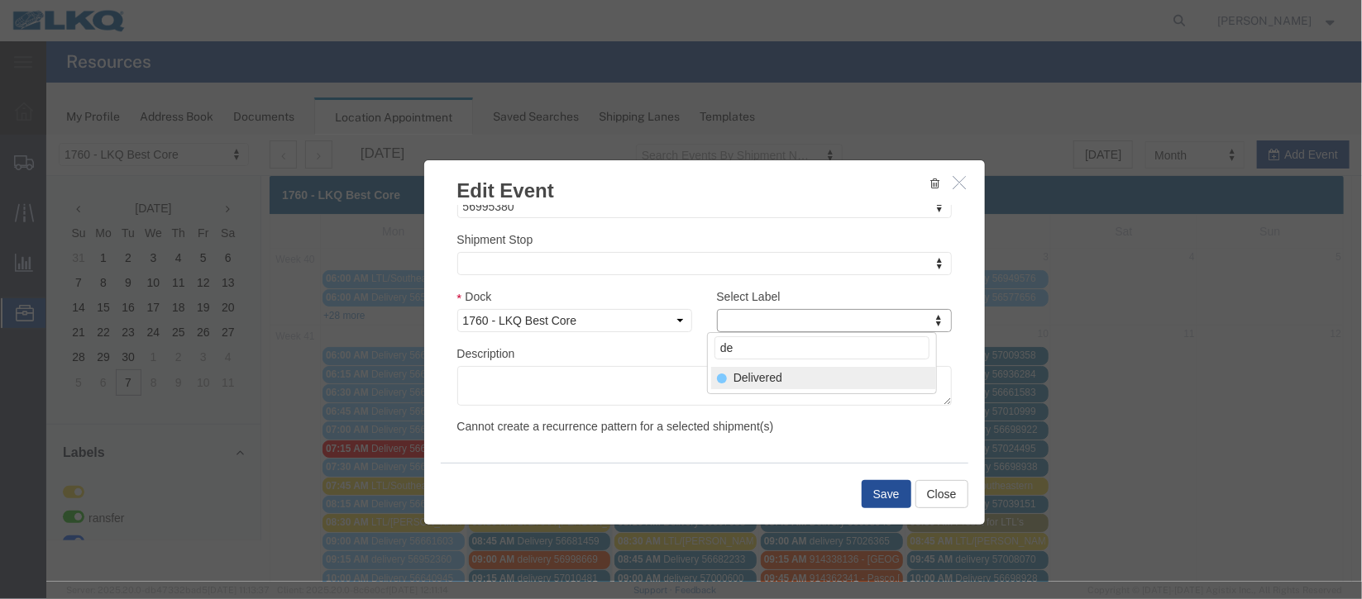
type input "de"
select select "40"
click at [881, 495] on button "Save" at bounding box center [886, 494] width 50 height 28
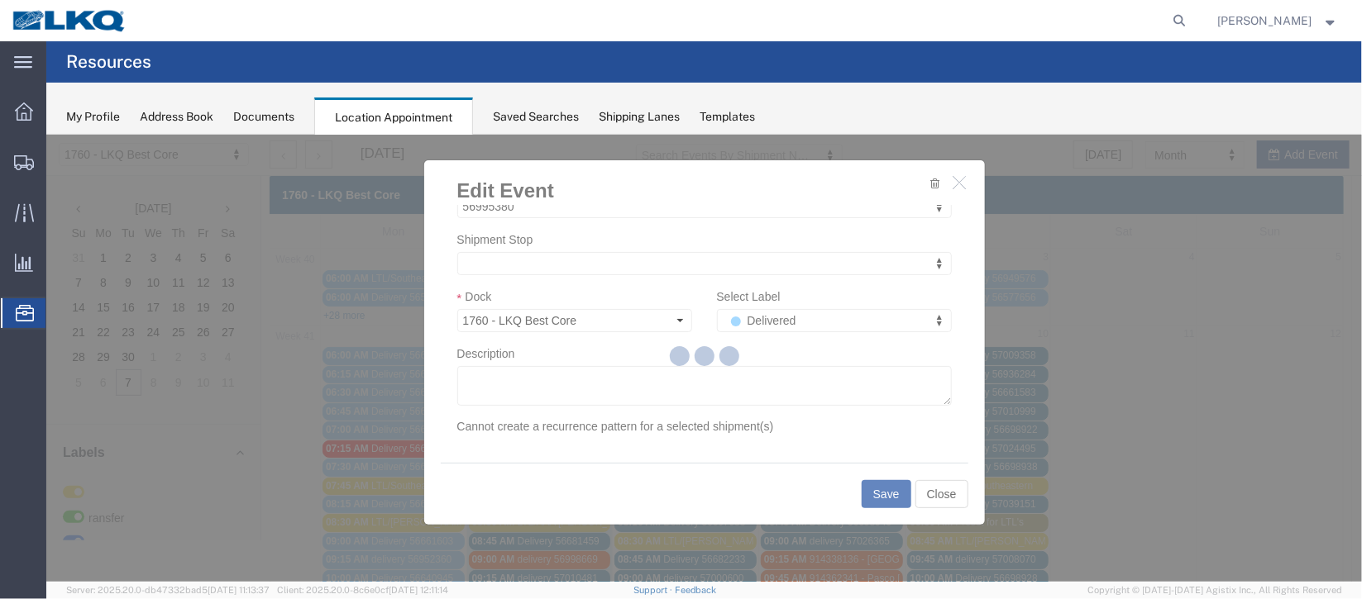
scroll to position [203, 0]
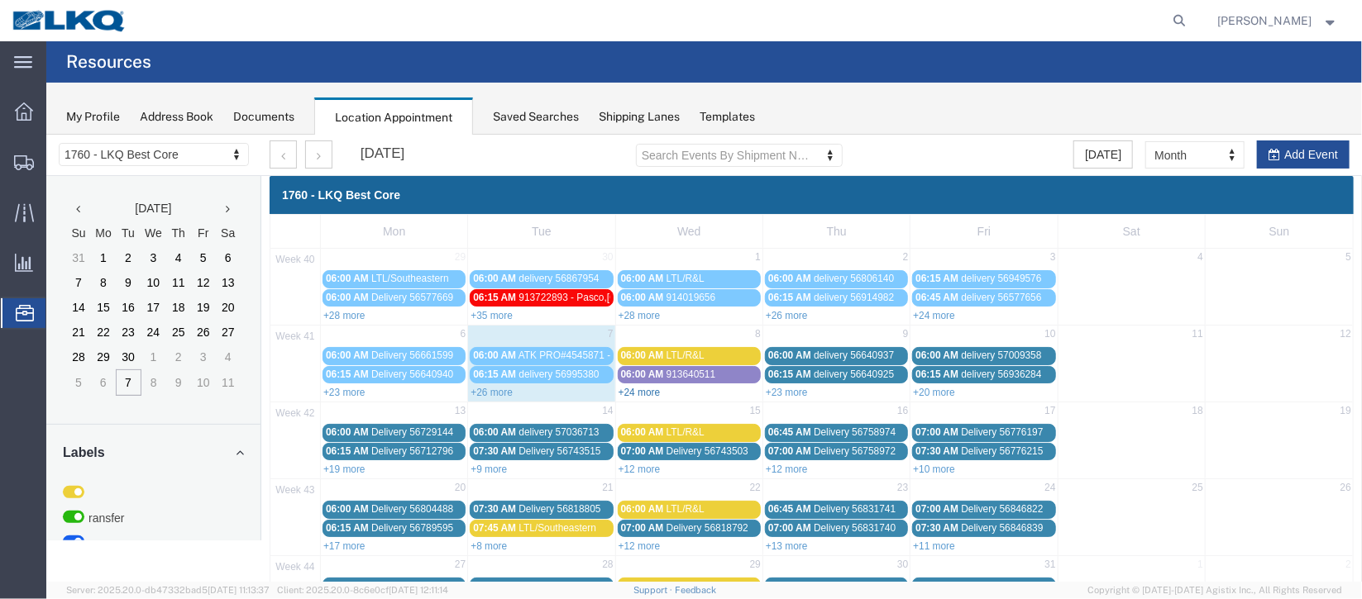
click at [631, 394] on link "+24 more" at bounding box center [639, 392] width 42 height 12
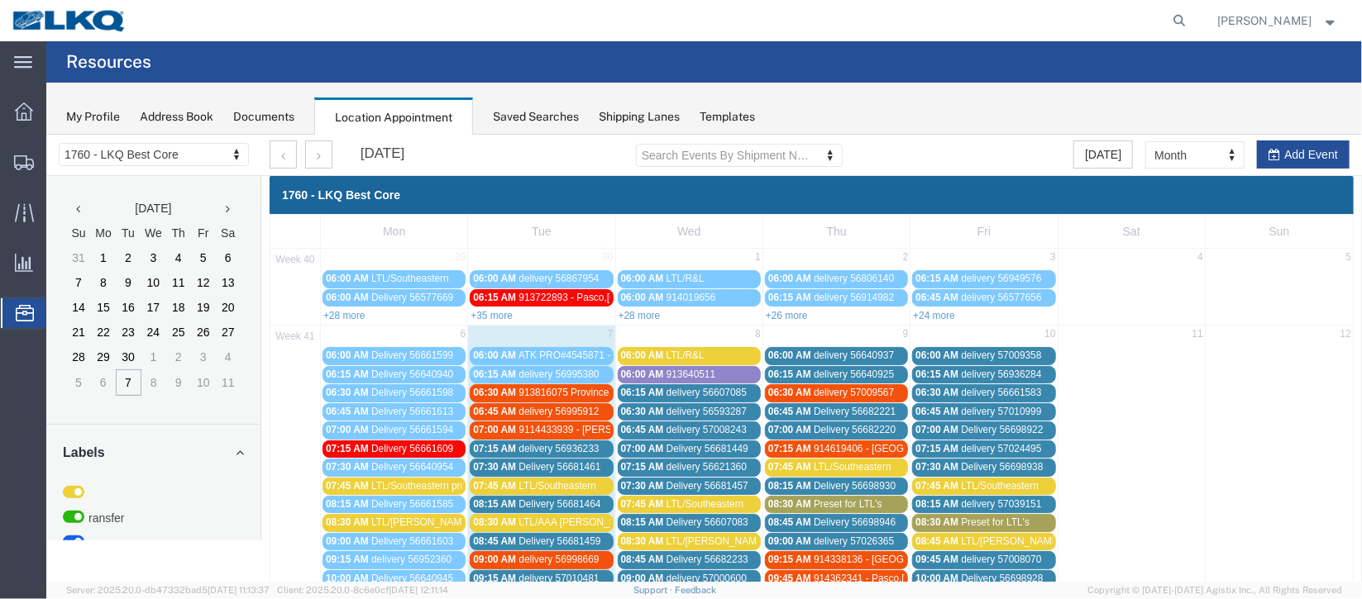
click at [556, 408] on span "delivery 56995912" at bounding box center [558, 411] width 80 height 12
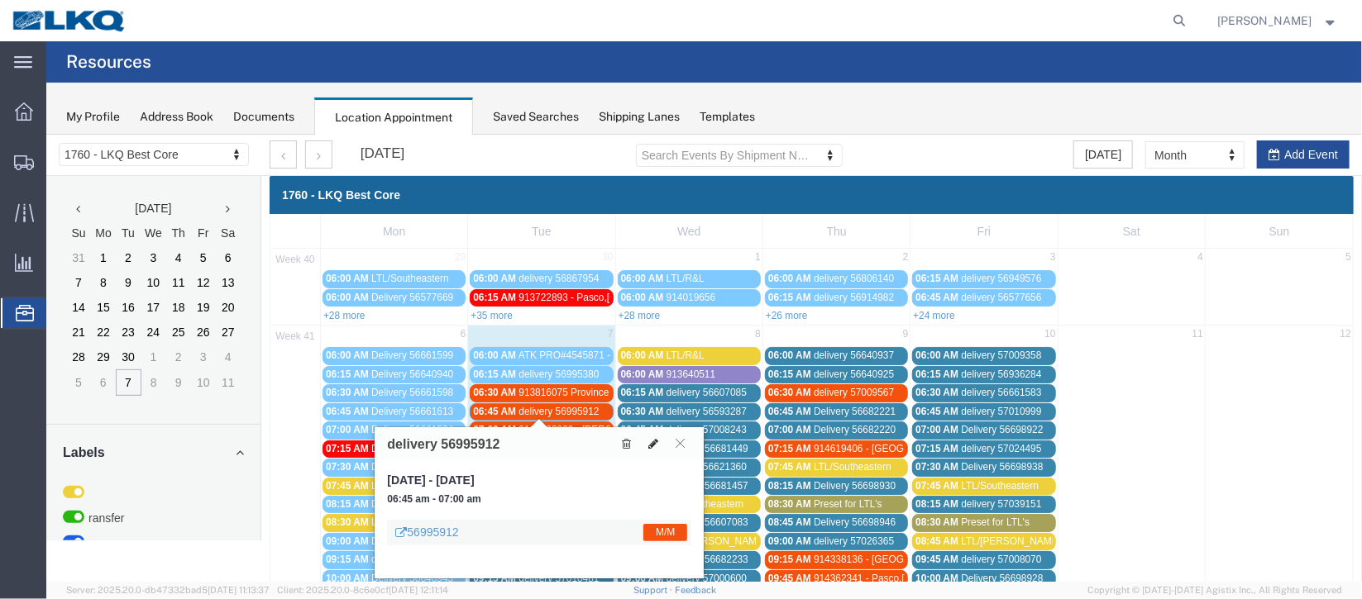
click at [647, 444] on button at bounding box center [652, 442] width 23 height 17
select select "100"
select select "1"
select select "24"
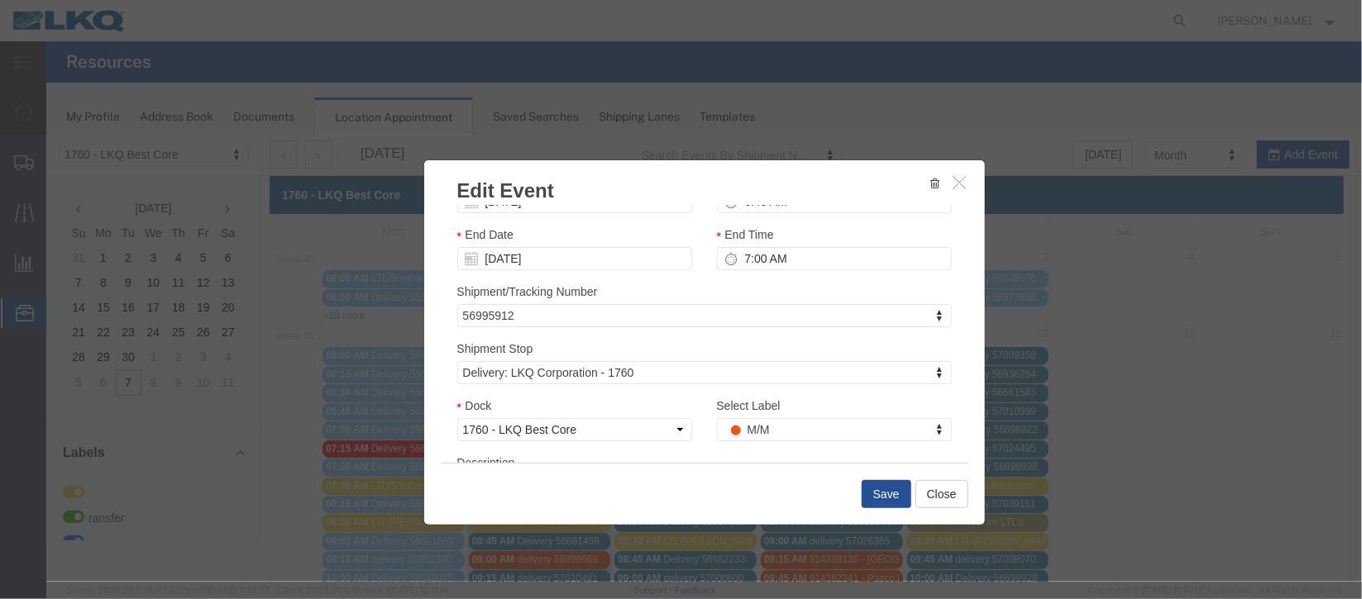
scroll to position [211, 0]
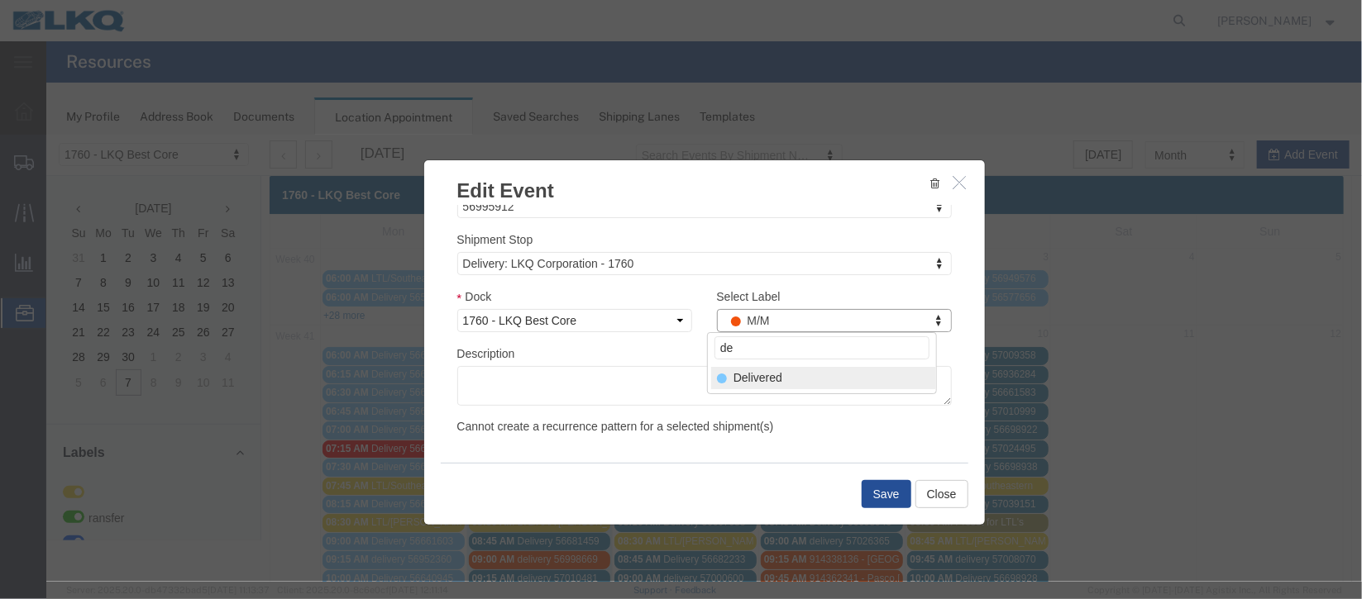
type input "de"
drag, startPoint x: 836, startPoint y: 377, endPoint x: 865, endPoint y: 496, distance: 122.5
select select "40"
click at [872, 496] on button "Save" at bounding box center [886, 494] width 50 height 28
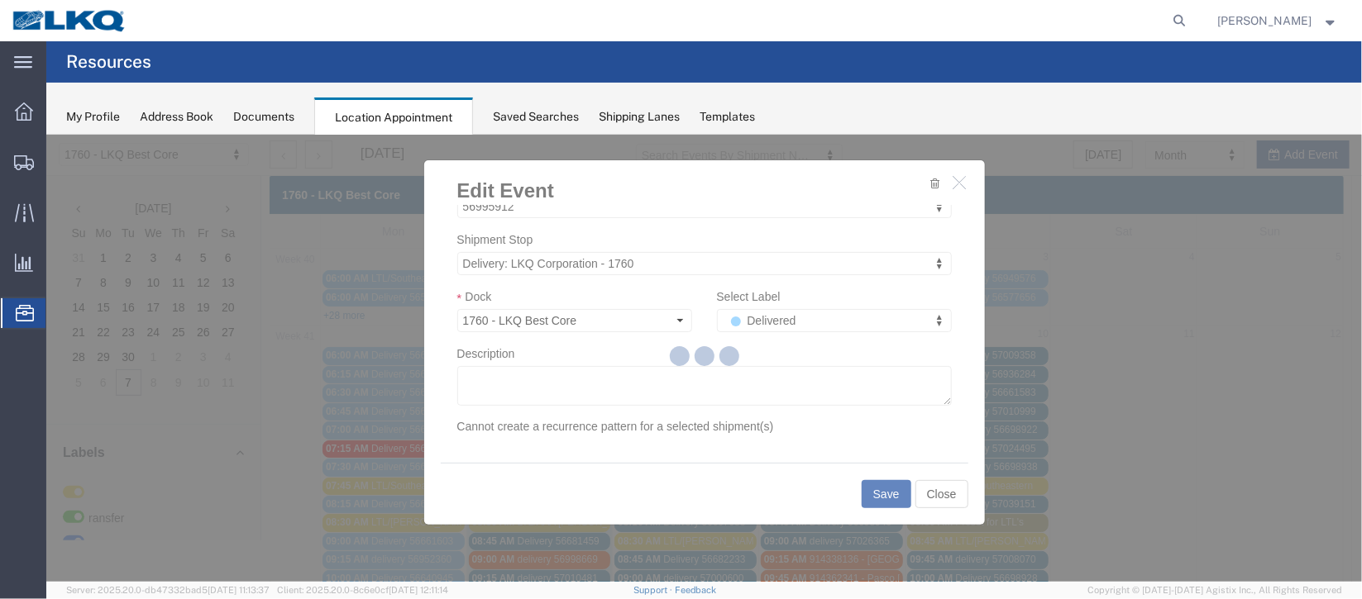
scroll to position [203, 0]
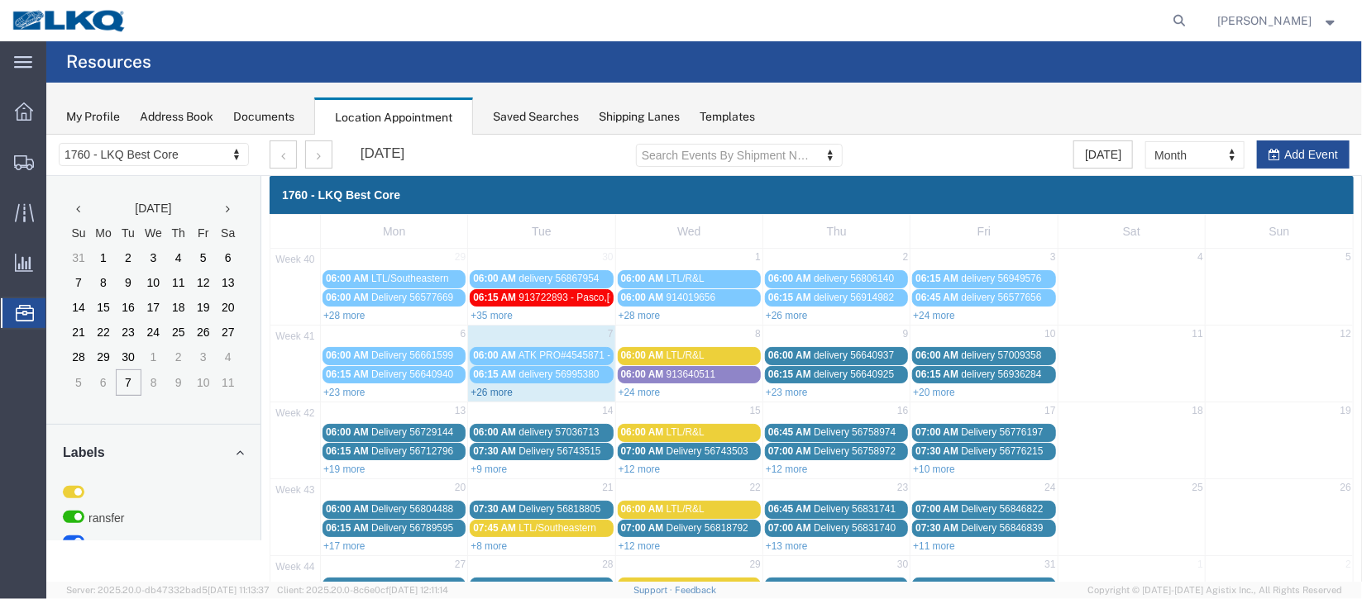
click at [498, 394] on link "+26 more" at bounding box center [491, 392] width 42 height 12
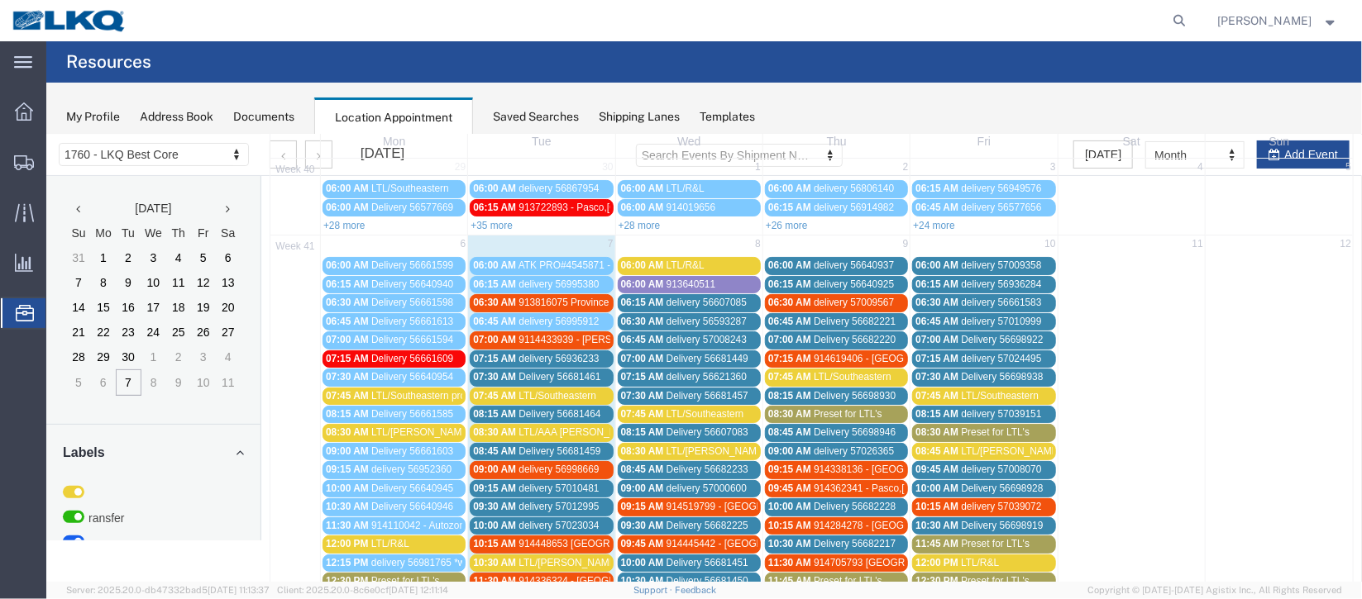
scroll to position [123, 0]
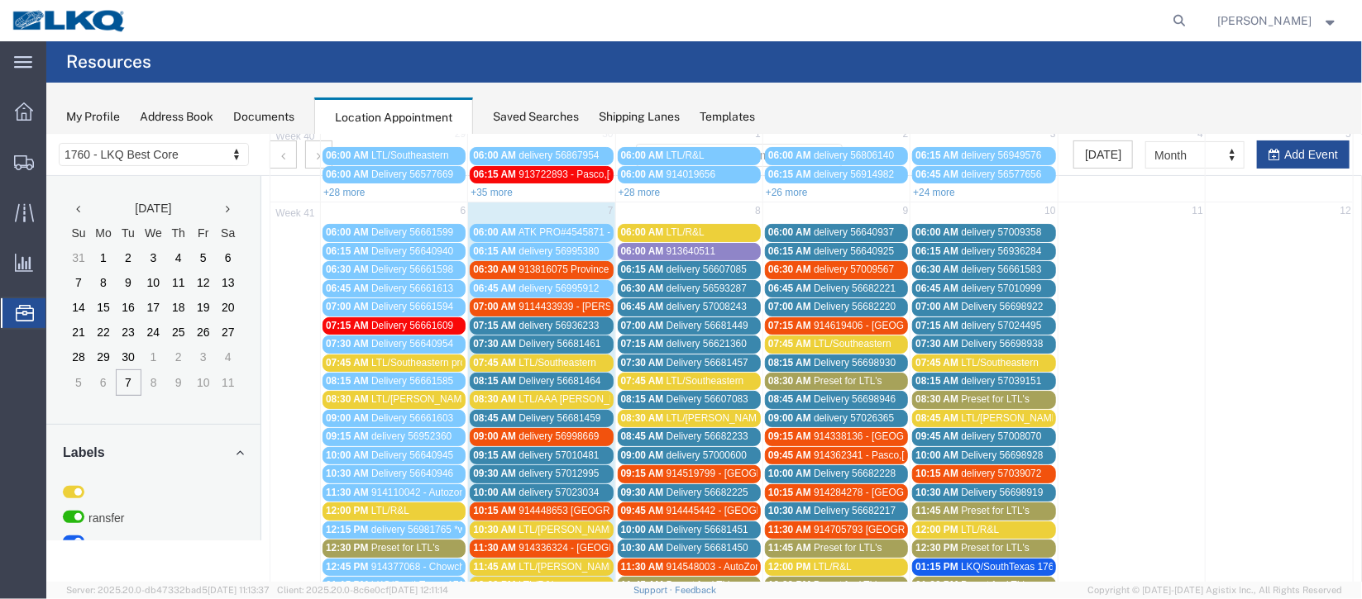
click at [588, 340] on span "Delivery 56681461" at bounding box center [559, 343] width 82 height 12
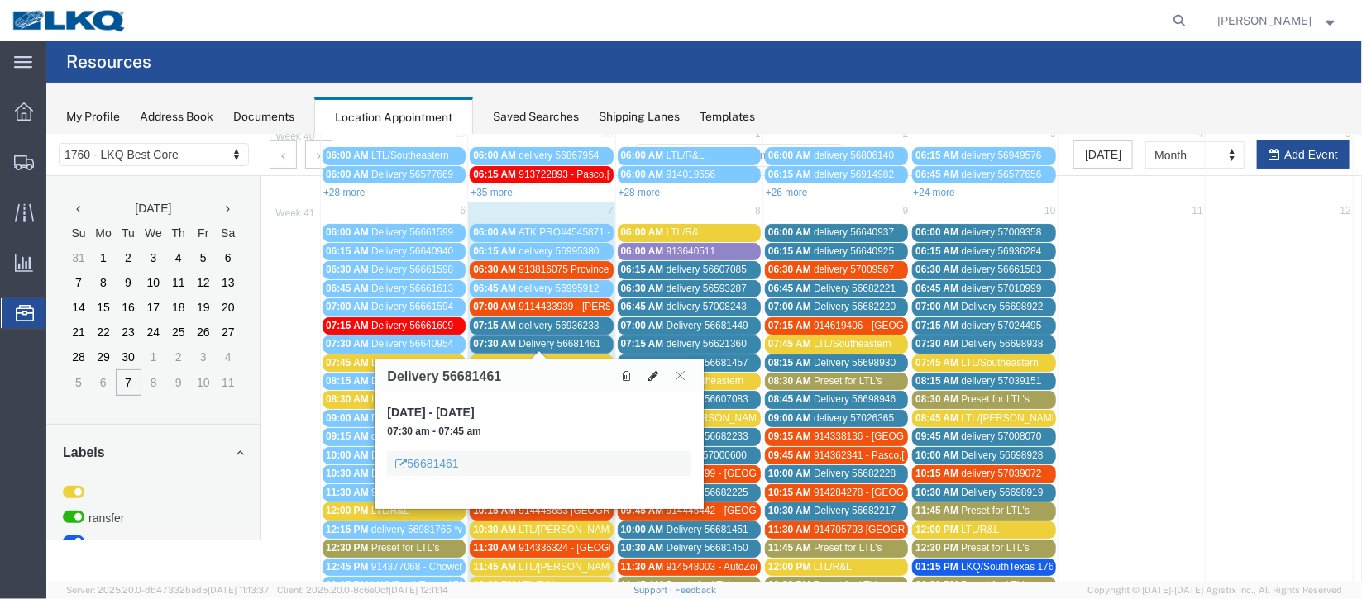
click at [647, 370] on button at bounding box center [652, 374] width 23 height 17
select select "100"
select select "1"
select select
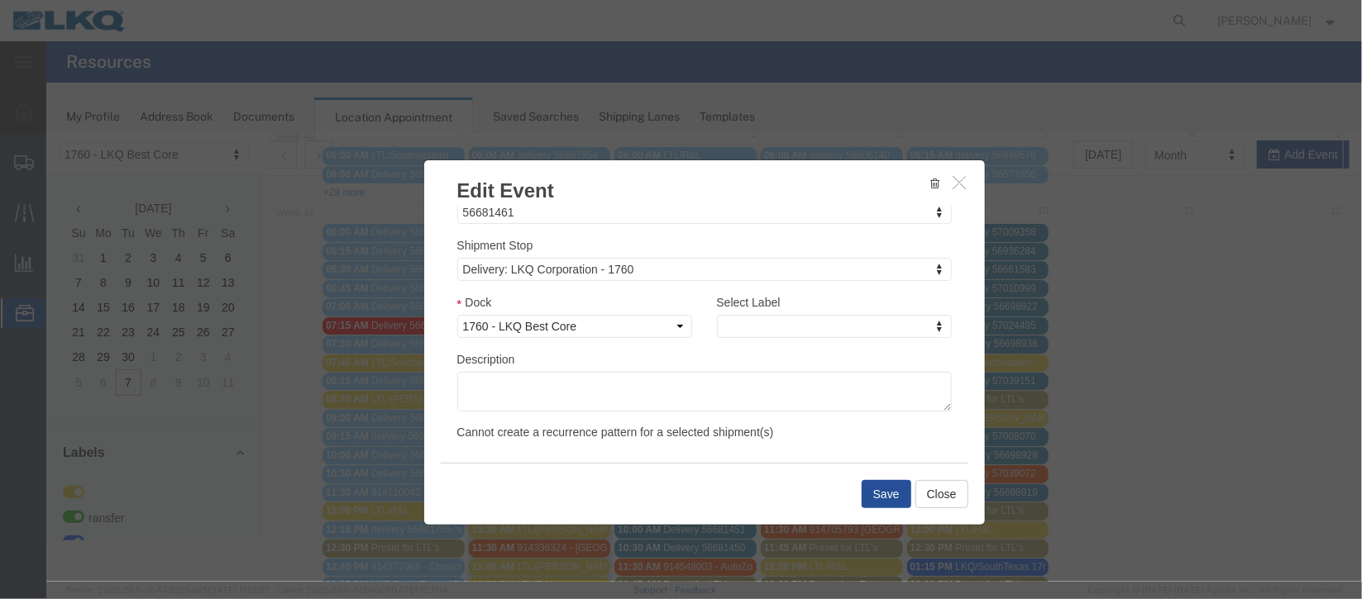
scroll to position [211, 0]
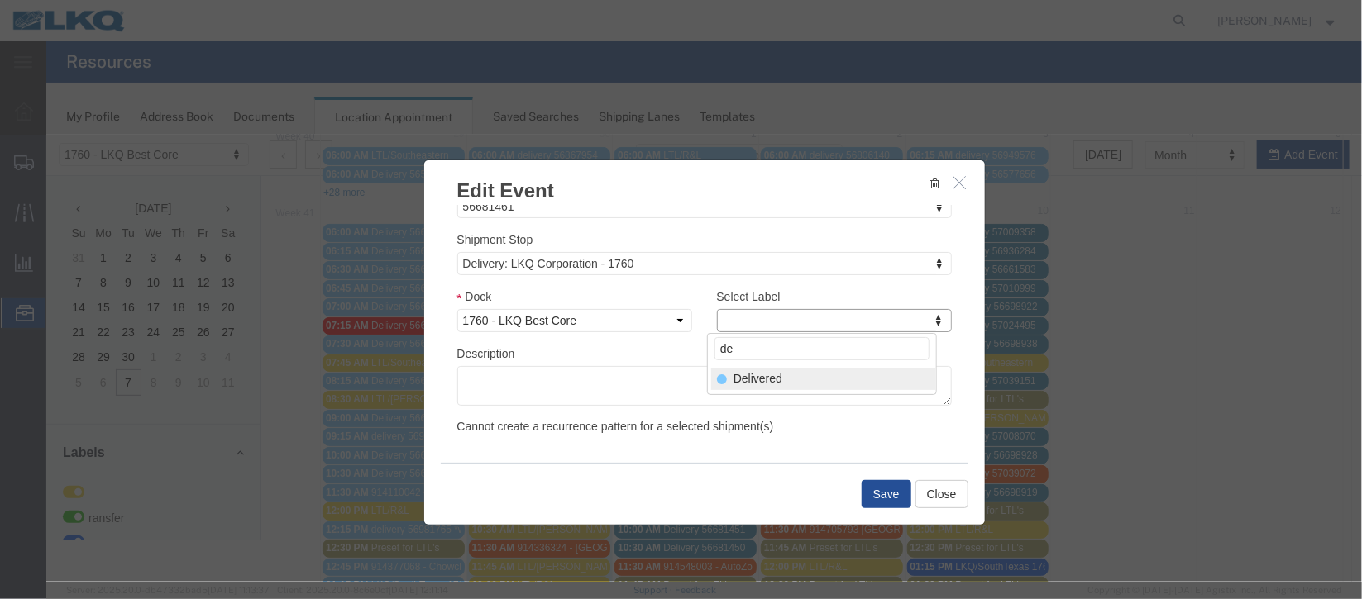
type input "de"
select select "40"
click at [877, 489] on button "Save" at bounding box center [886, 494] width 50 height 28
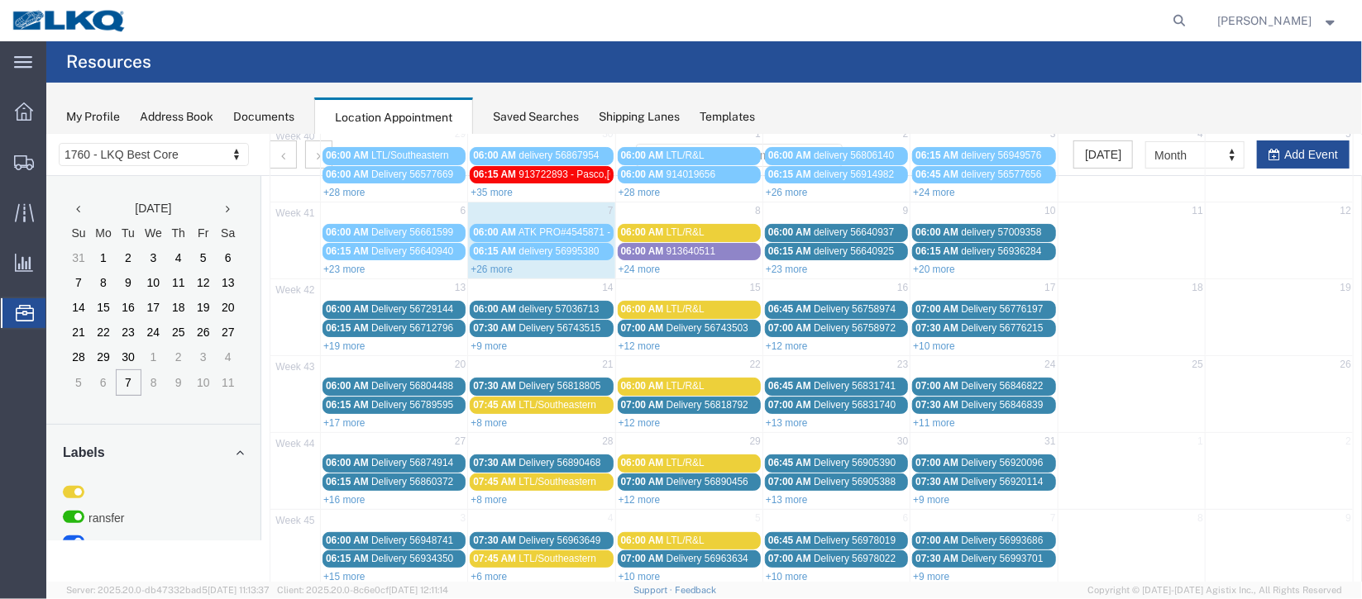
scroll to position [0, 0]
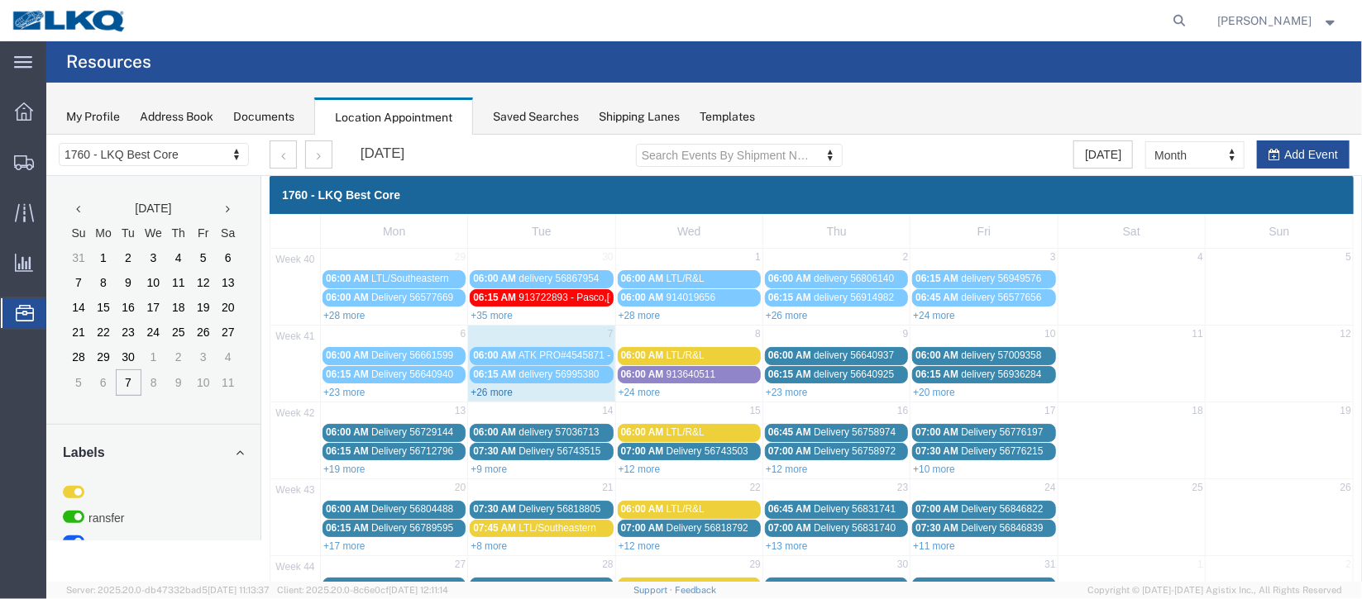
click at [484, 388] on link "+26 more" at bounding box center [491, 392] width 42 height 12
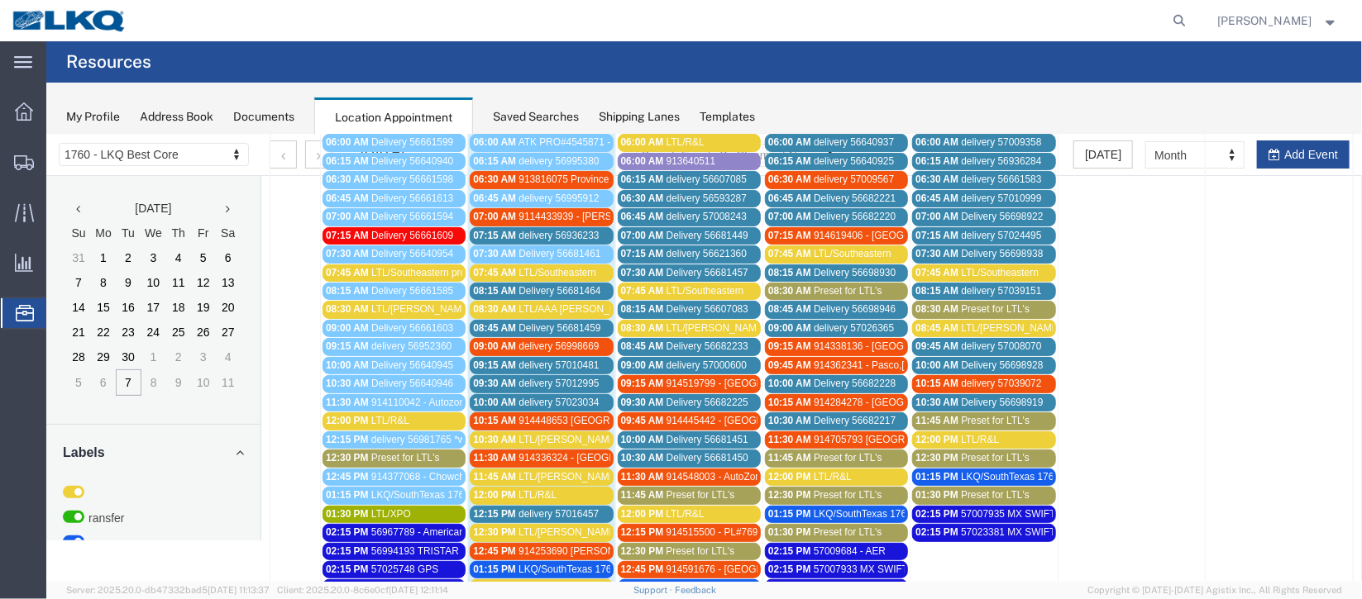
scroll to position [247, 0]
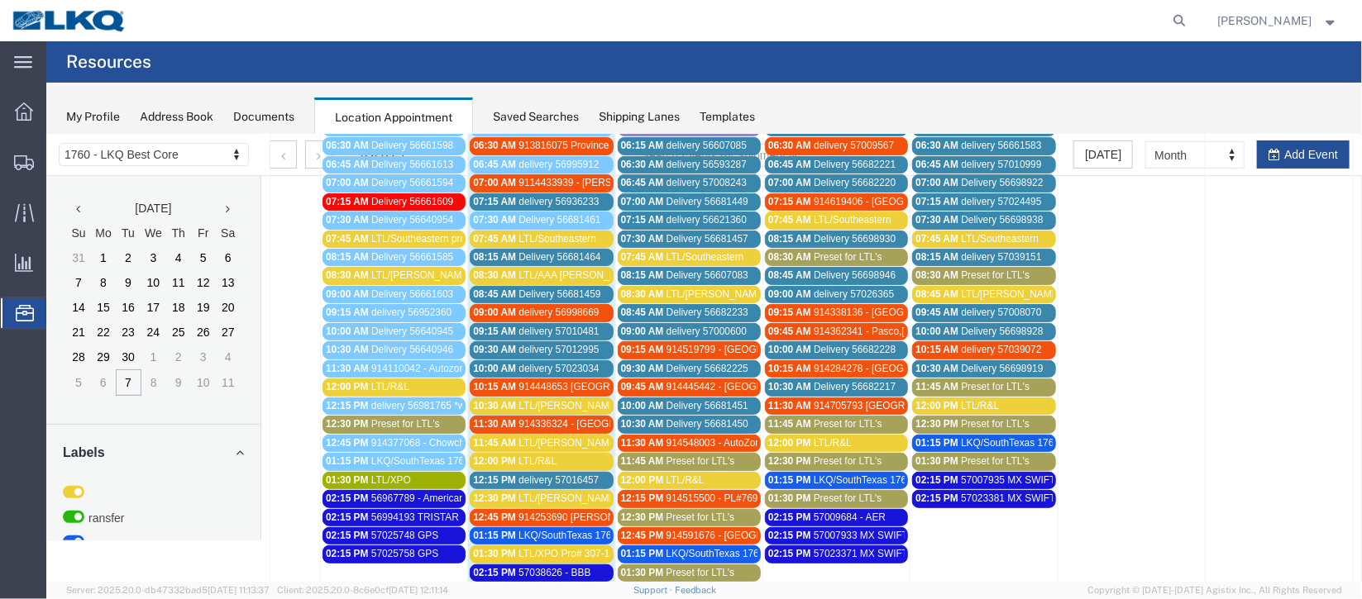
click at [594, 195] on span "delivery 56936233" at bounding box center [558, 201] width 80 height 12
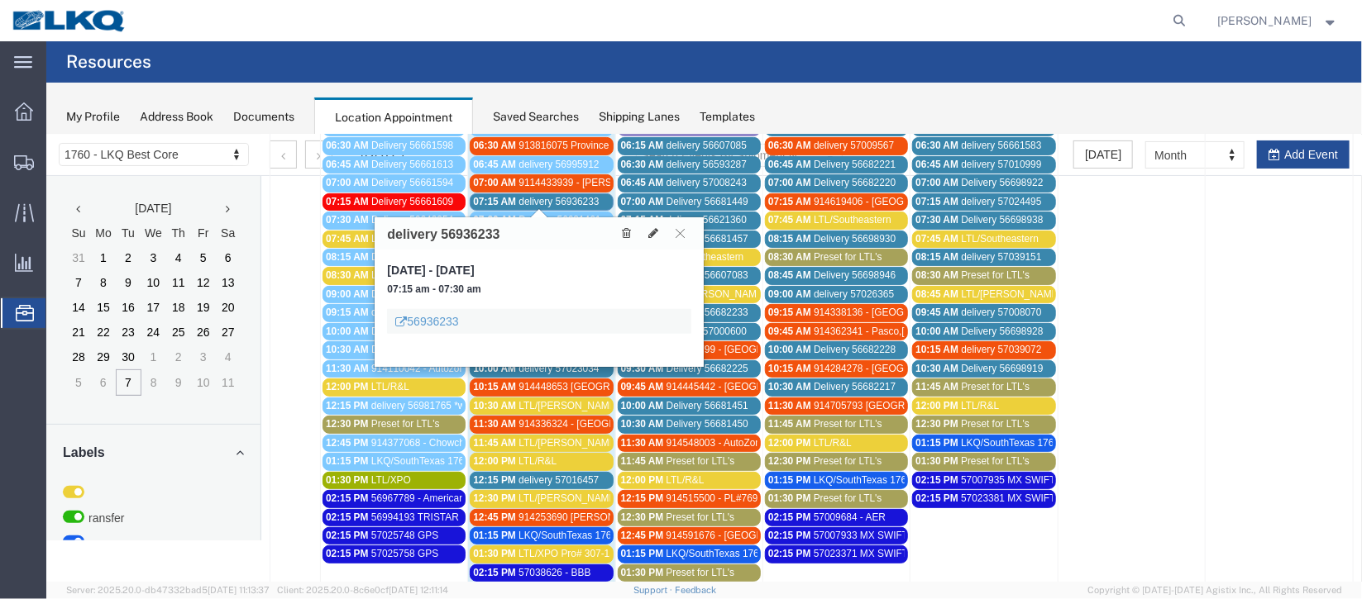
click at [648, 223] on div at bounding box center [652, 232] width 76 height 18
click at [649, 230] on icon at bounding box center [652, 233] width 10 height 12
select select "100"
select select "1"
select select
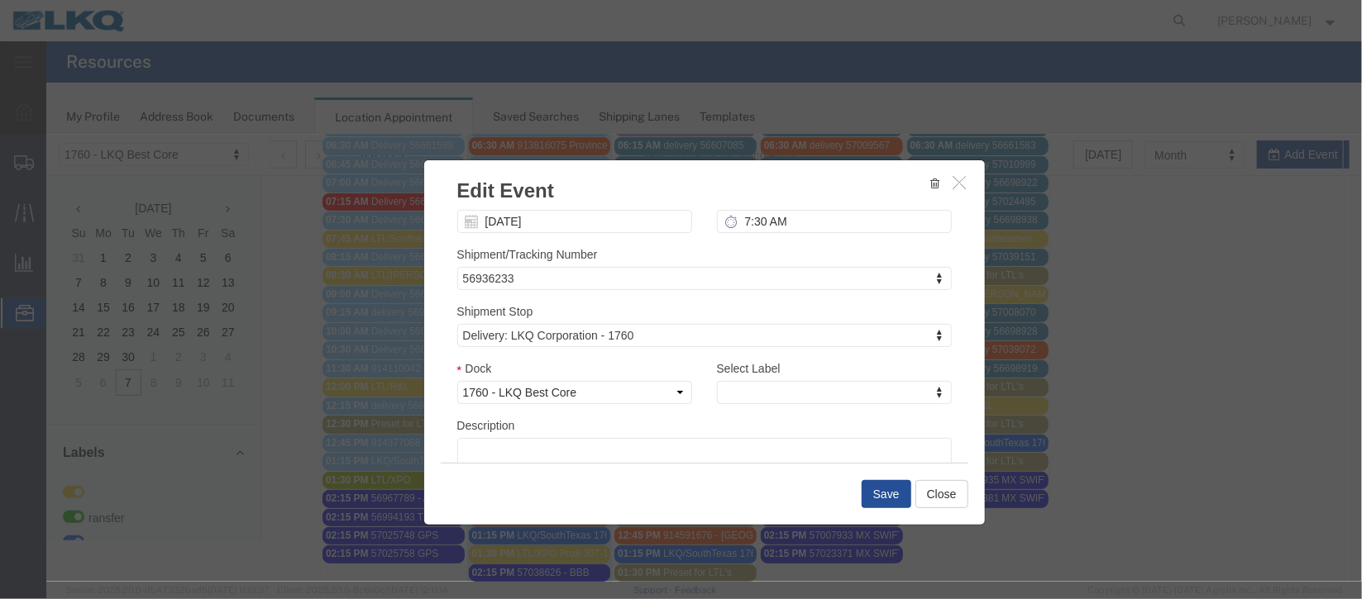
scroll to position [211, 0]
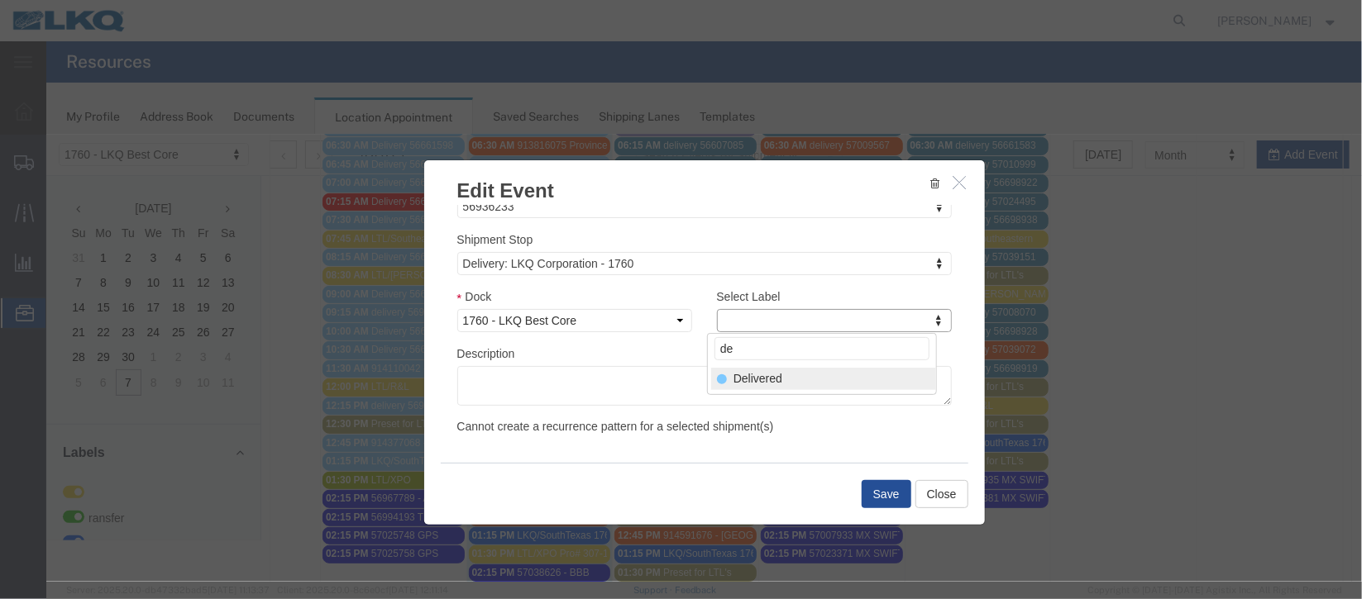
type input "de"
select select "40"
click at [876, 502] on button "Save" at bounding box center [886, 494] width 50 height 28
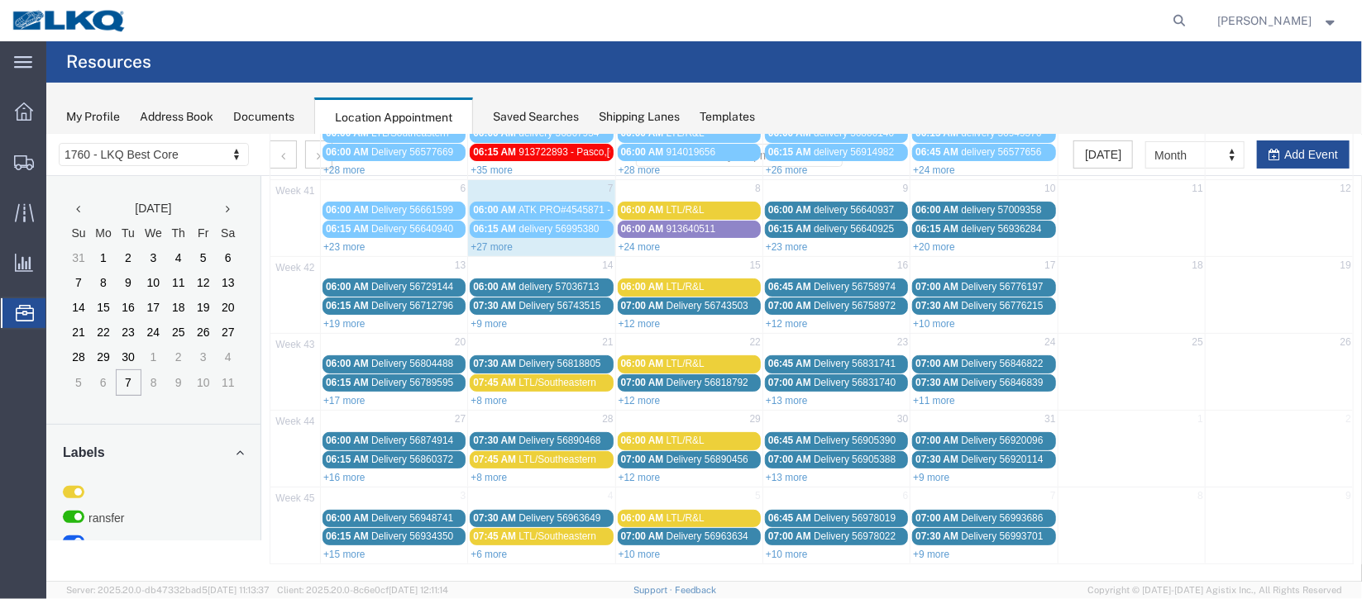
scroll to position [0, 0]
